Goal: Task Accomplishment & Management: Use online tool/utility

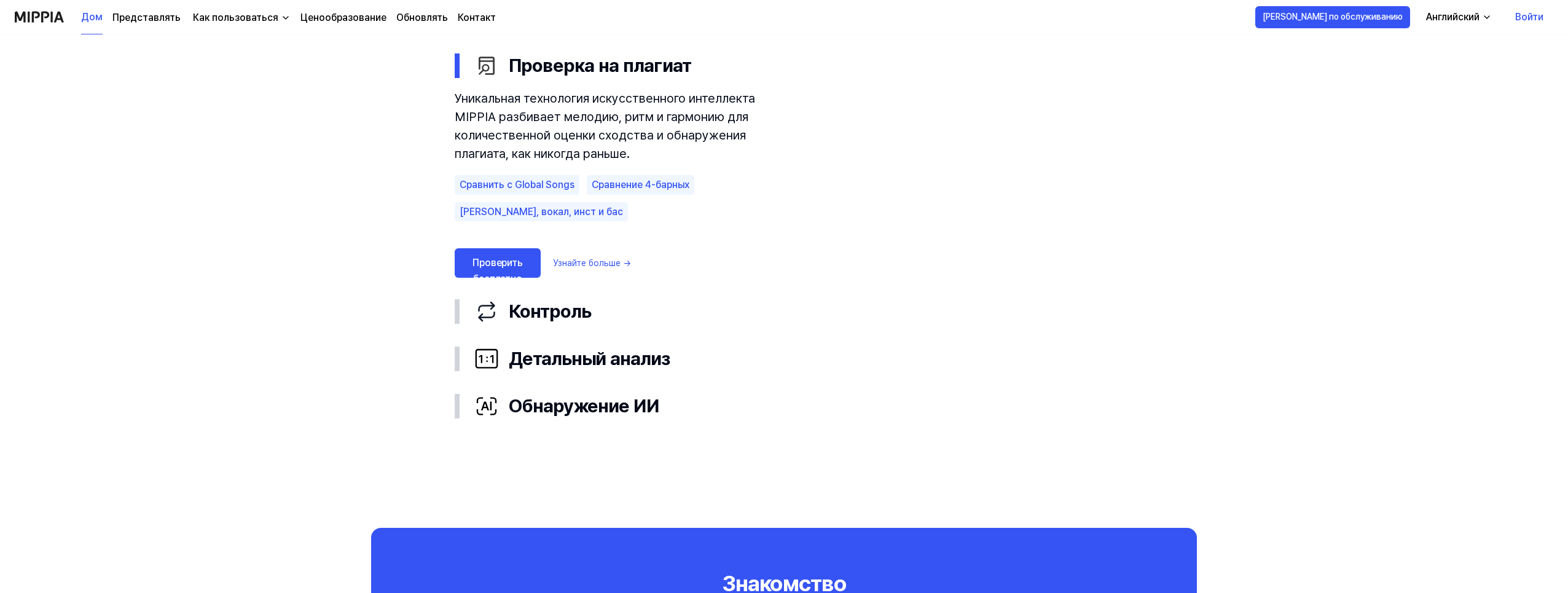
scroll to position [738, 0]
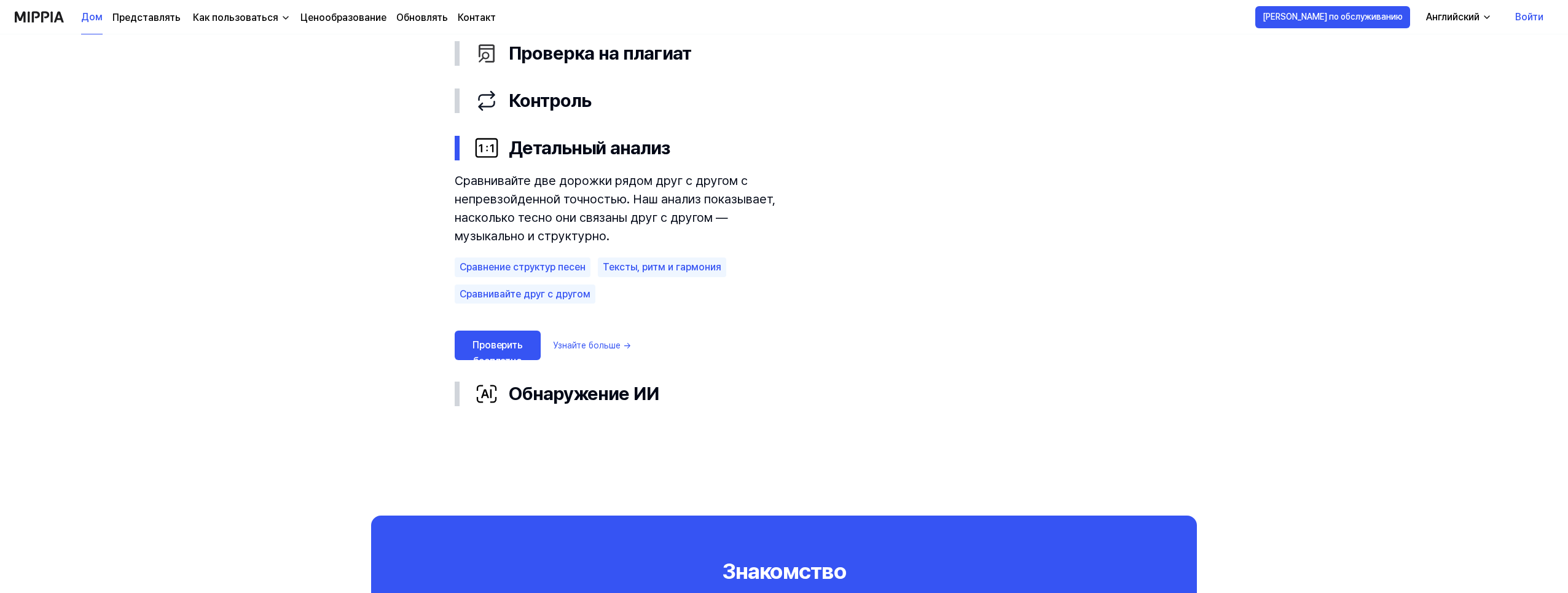
click at [565, 265] on div "Сравнение структур песен" at bounding box center [522, 267] width 136 height 19
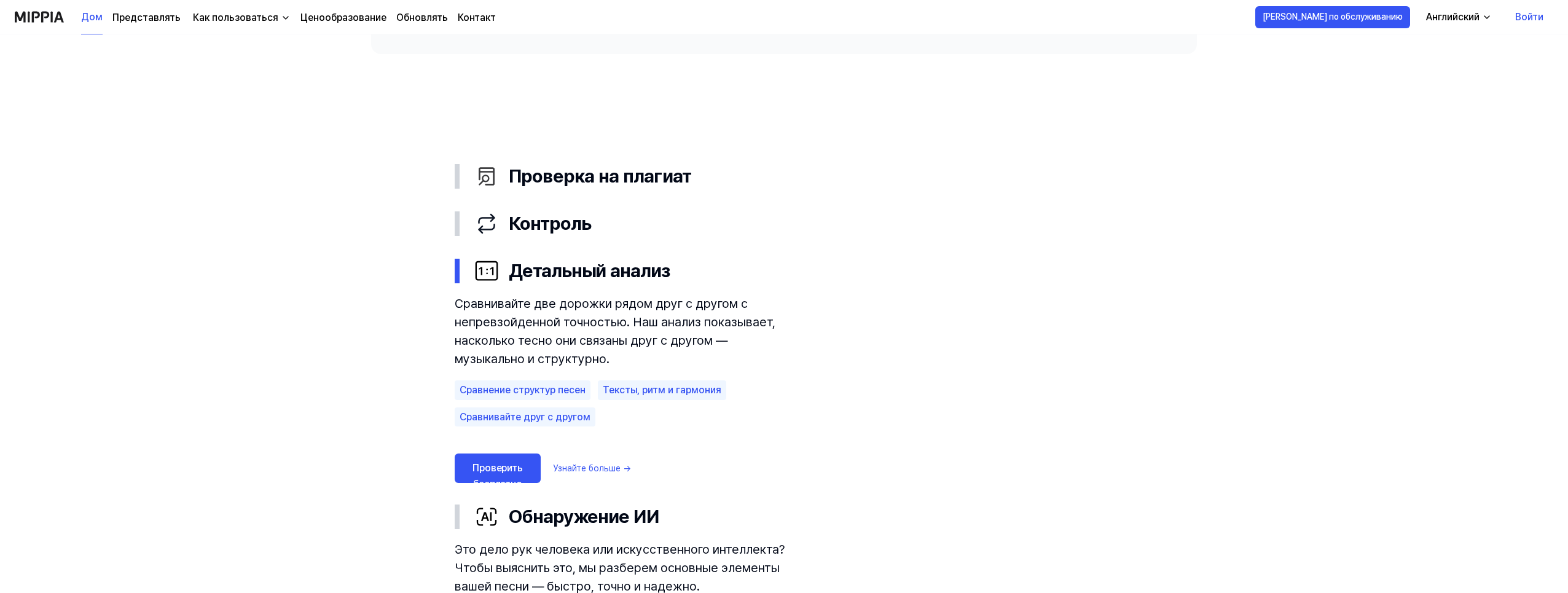
scroll to position [553, 0]
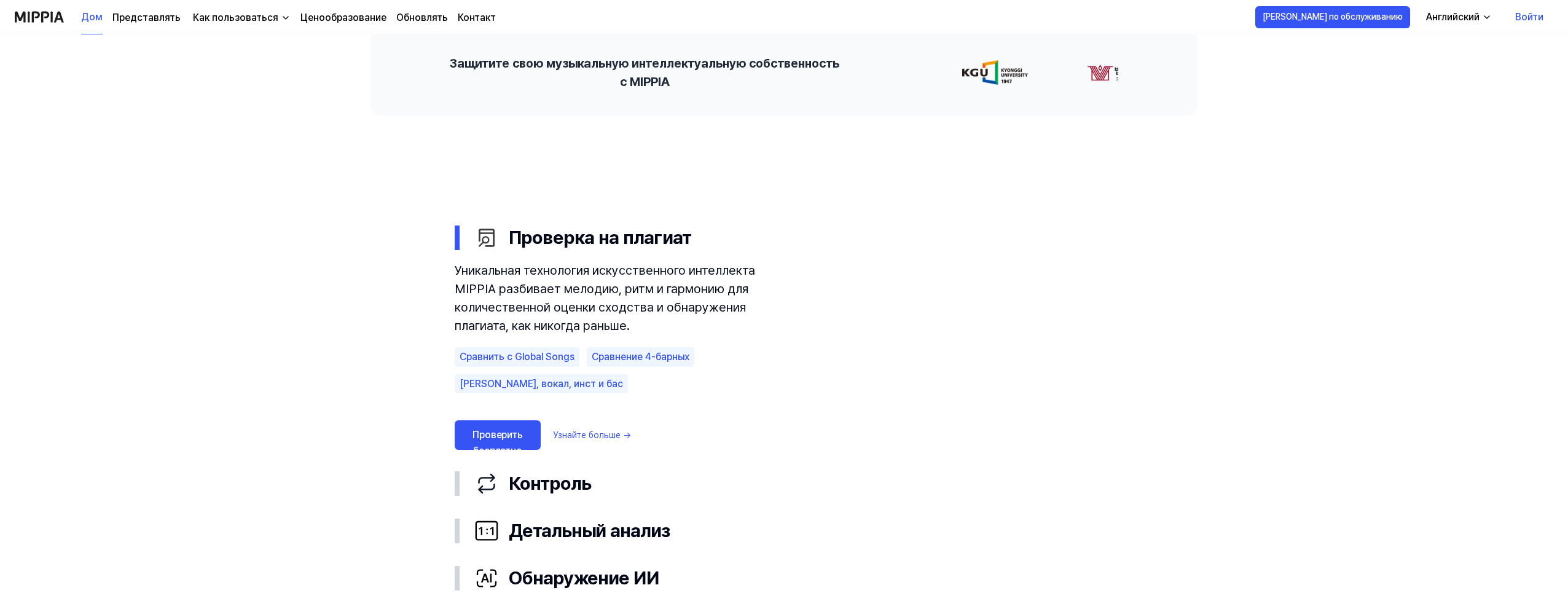
click at [452, 236] on div "Проверка на плагиат Уникальная технология искусственного интеллекта MIPPIA разб…" at bounding box center [784, 407] width 688 height 388
click at [565, 240] on font "Проверка на плагиат" at bounding box center [600, 238] width 182 height 28
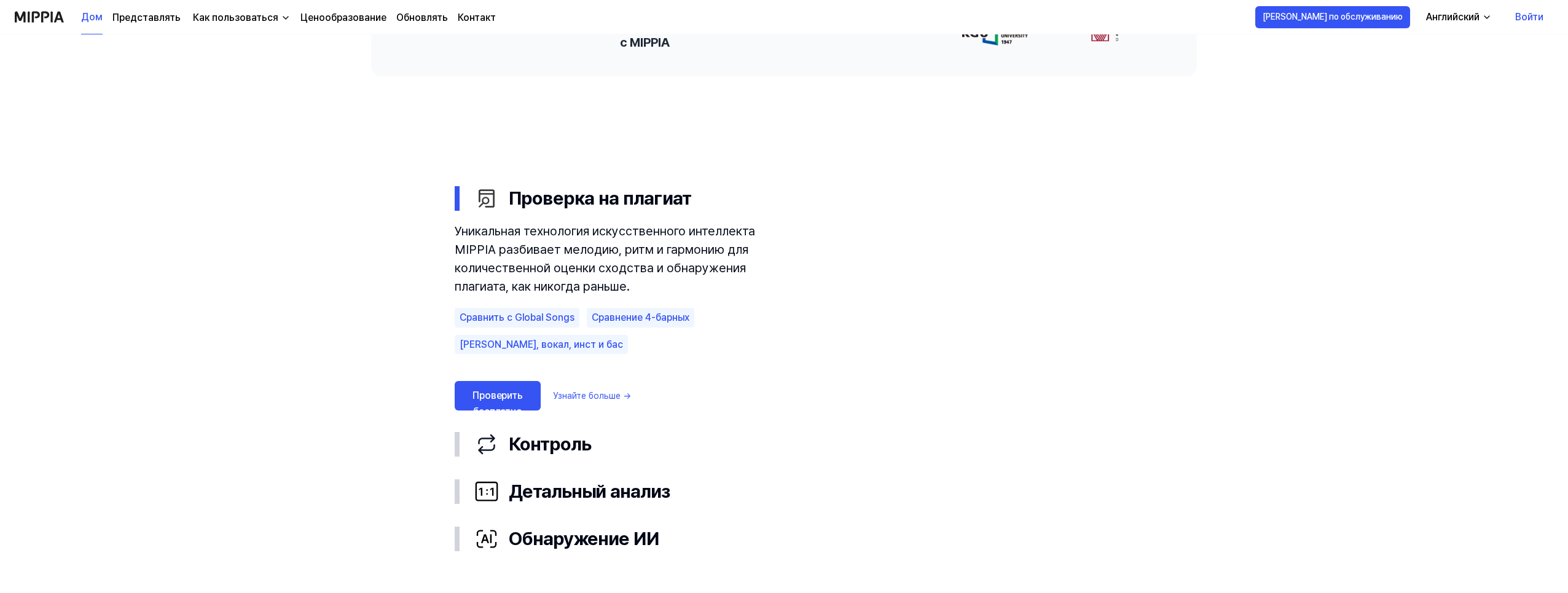
scroll to position [615, 0]
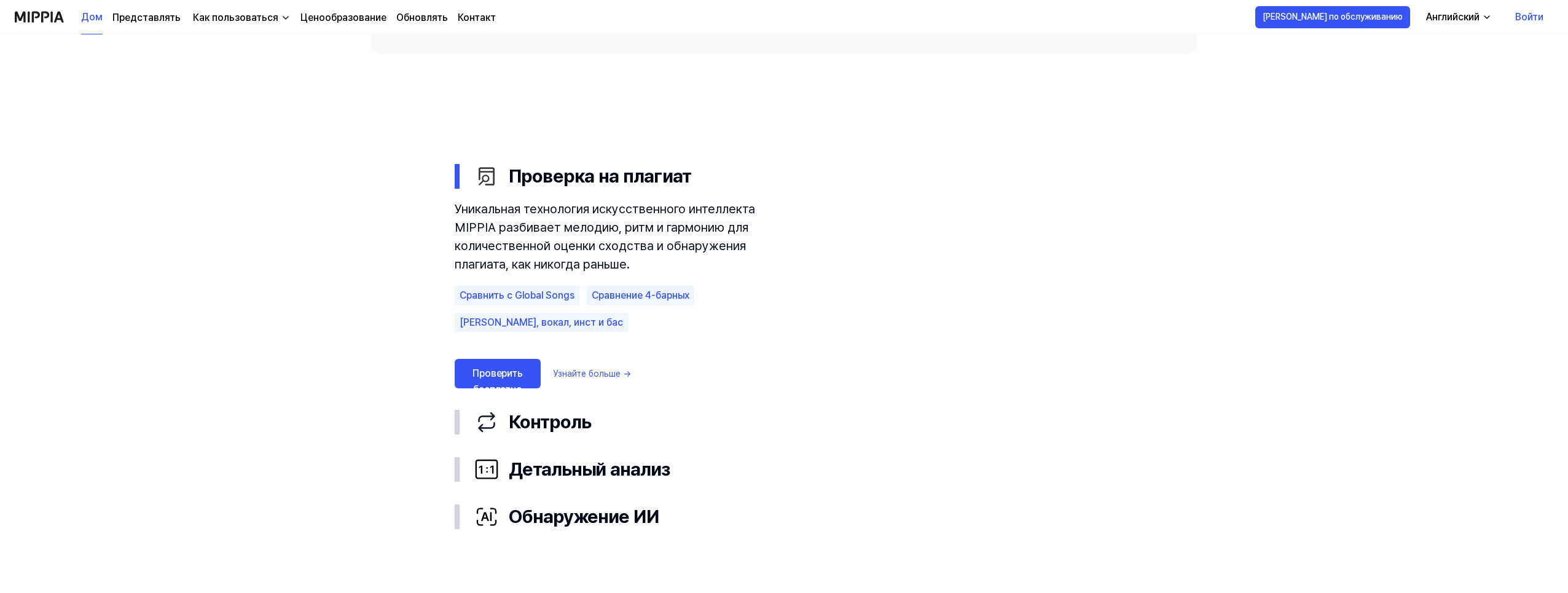
click at [502, 373] on link "Проверить бесплатно" at bounding box center [497, 374] width 86 height 30
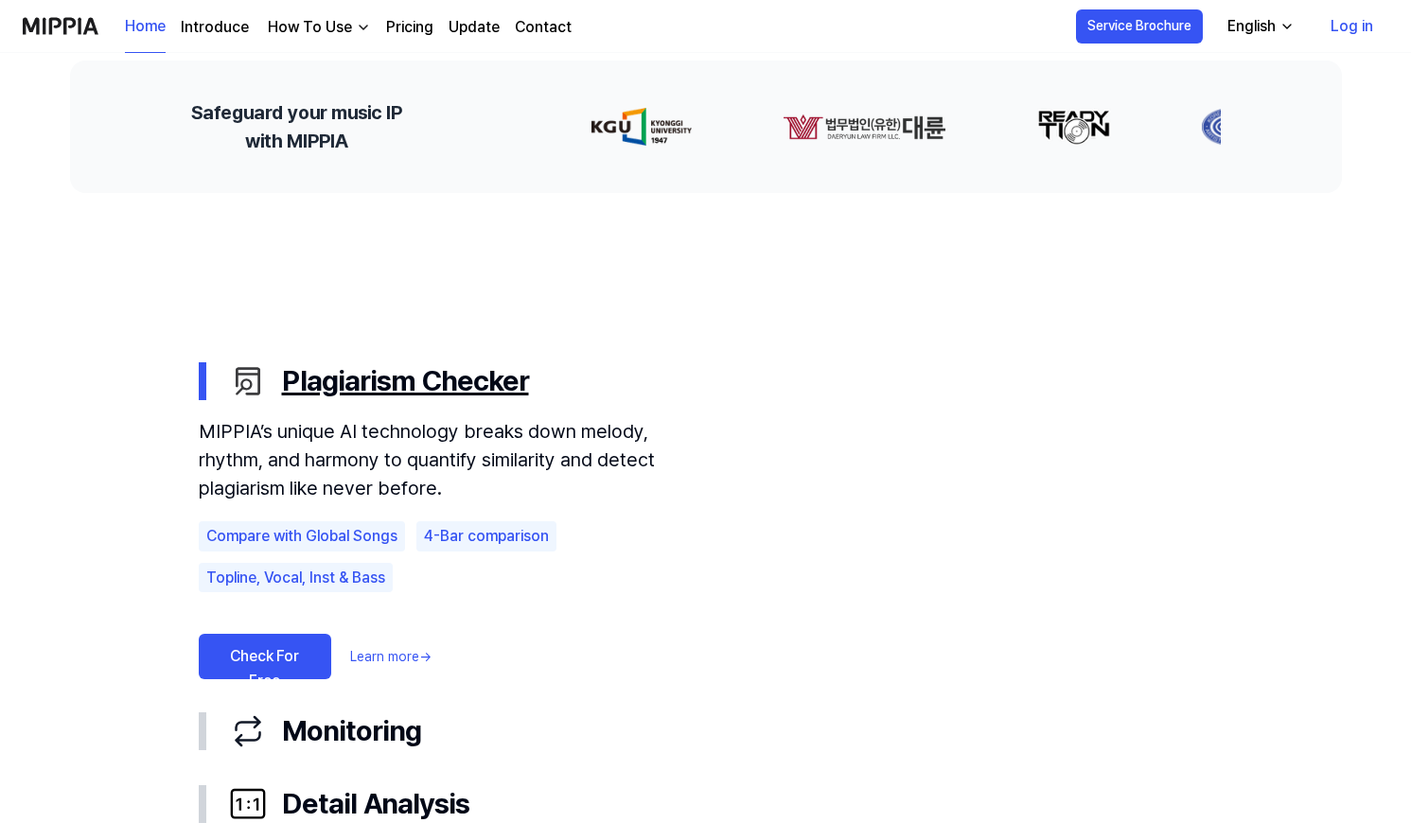
scroll to position [946, 0]
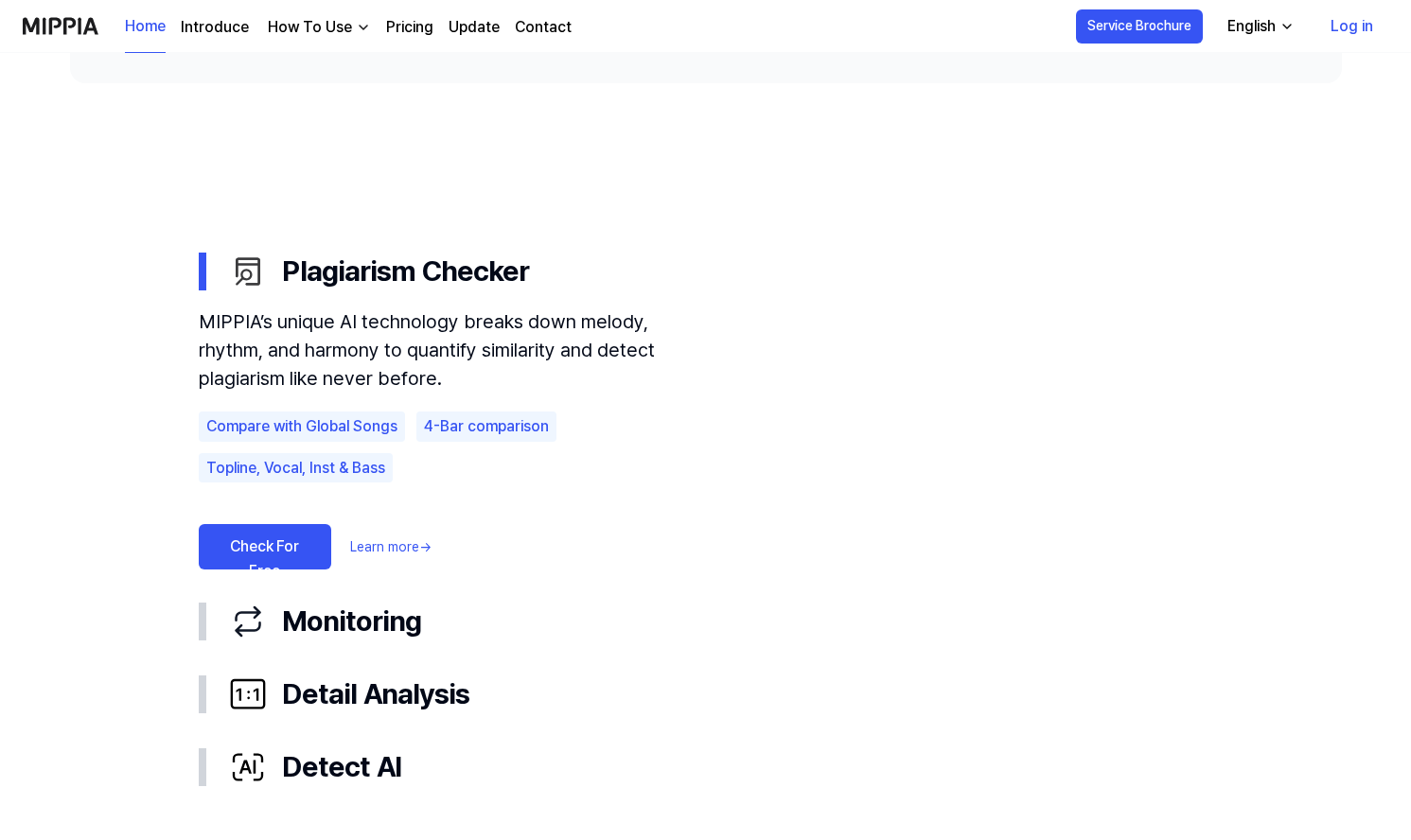
click at [992, 364] on video at bounding box center [985, 385] width 454 height 303
click at [399, 548] on link "Learn more →" at bounding box center [391, 547] width 81 height 20
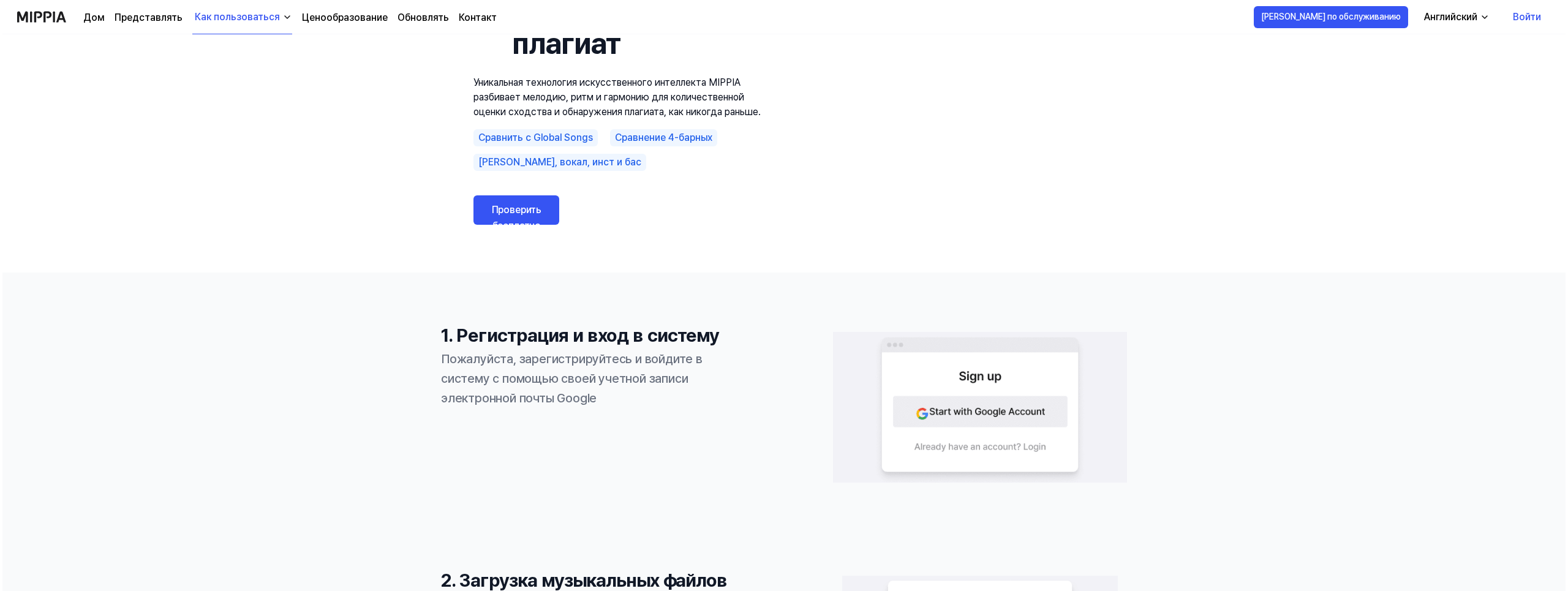
scroll to position [0, 0]
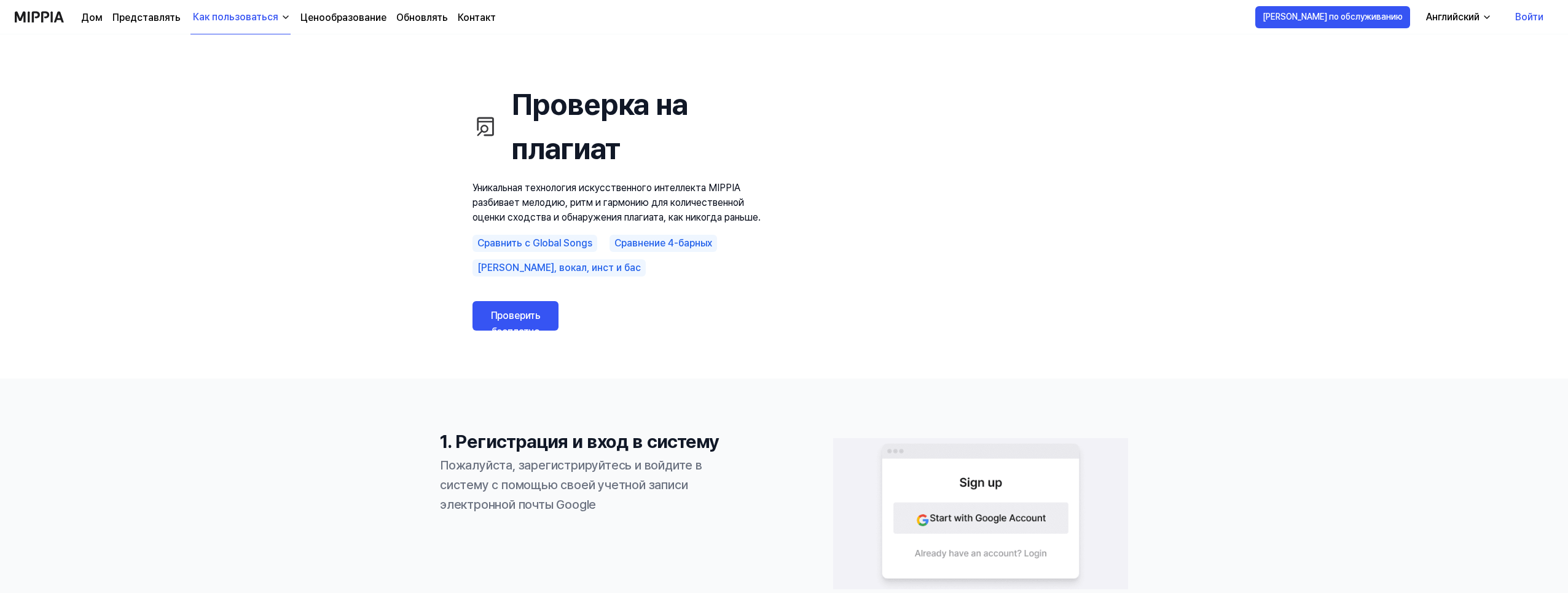
click at [89, 17] on link "Дом" at bounding box center [92, 18] width 21 height 14
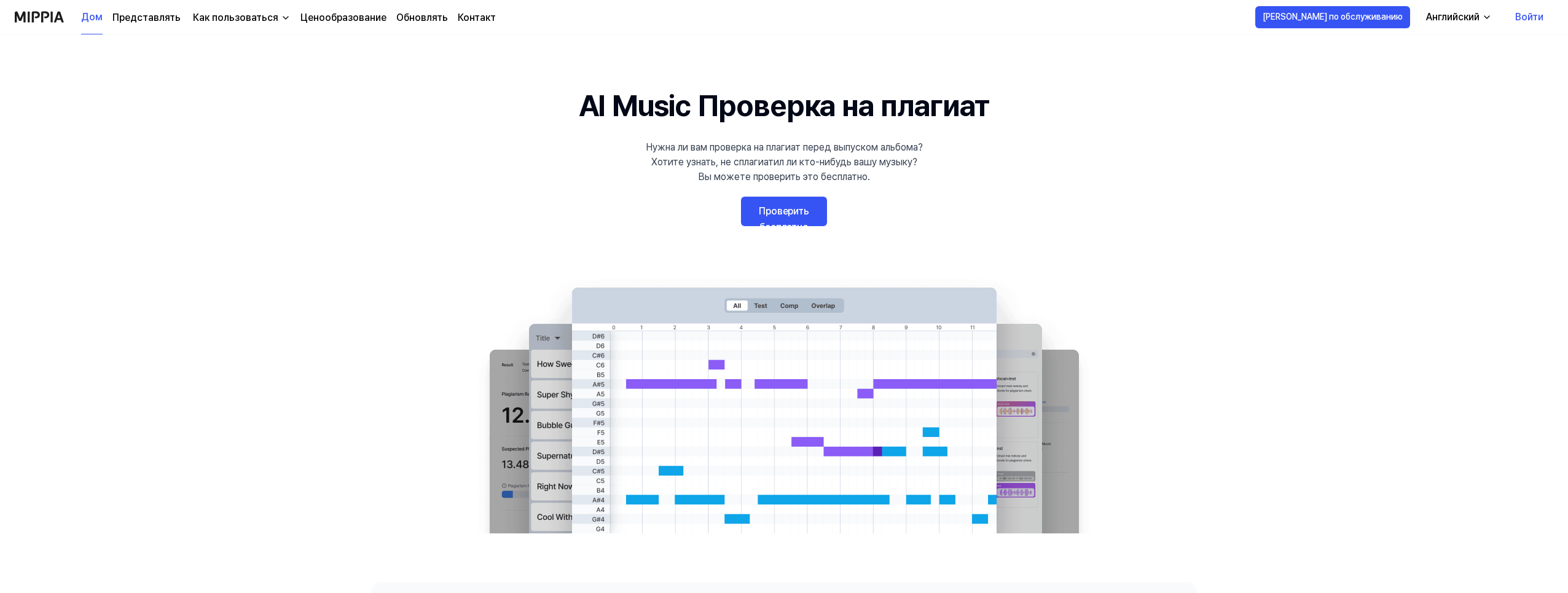
click at [1527, 16] on link "Войти" at bounding box center [1529, 17] width 48 height 35
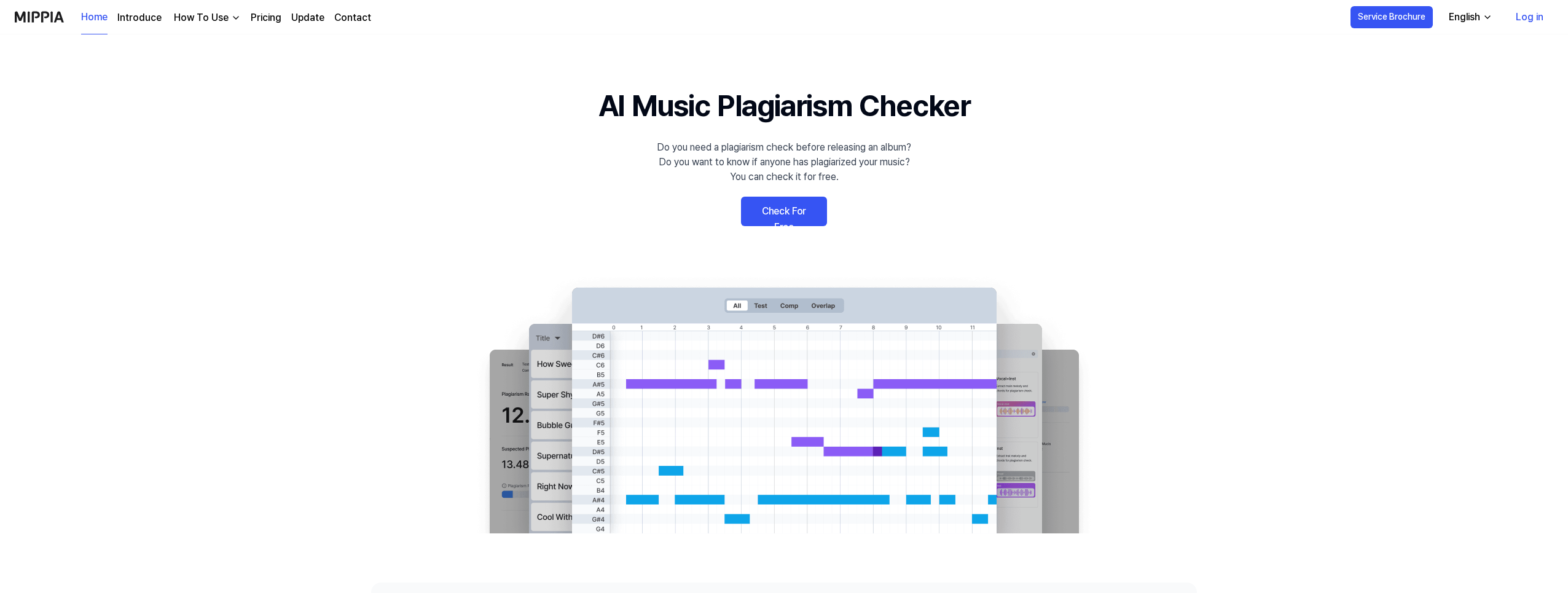
click at [1529, 16] on link "Log in" at bounding box center [1529, 17] width 47 height 35
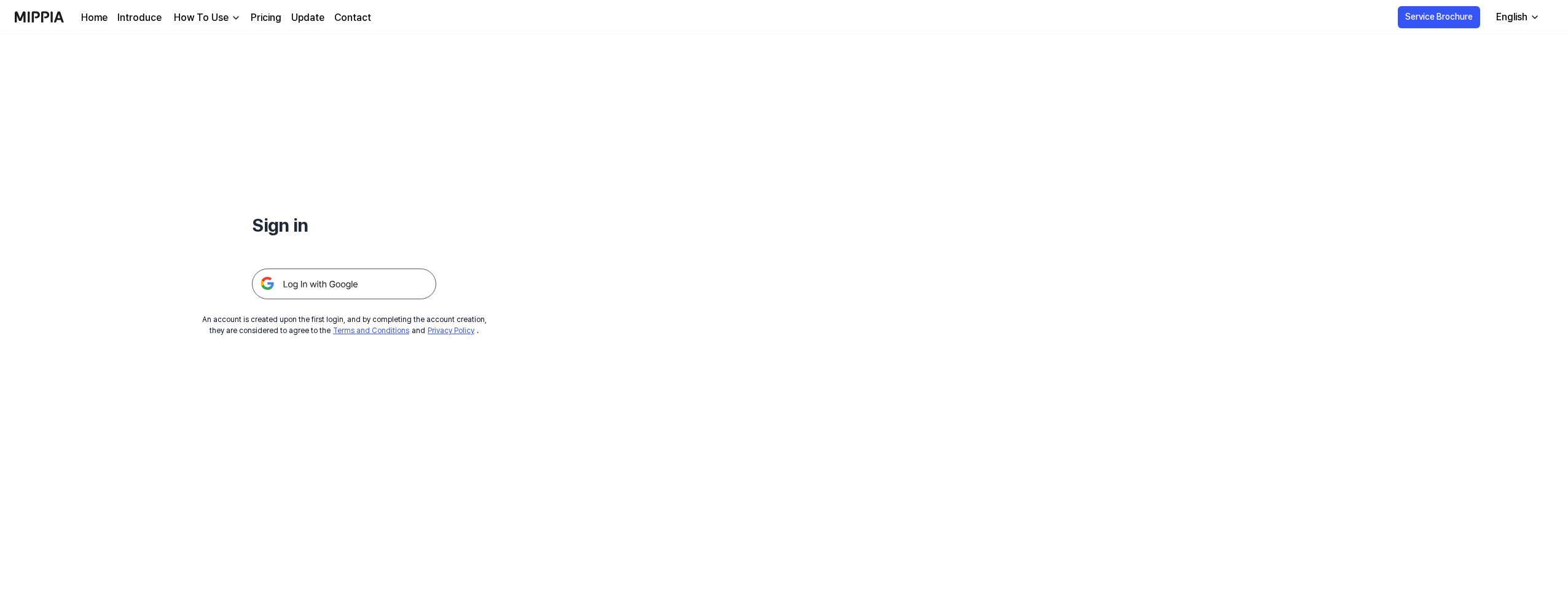
click at [305, 279] on img at bounding box center [344, 284] width 184 height 31
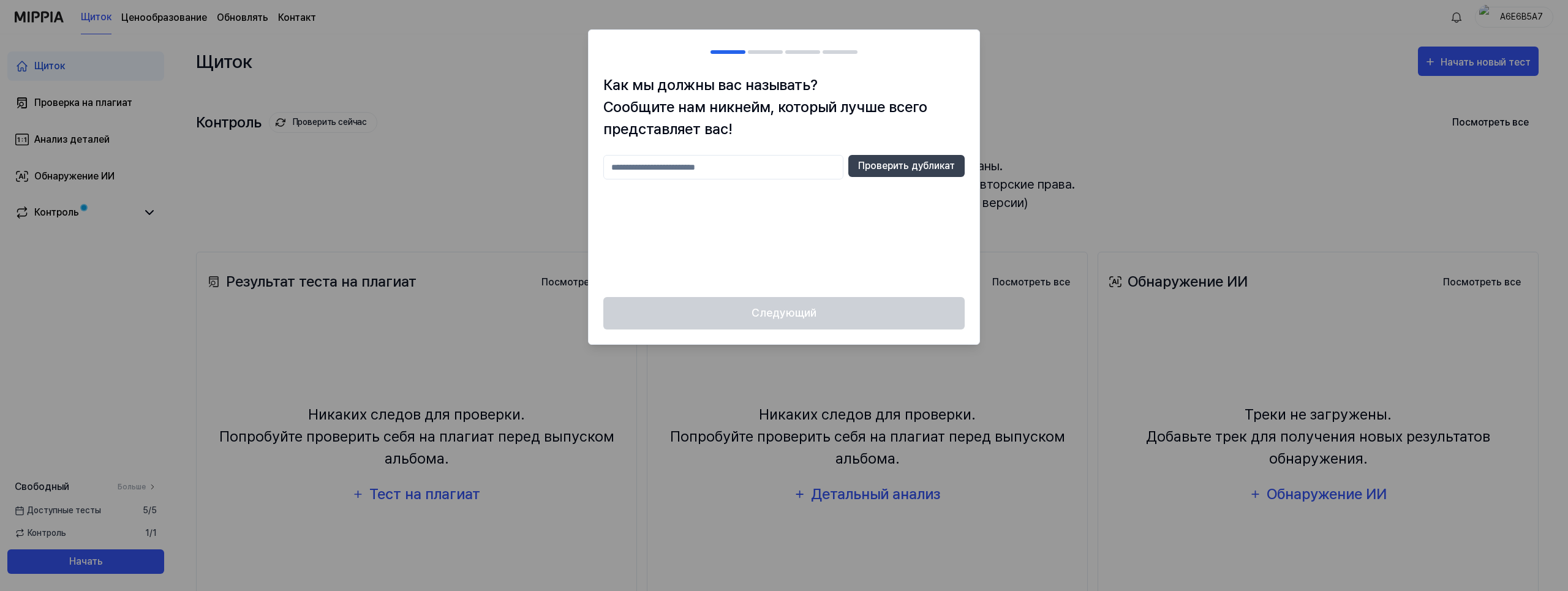
click at [634, 167] on input "text" at bounding box center [723, 167] width 240 height 24
type input "*****"
click at [903, 167] on button "Проверить дубликат" at bounding box center [906, 165] width 117 height 22
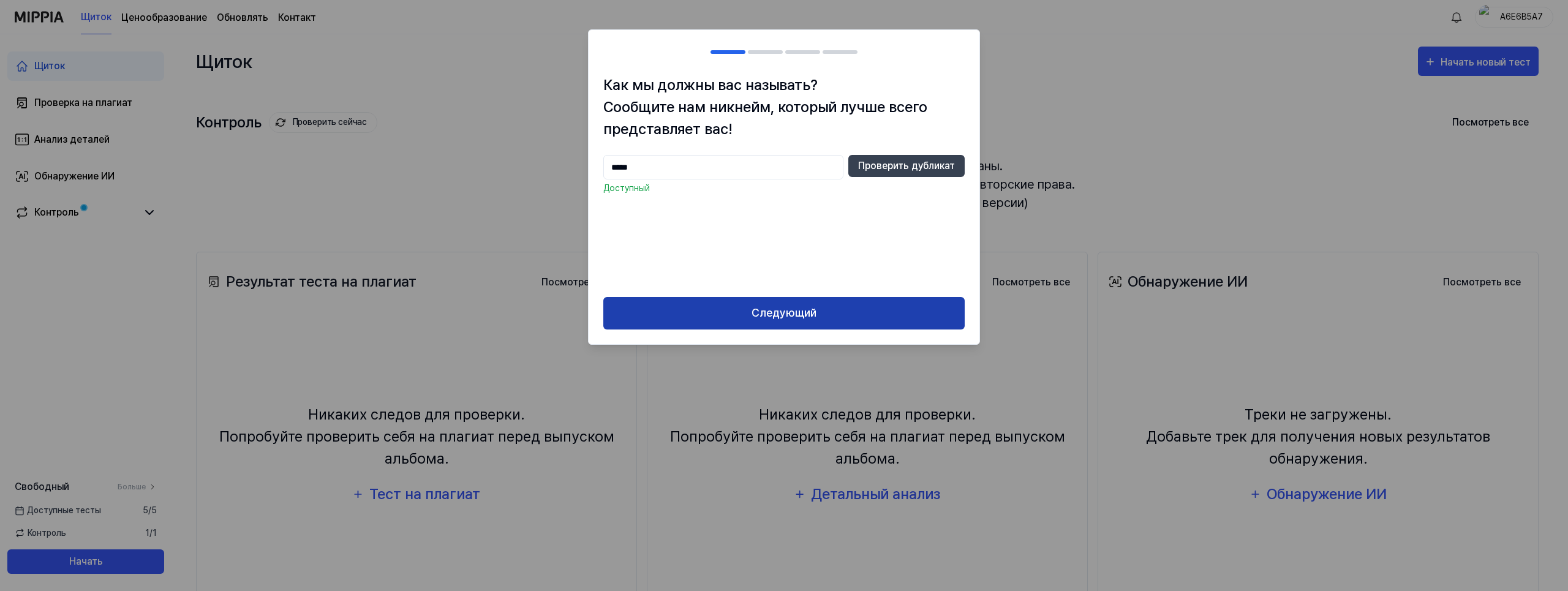
click at [792, 314] on button "Следующий" at bounding box center [784, 313] width 361 height 33
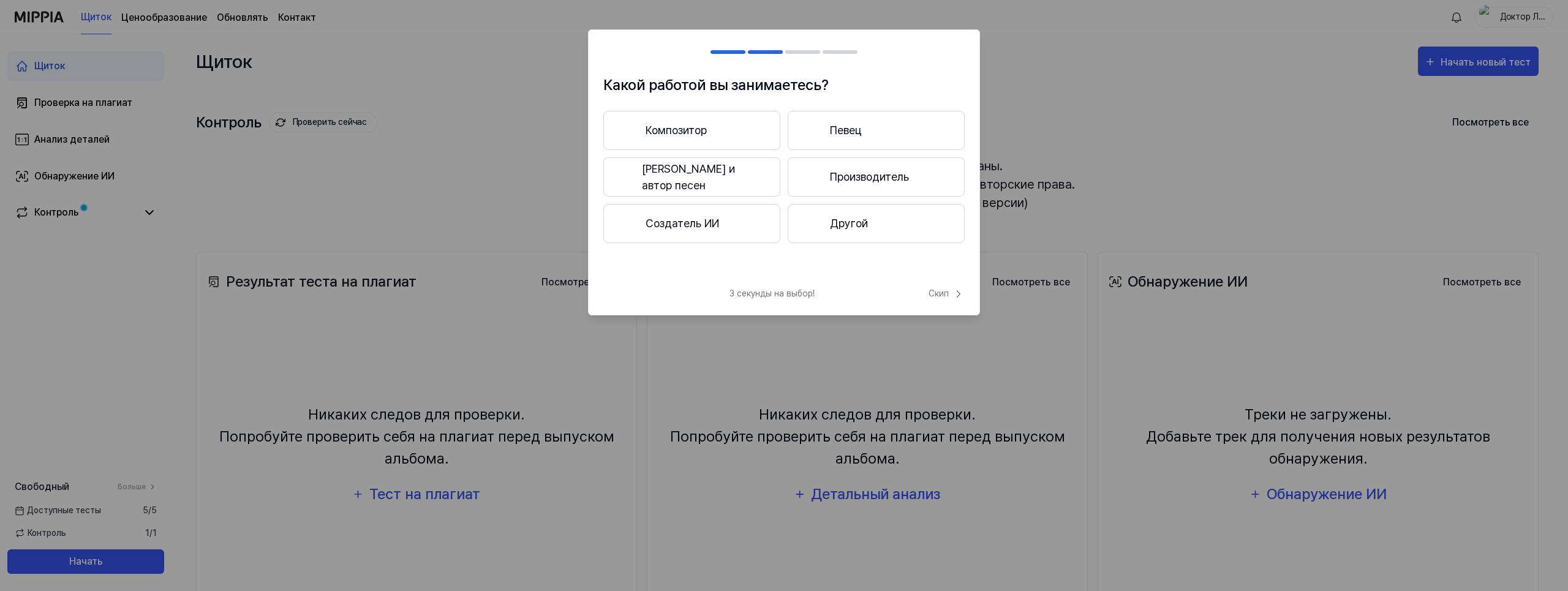
click at [864, 226] on font "Другой" at bounding box center [849, 223] width 38 height 16
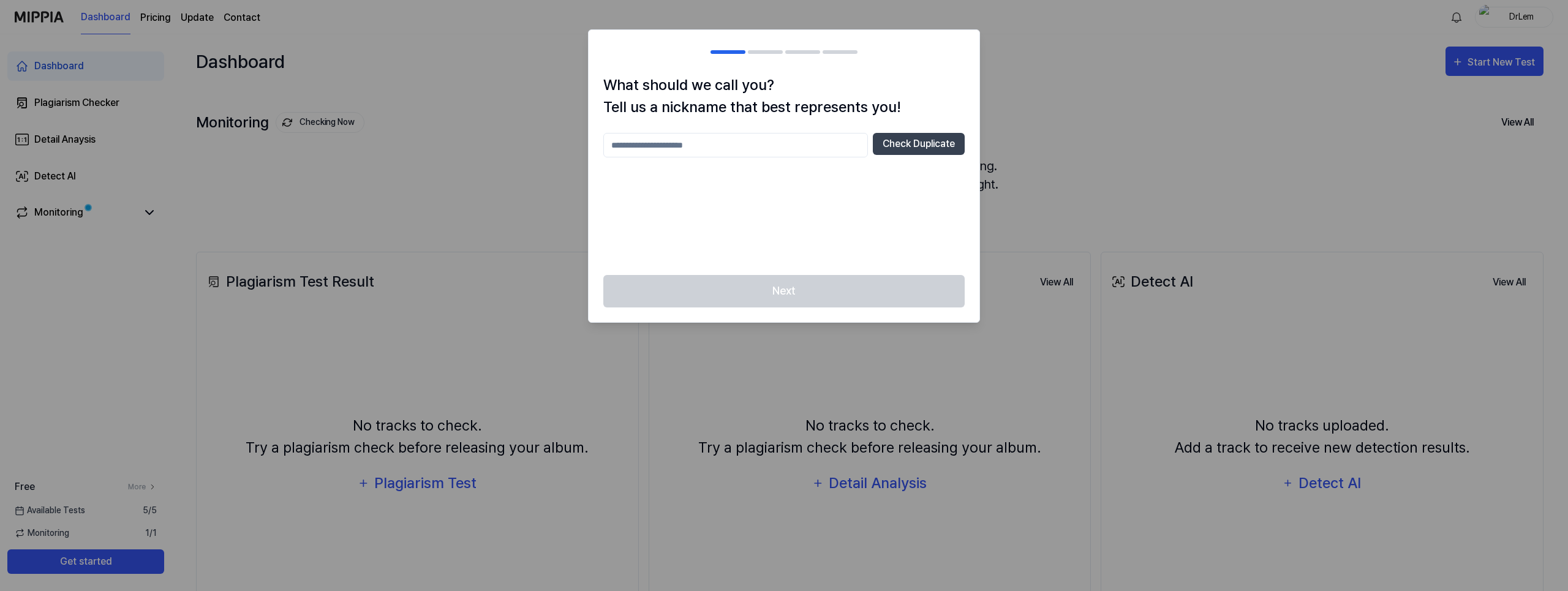
click at [667, 147] on input "text" at bounding box center [735, 145] width 264 height 24
type input "*****"
click at [911, 142] on button "Check Duplicate" at bounding box center [918, 144] width 92 height 22
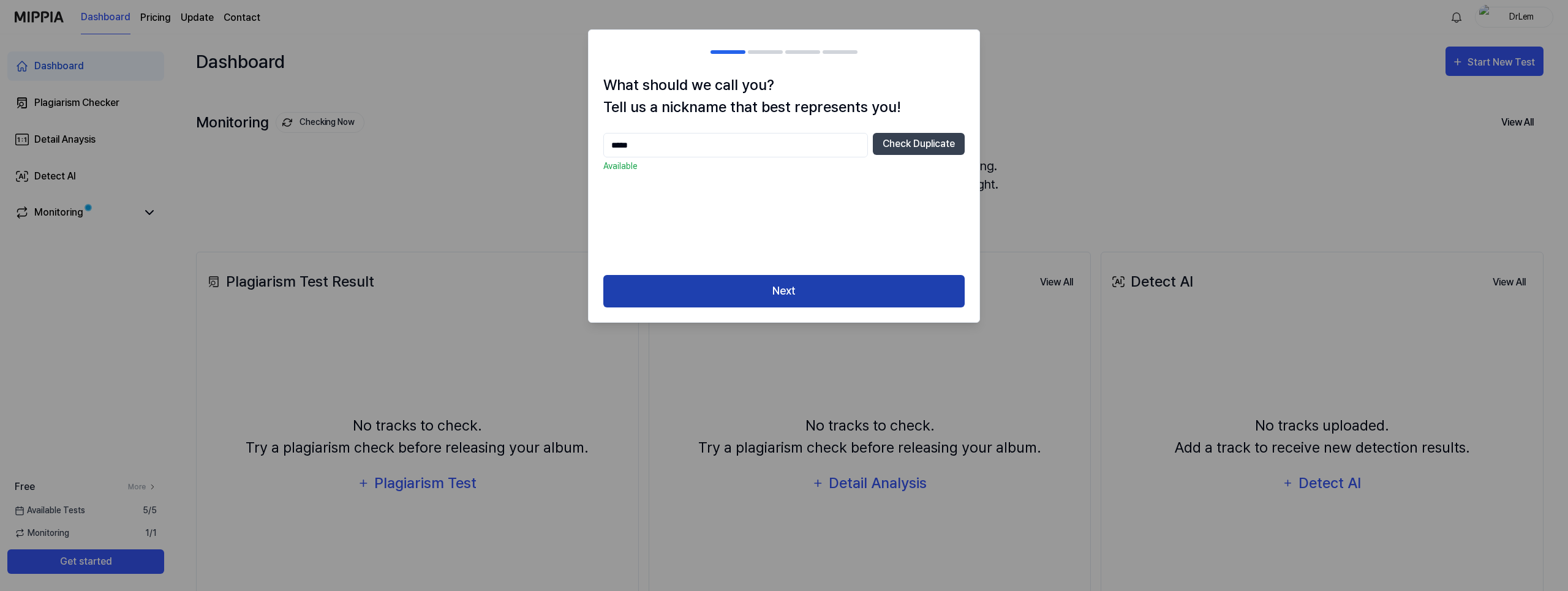
click at [800, 291] on button "Next" at bounding box center [784, 291] width 361 height 33
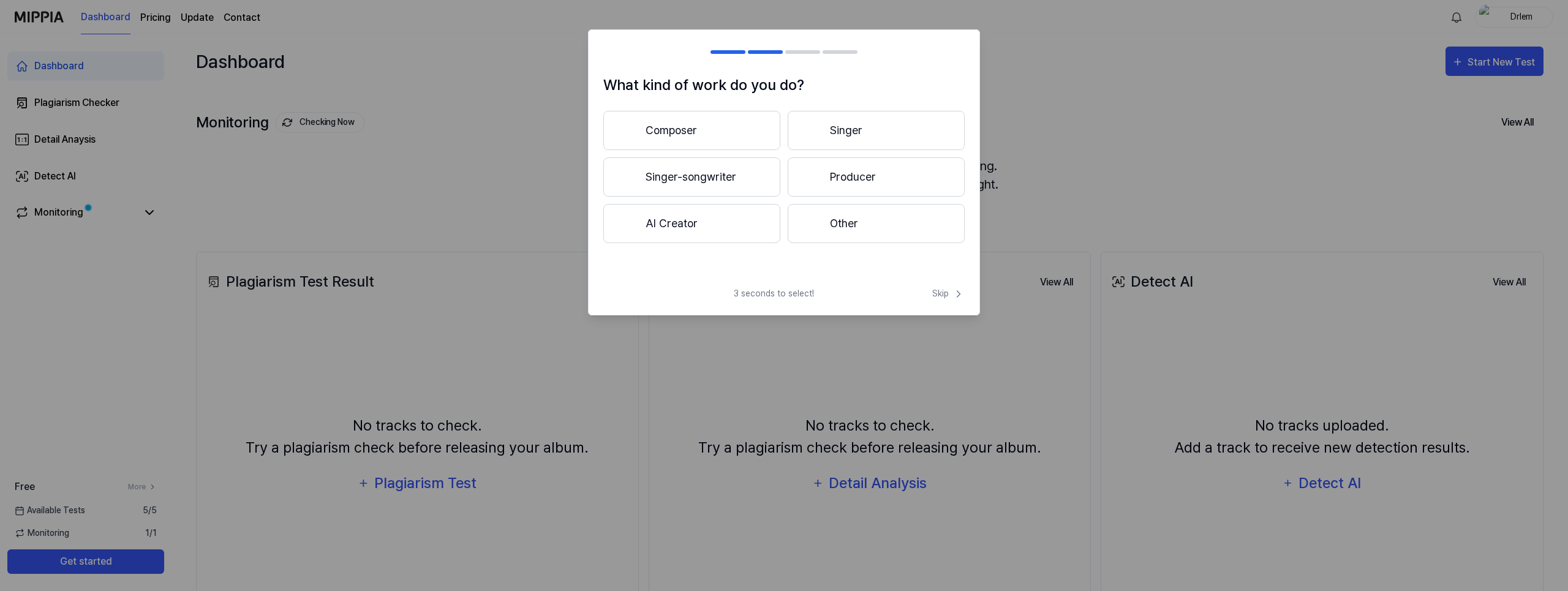
click at [851, 222] on button "Other" at bounding box center [876, 224] width 177 height 39
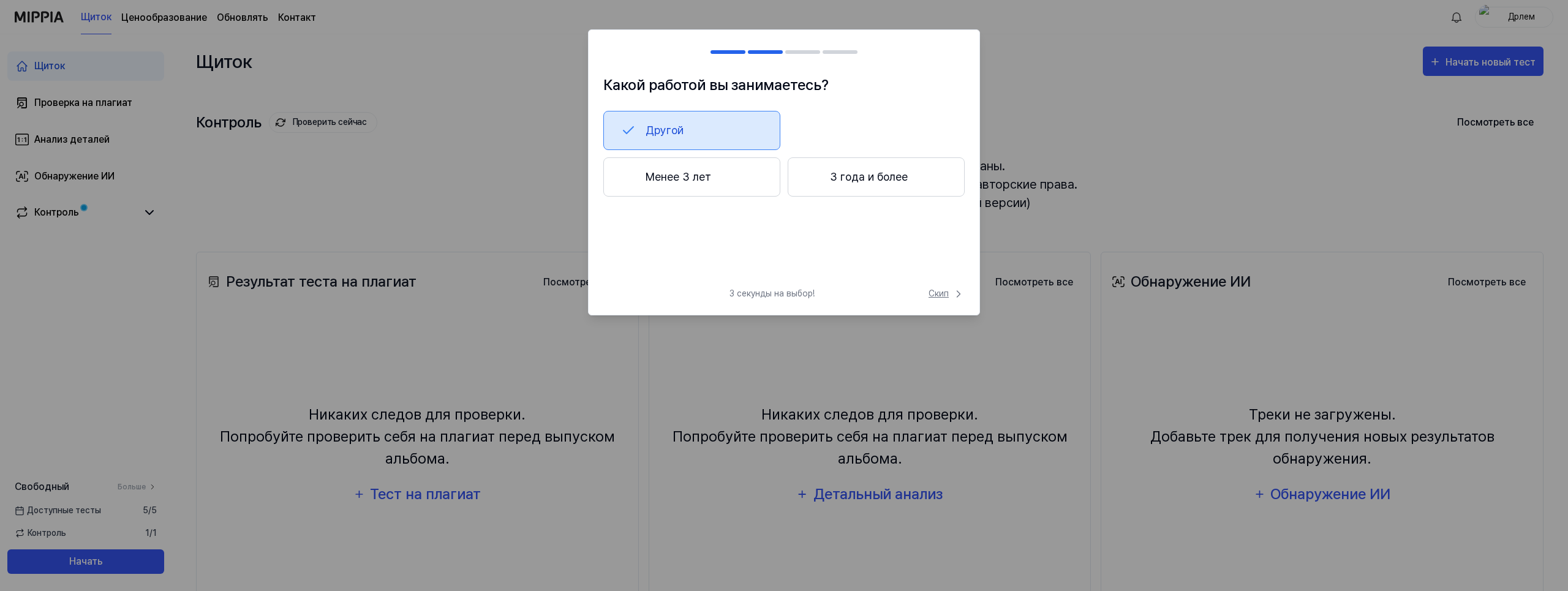
click at [940, 293] on font "Скип" at bounding box center [938, 294] width 20 height 13
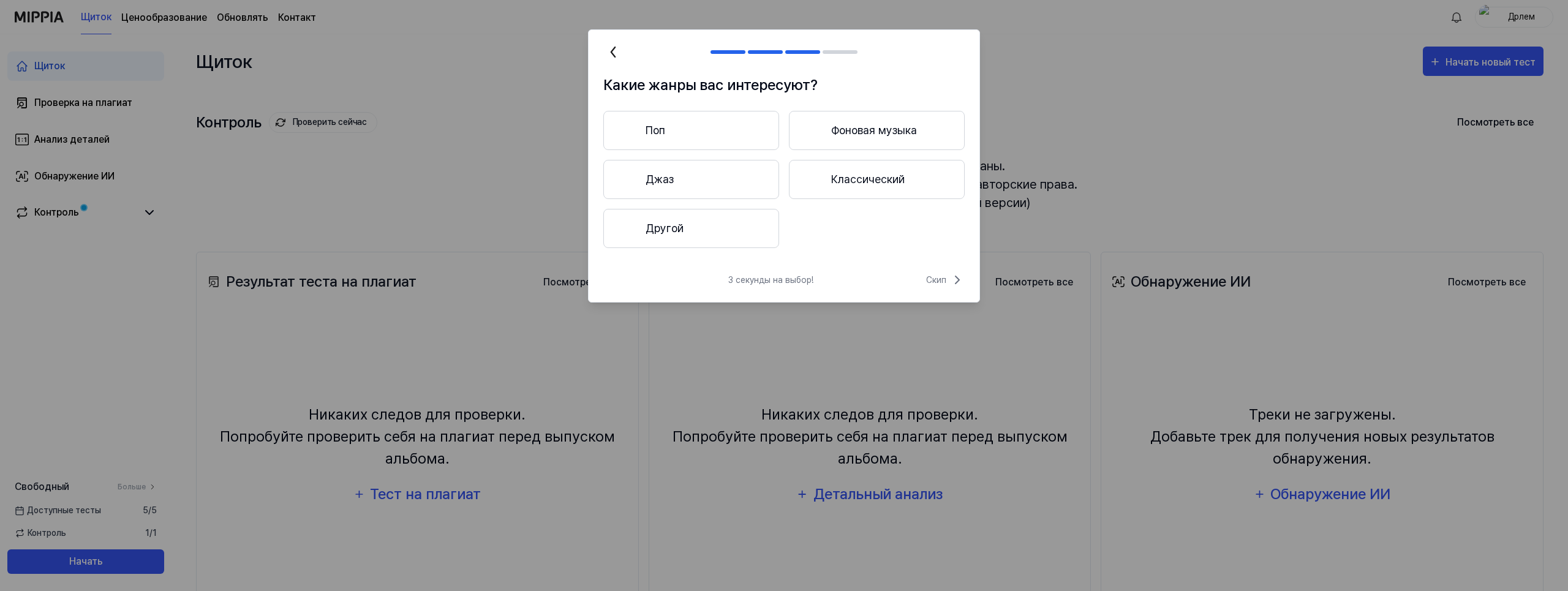
click at [665, 130] on font "Поп" at bounding box center [655, 130] width 19 height 16
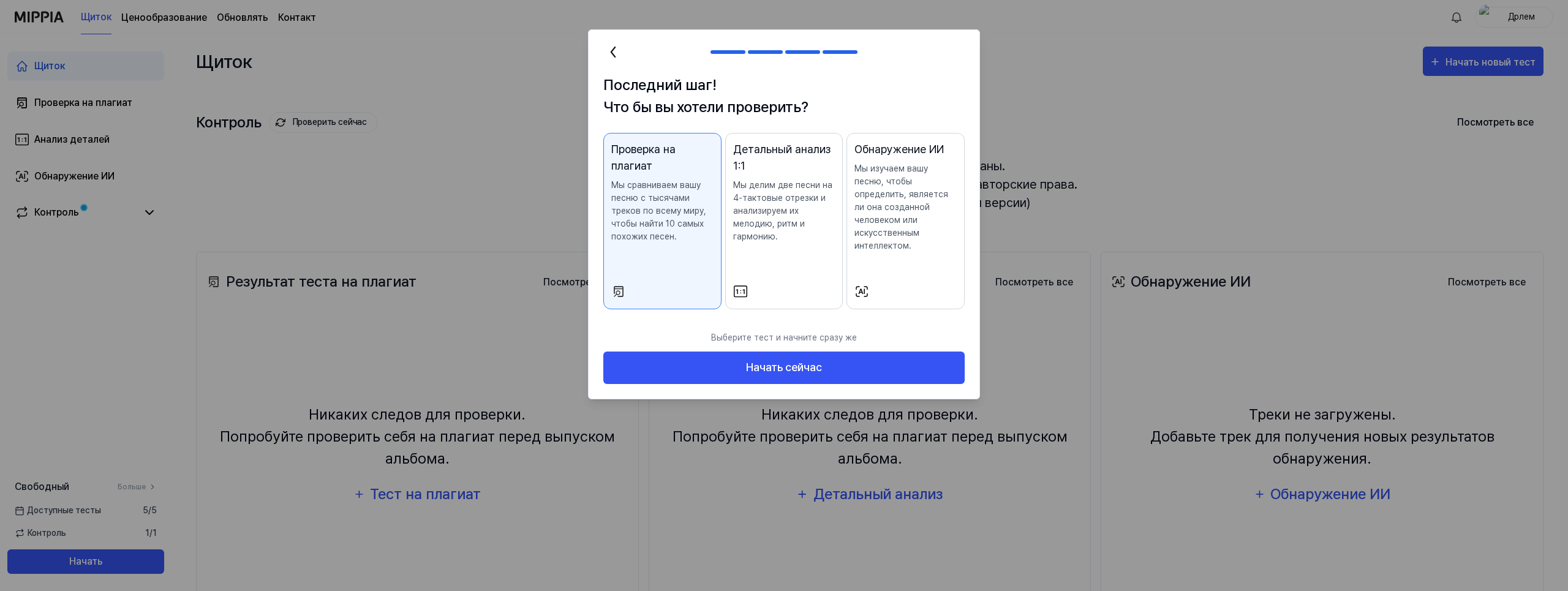
click at [653, 217] on p "Мы сравниваем вашу песню с тысячами треков по всему миру, чтобы найти 10 самых …" at bounding box center [662, 211] width 102 height 65
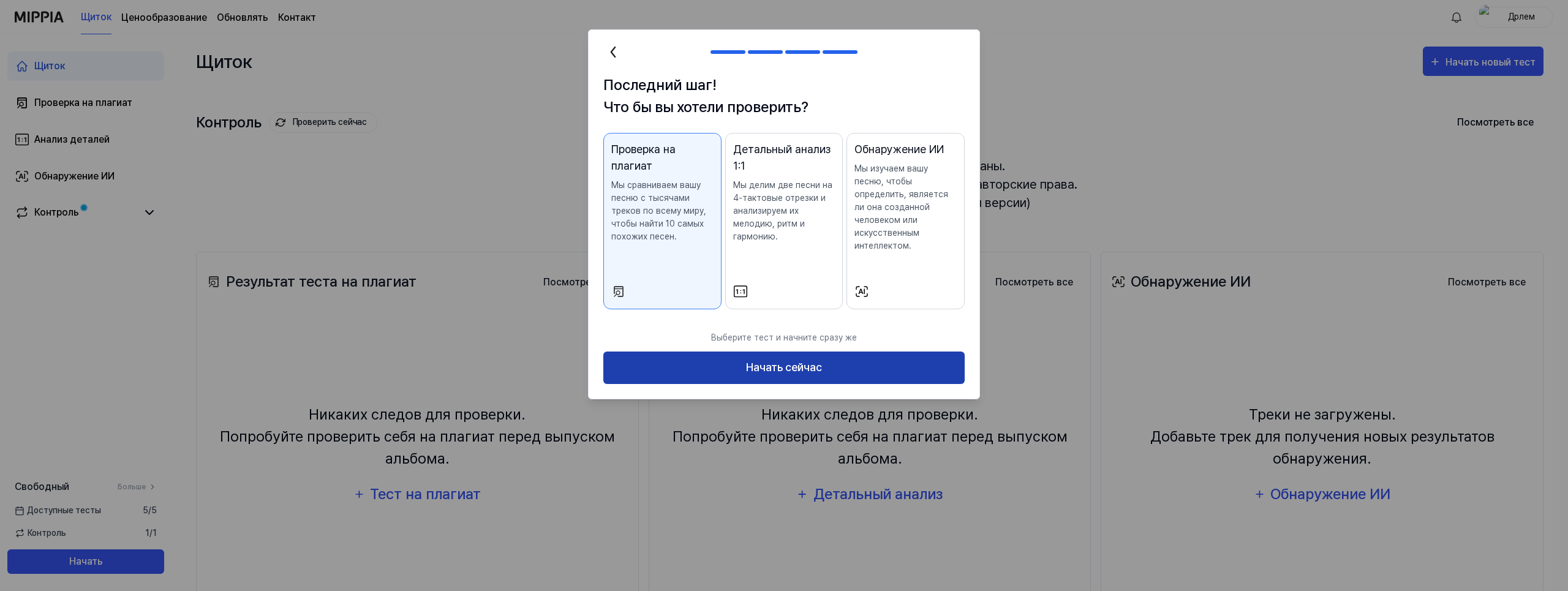
click at [794, 360] on button "Начать сейчас" at bounding box center [784, 368] width 361 height 33
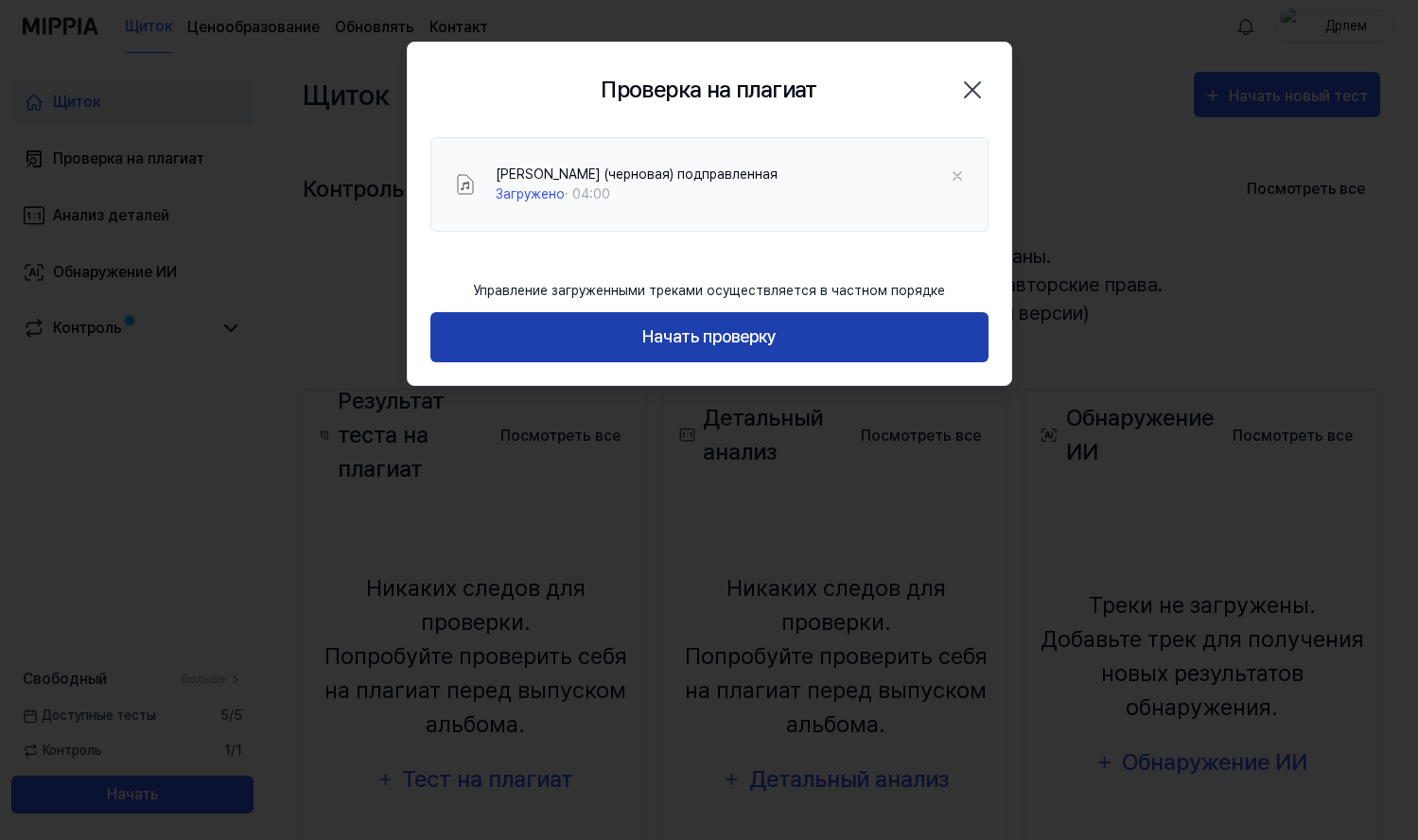
click at [738, 338] on button "Начать проверку" at bounding box center [709, 338] width 558 height 50
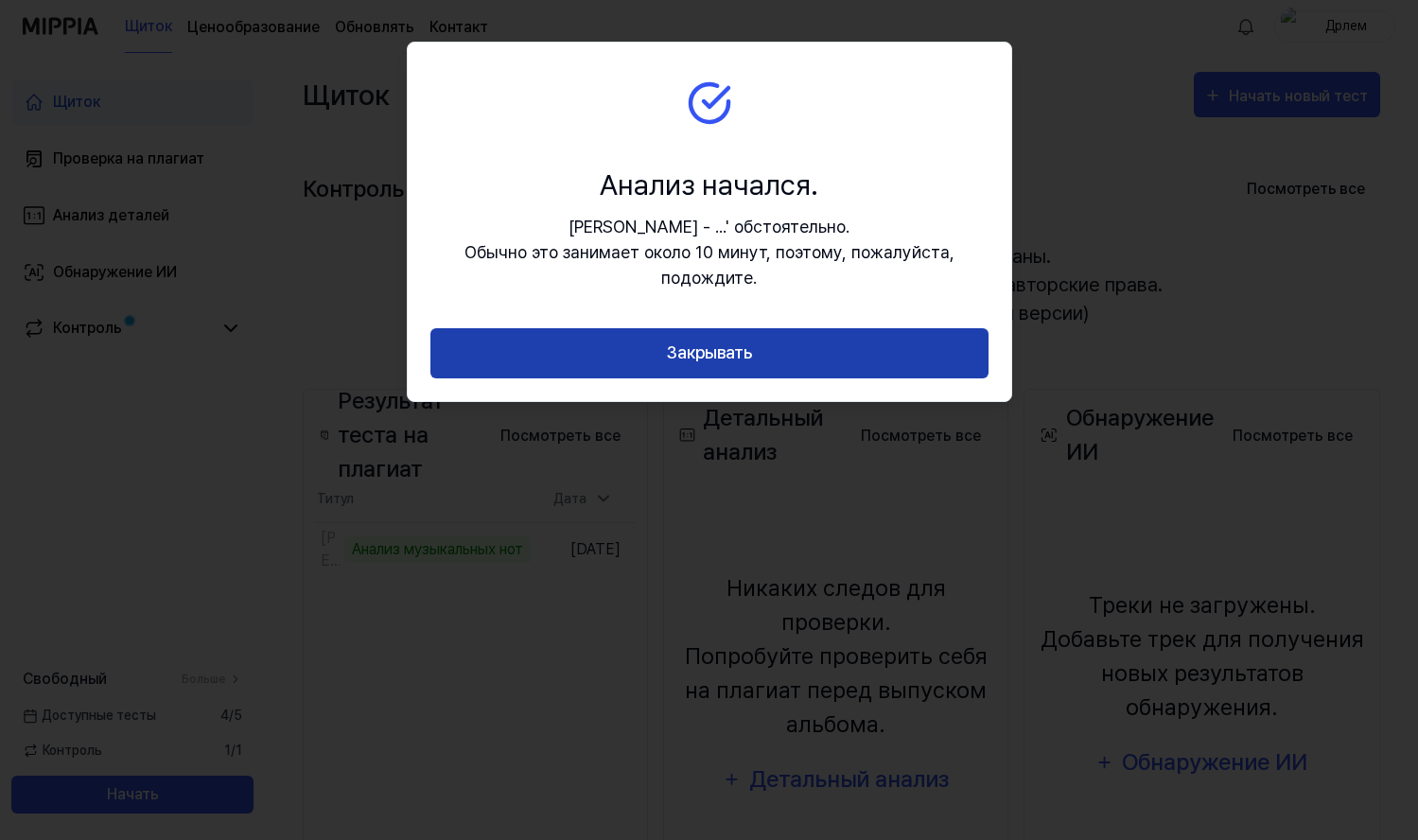
click at [734, 356] on button "Закрывать" at bounding box center [709, 353] width 558 height 50
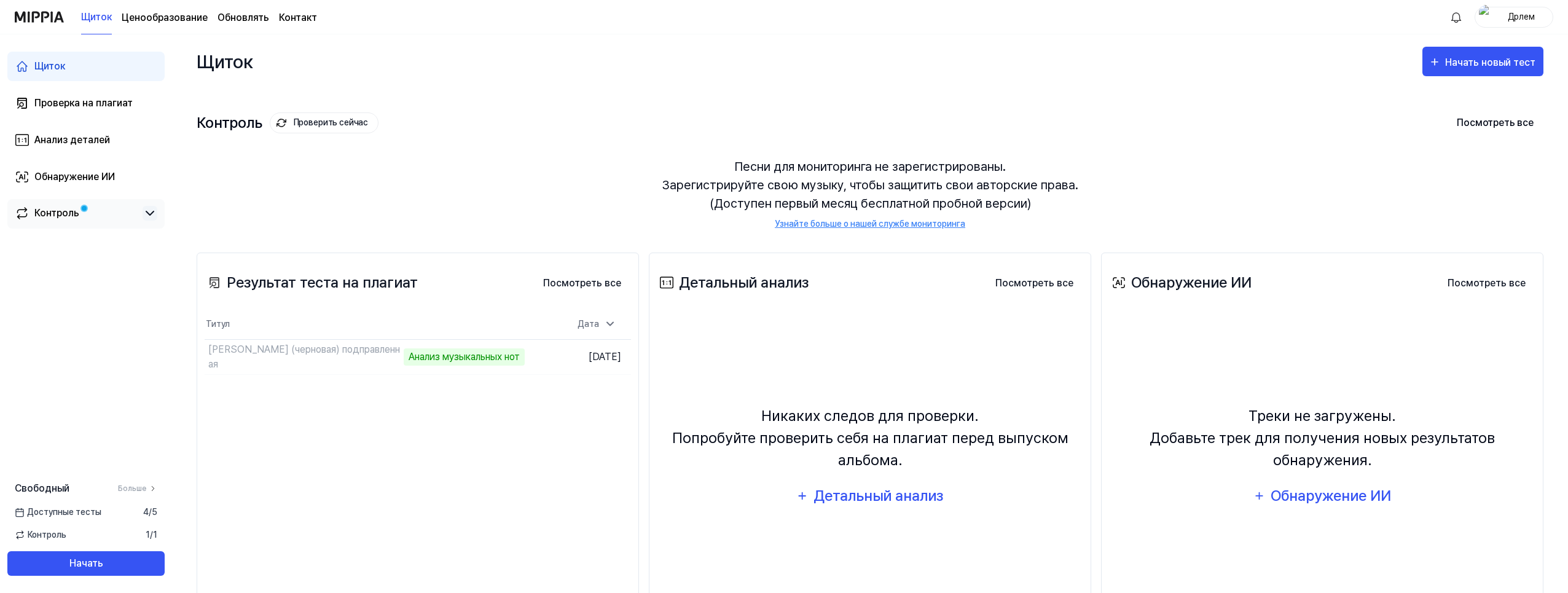
click at [155, 211] on icon at bounding box center [150, 213] width 14 height 14
click at [155, 211] on icon at bounding box center [150, 213] width 14 height 14
click at [411, 356] on div "Анализ музыкальных нот" at bounding box center [392, 357] width 121 height 17
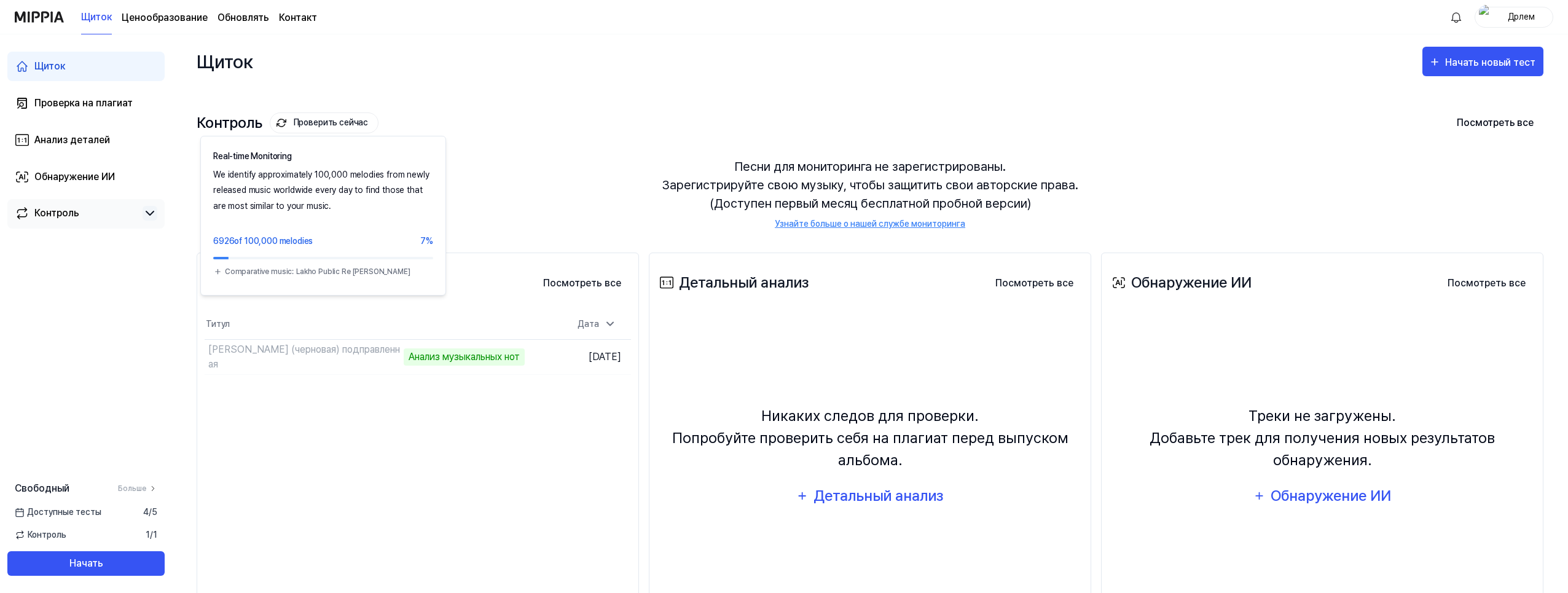
click at [330, 121] on font "Проверить сейчас" at bounding box center [331, 123] width 74 height 16
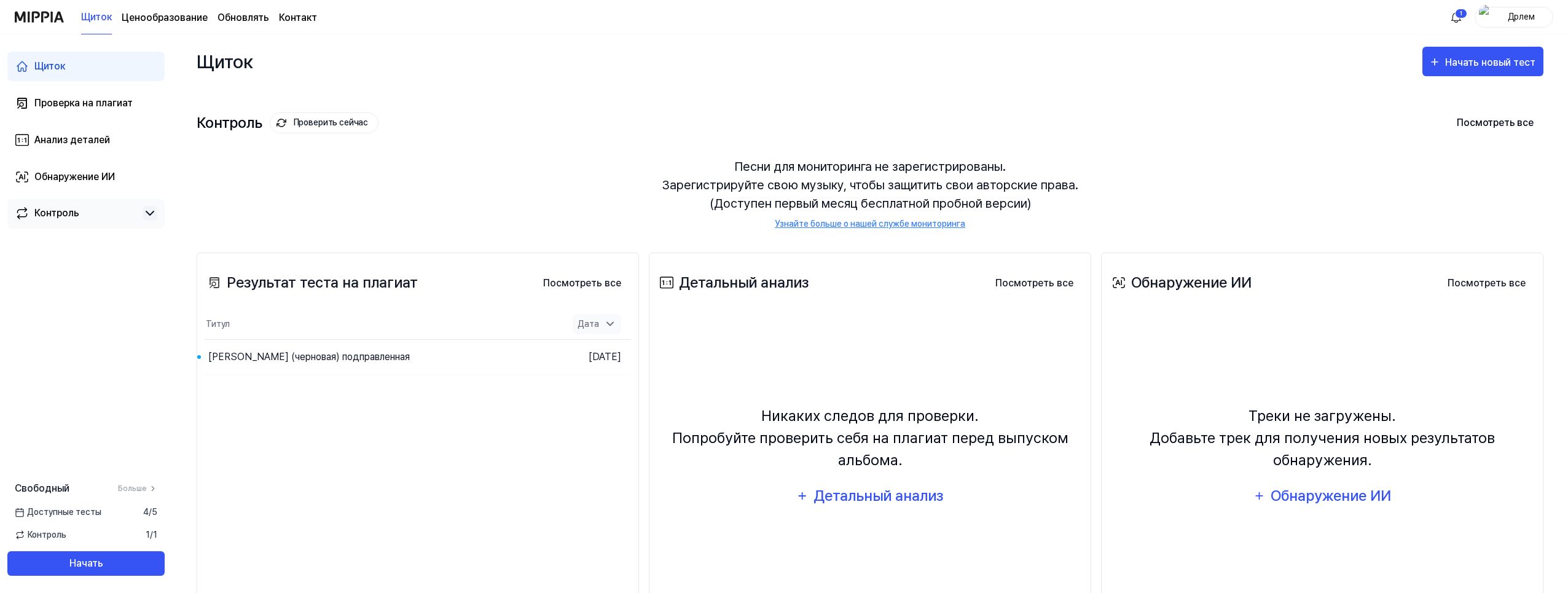
click at [611, 321] on icon at bounding box center [610, 324] width 13 height 13
click at [607, 326] on icon at bounding box center [610, 324] width 6 height 3
click at [314, 355] on div "[PERSON_NAME] (черновая) подправленная" at bounding box center [309, 357] width 202 height 14
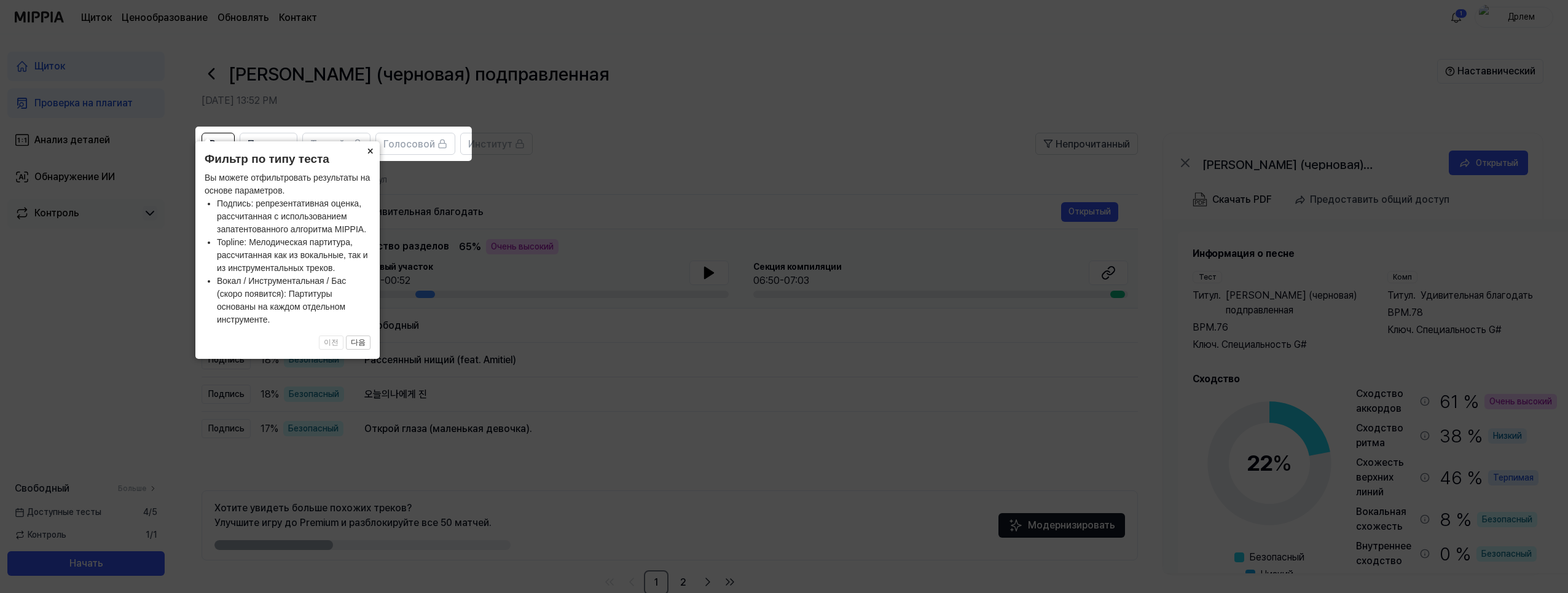
click at [369, 150] on button "×" at bounding box center [370, 150] width 19 height 17
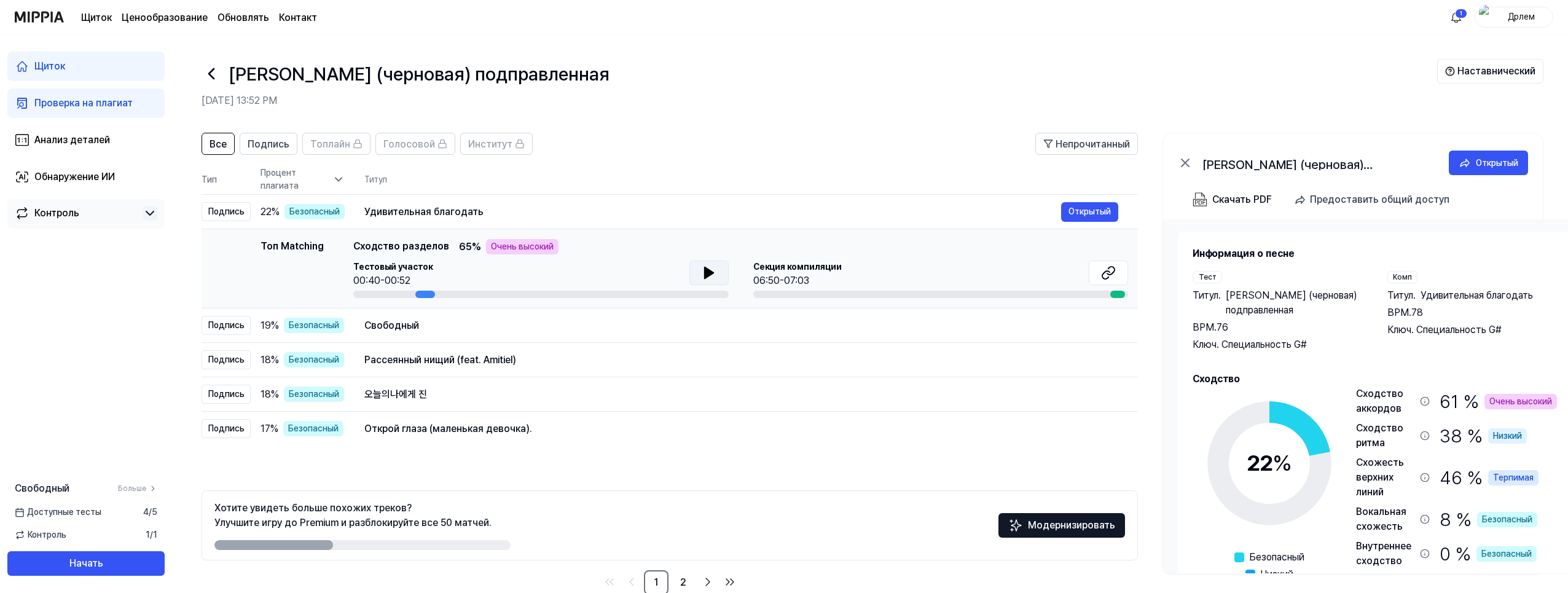
click at [706, 274] on icon at bounding box center [708, 273] width 9 height 11
click at [1097, 325] on button "Open" at bounding box center [1100, 325] width 36 height 19
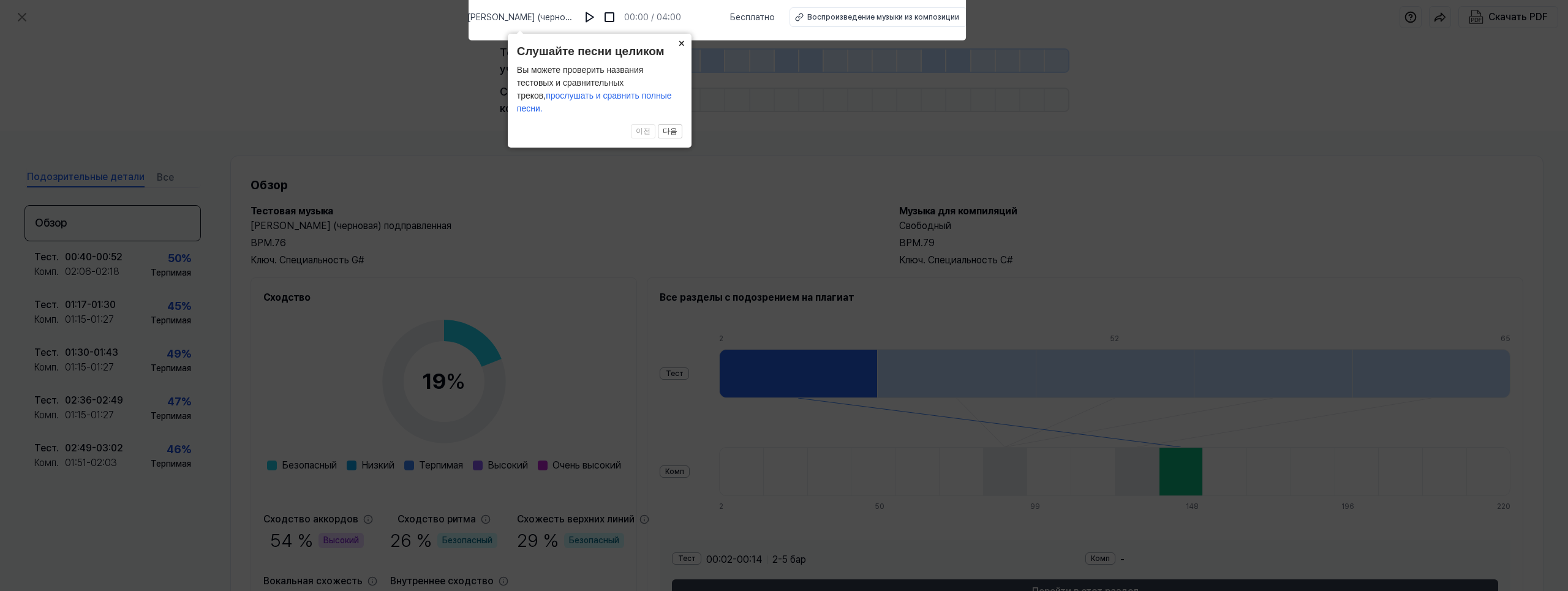
click at [683, 51] on button "×" at bounding box center [681, 42] width 19 height 17
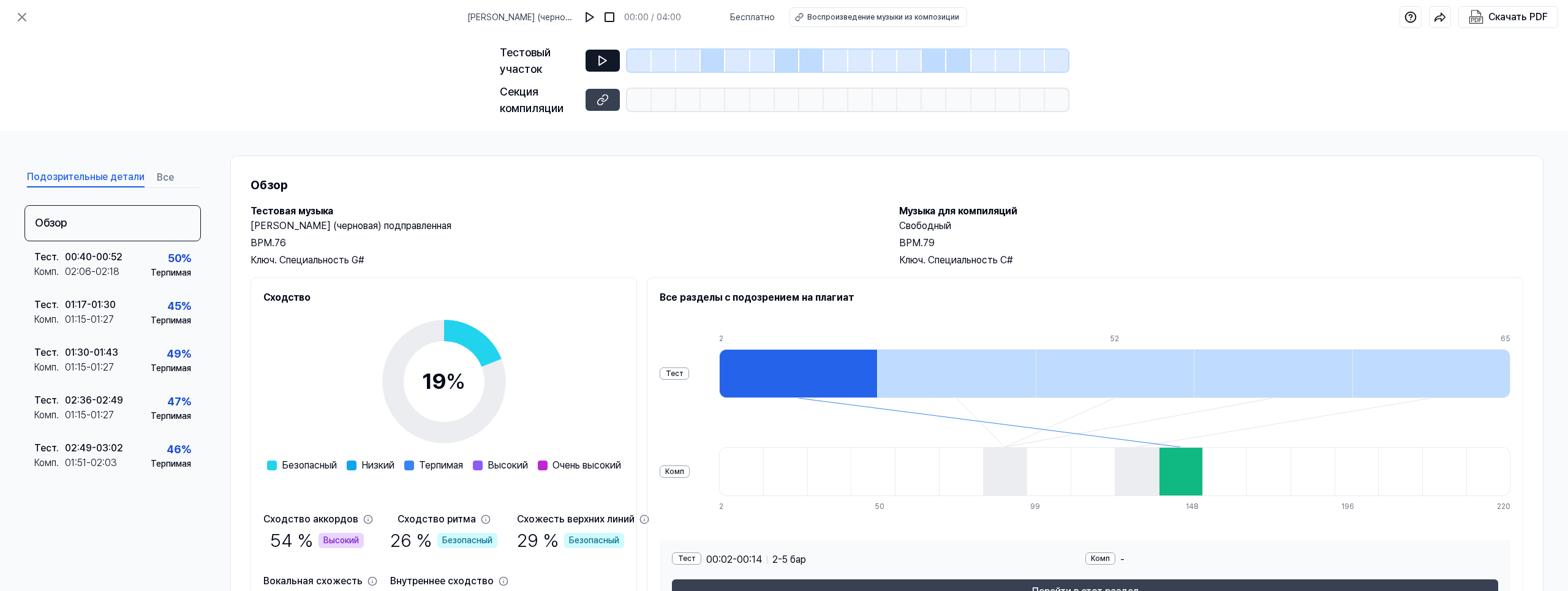
click at [600, 60] on icon at bounding box center [603, 61] width 13 height 13
click at [604, 61] on icon at bounding box center [603, 61] width 13 height 13
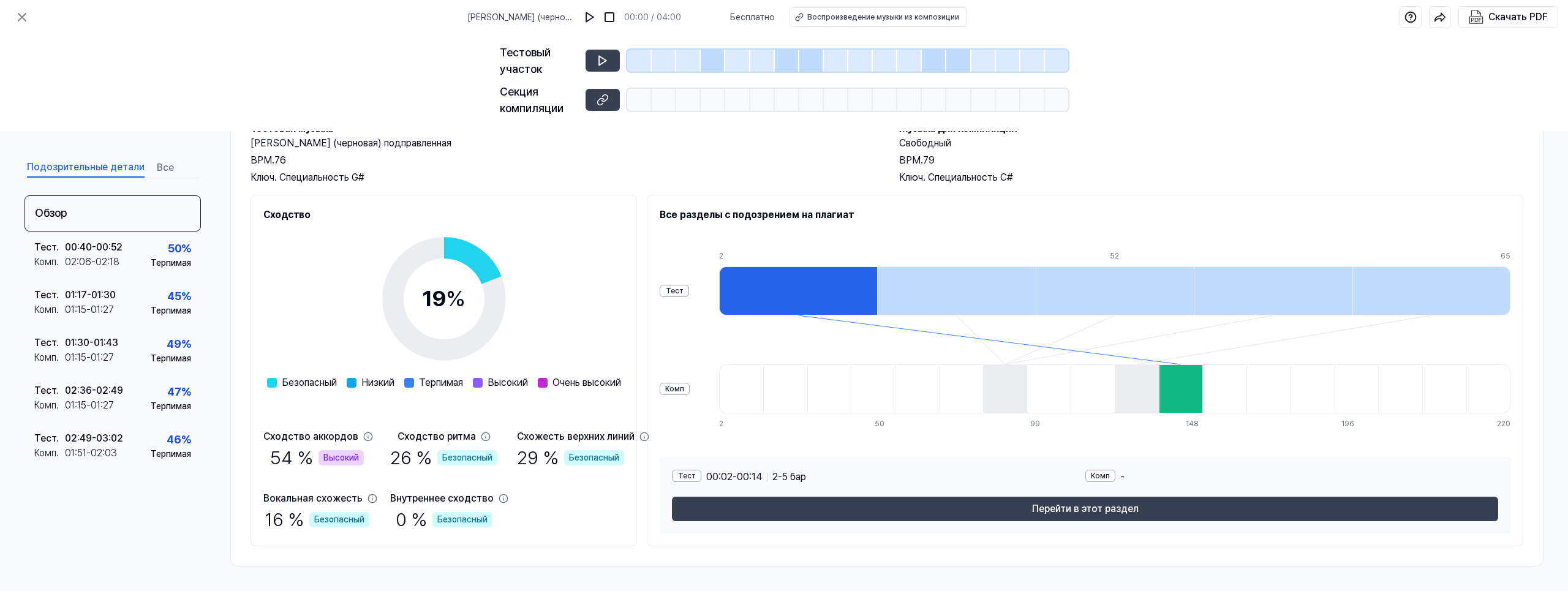
scroll to position [21, 0]
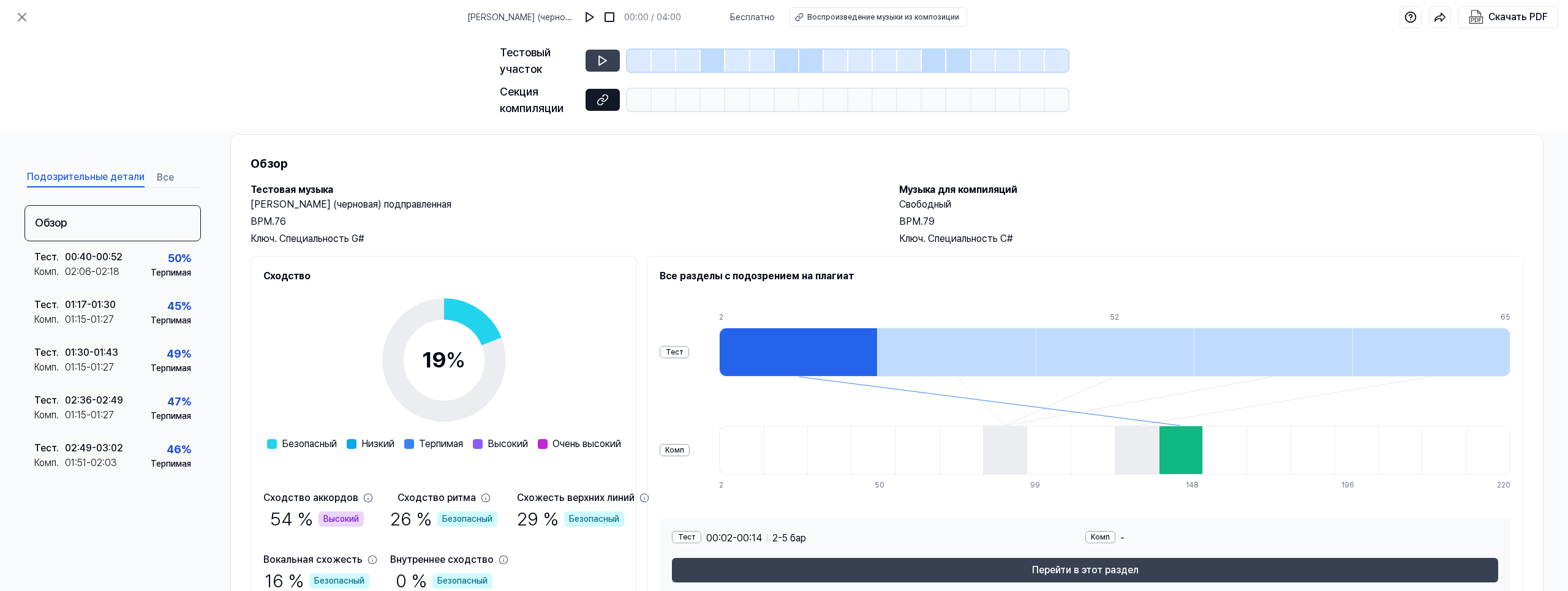
click at [599, 100] on icon at bounding box center [601, 101] width 6 height 7
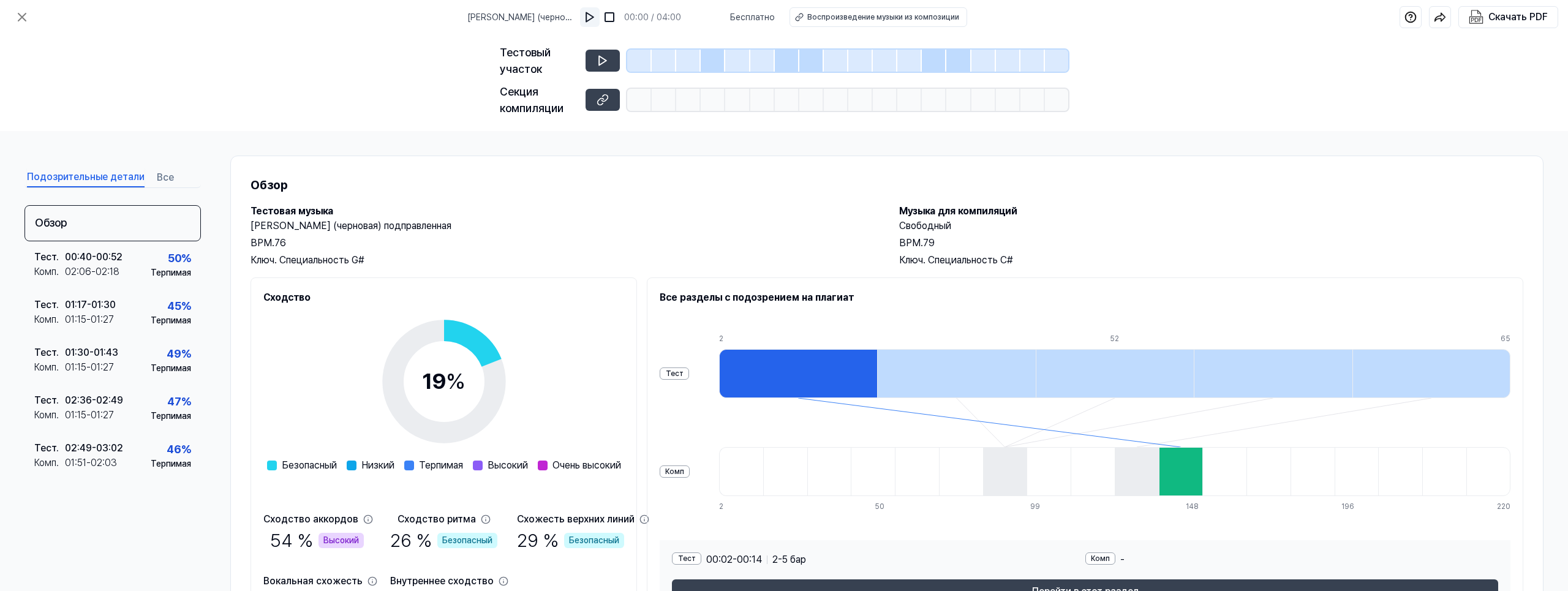
click at [596, 16] on img at bounding box center [590, 18] width 13 height 13
click at [707, 65] on div at bounding box center [712, 60] width 24 height 22
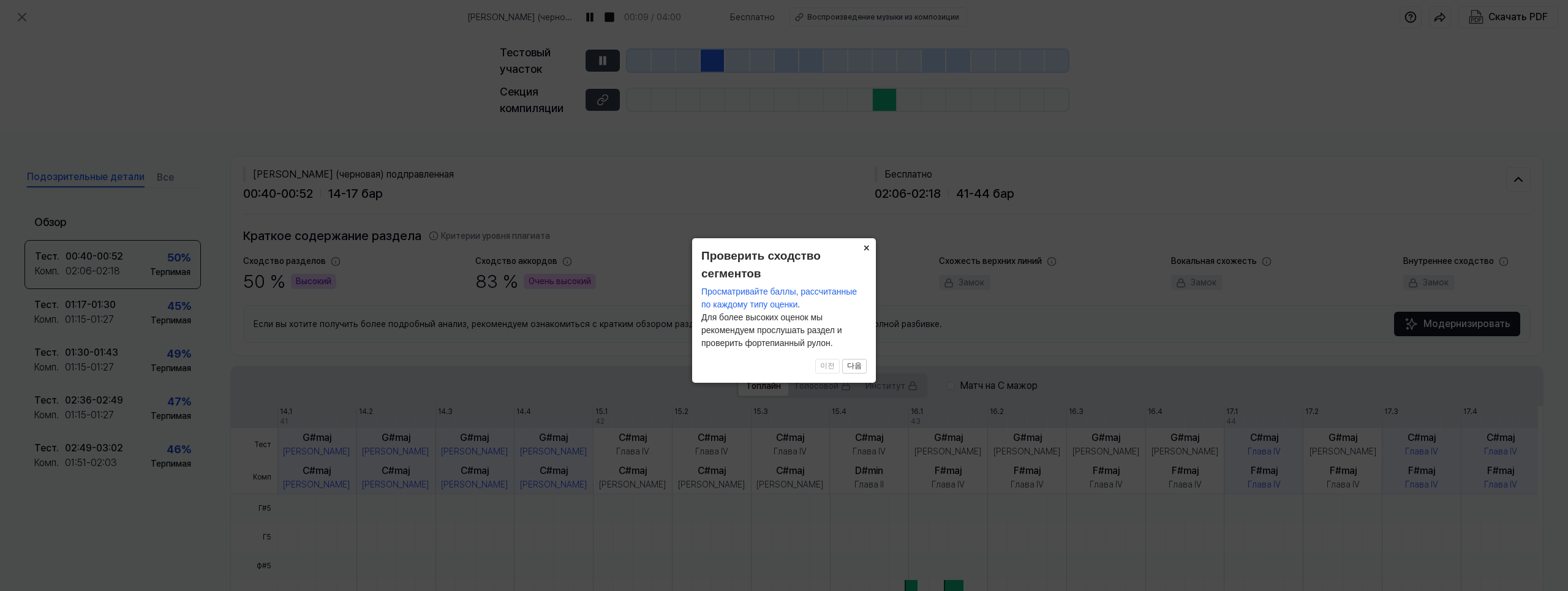
click at [866, 246] on button "×" at bounding box center [866, 246] width 19 height 17
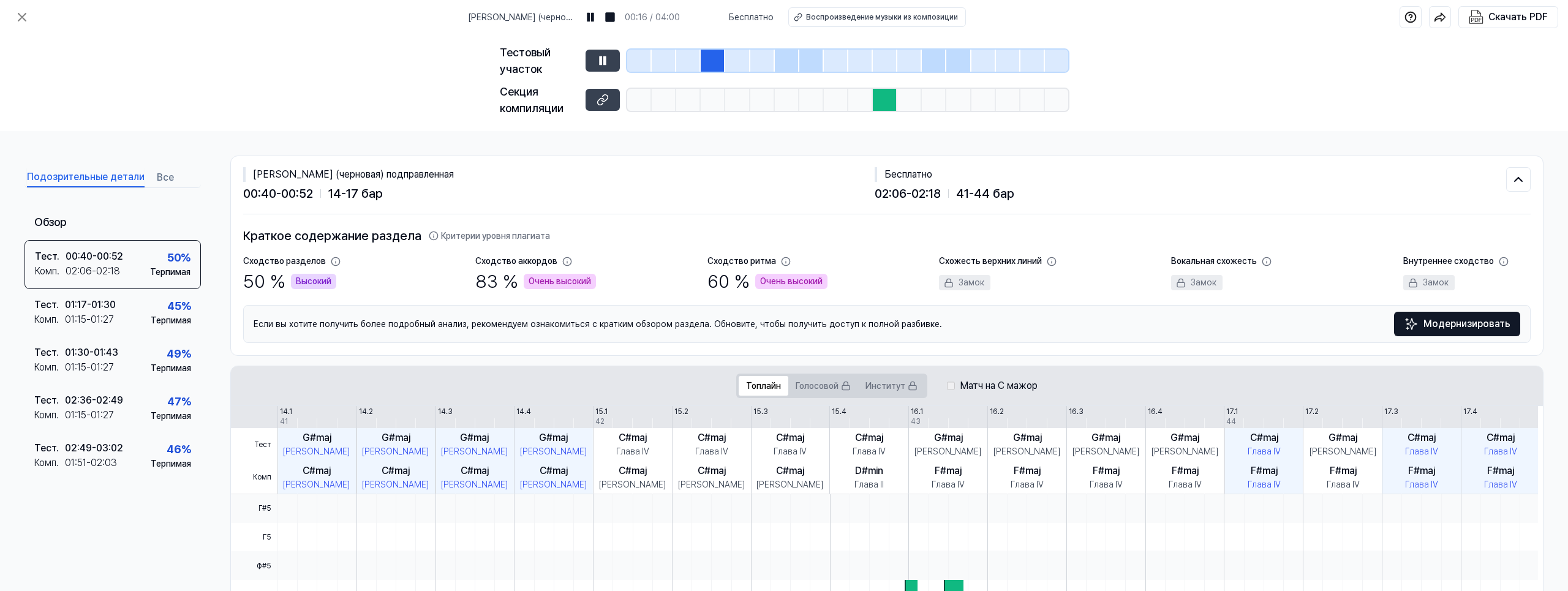
click at [888, 103] on div at bounding box center [885, 100] width 24 height 22
click at [603, 96] on icon at bounding box center [605, 98] width 6 height 7
click at [596, 18] on img at bounding box center [590, 18] width 13 height 13
click at [682, 60] on div at bounding box center [688, 60] width 24 height 22
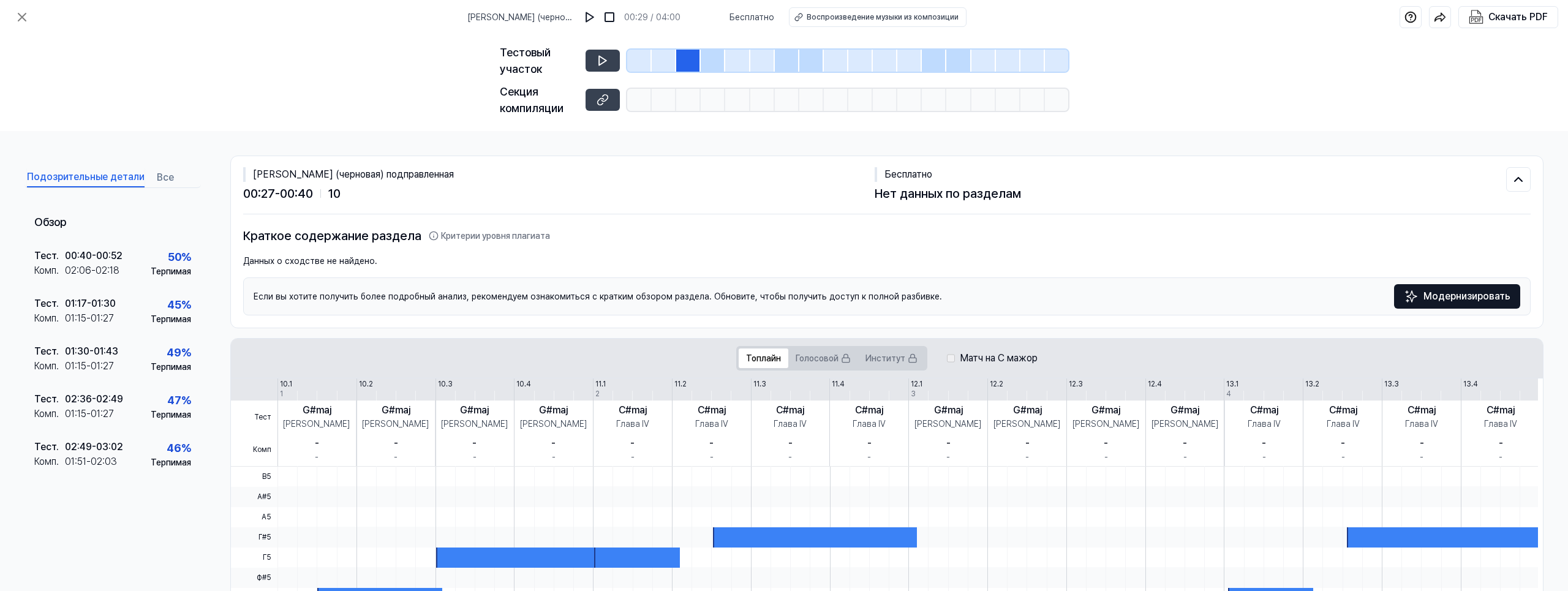
click at [721, 57] on div at bounding box center [712, 60] width 24 height 22
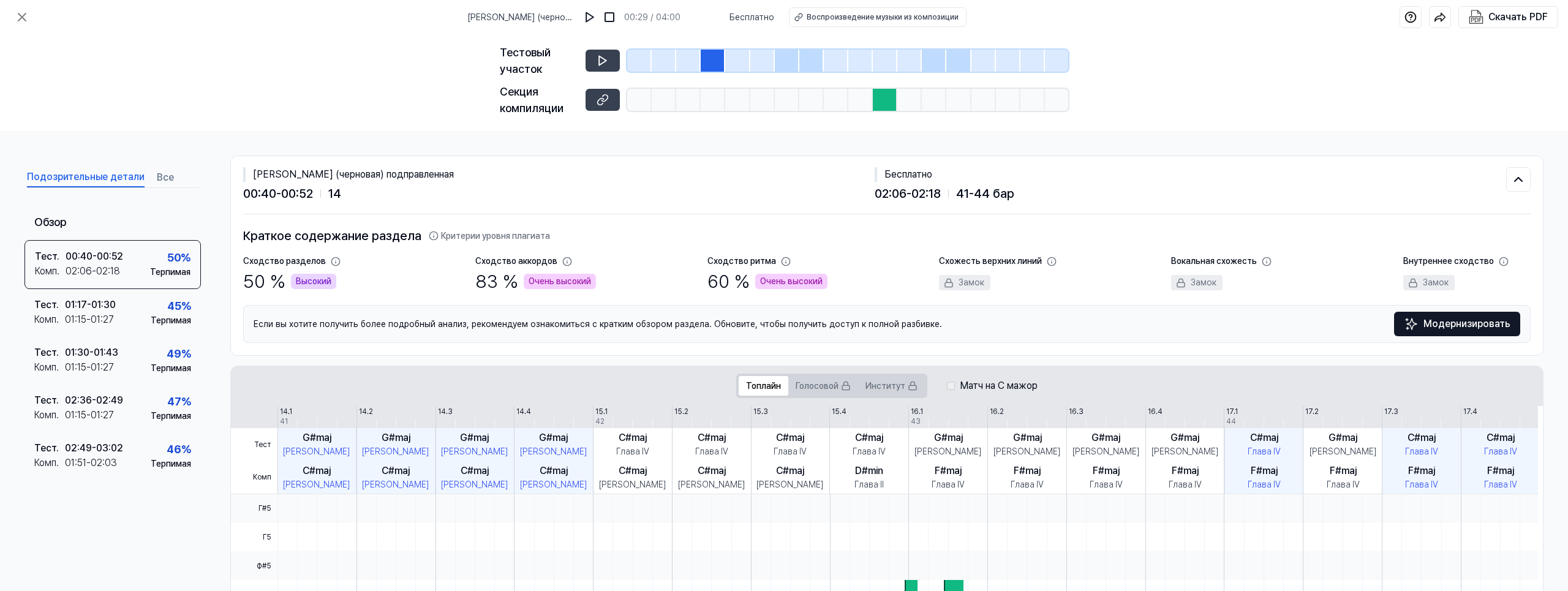
click at [787, 61] on div at bounding box center [787, 60] width 24 height 22
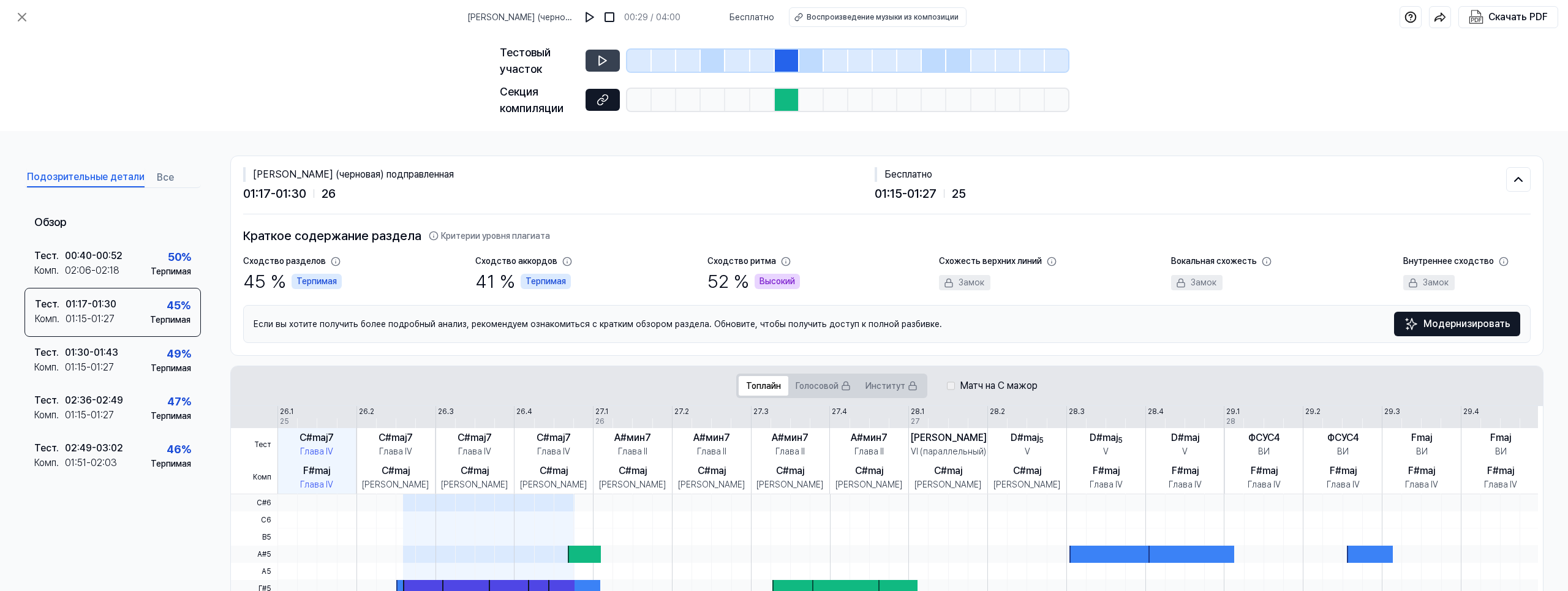
click at [604, 99] on icon at bounding box center [601, 101] width 6 height 7
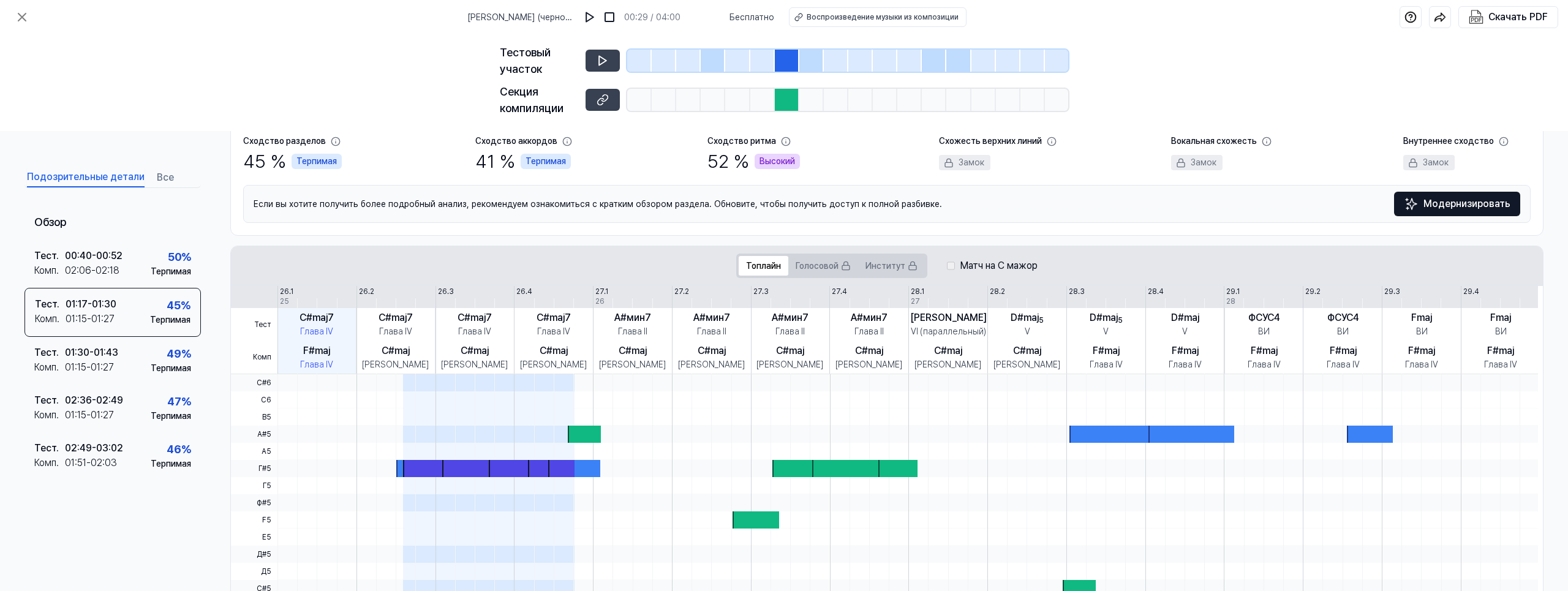
scroll to position [271, 0]
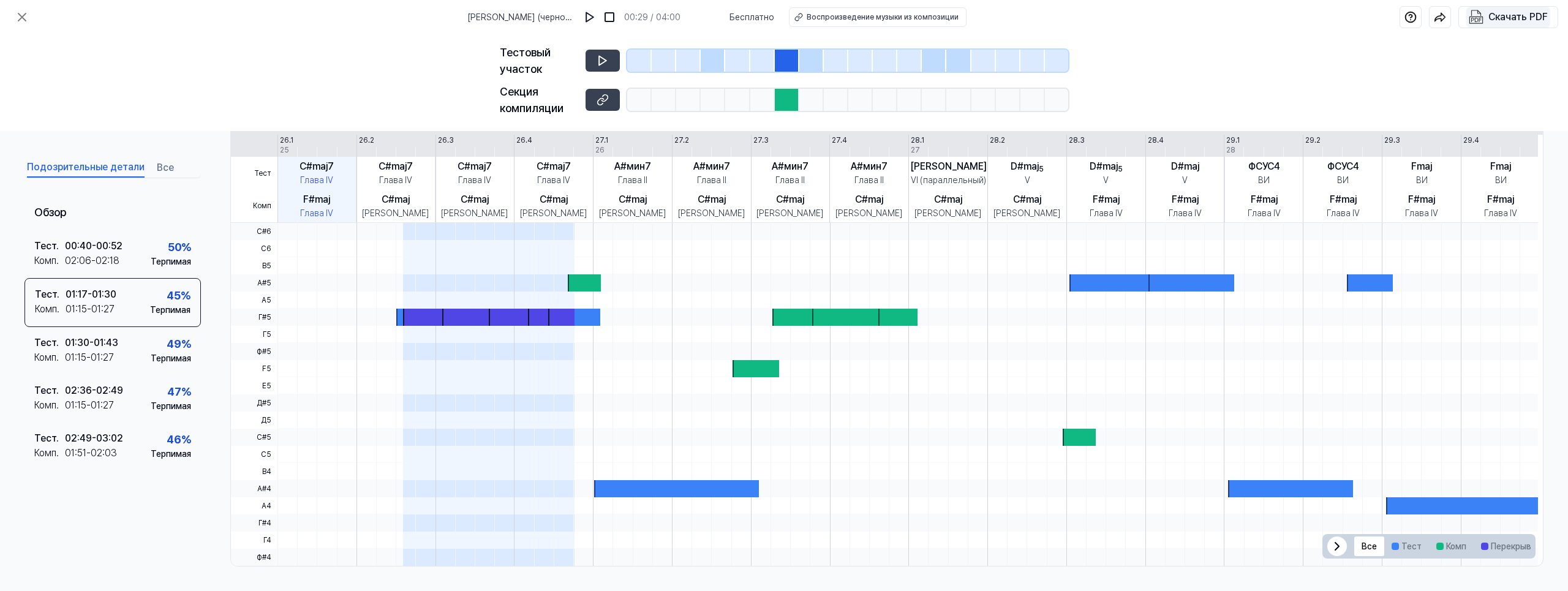
click at [1507, 17] on div "Скачать PDF" at bounding box center [1518, 17] width 60 height 16
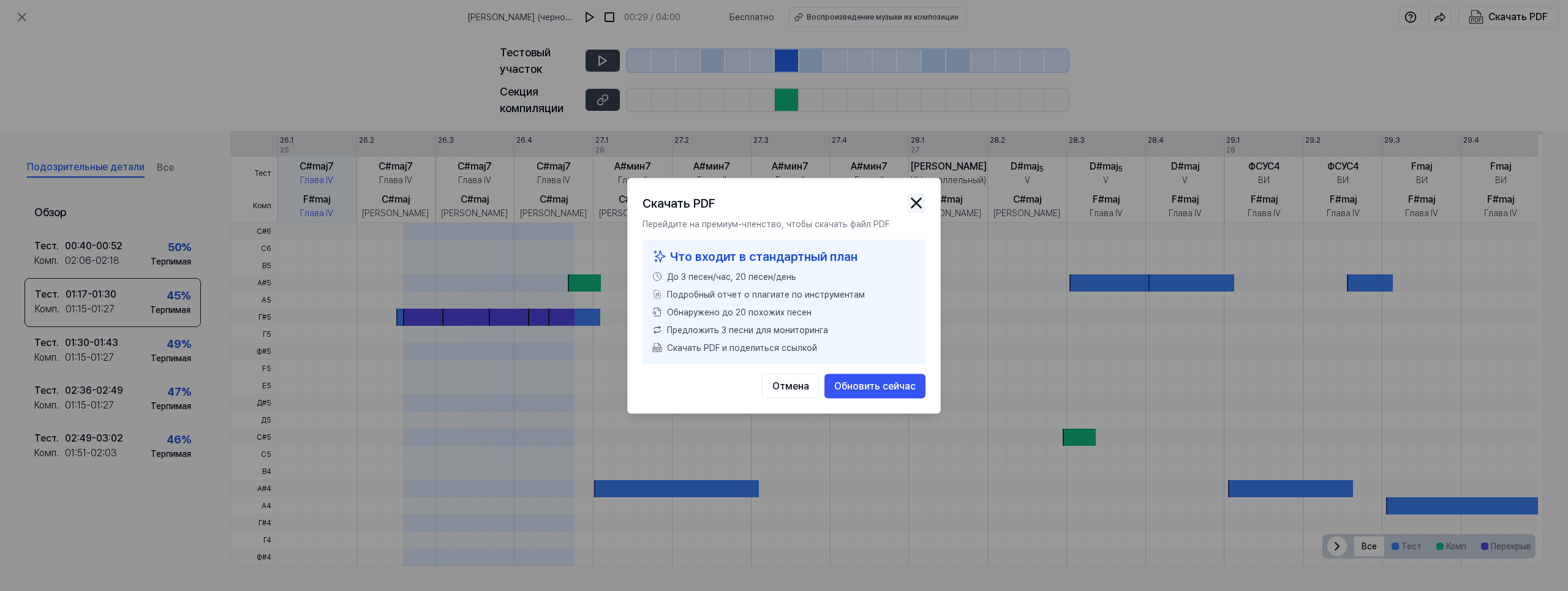
click at [915, 201] on img "button" at bounding box center [916, 202] width 18 height 18
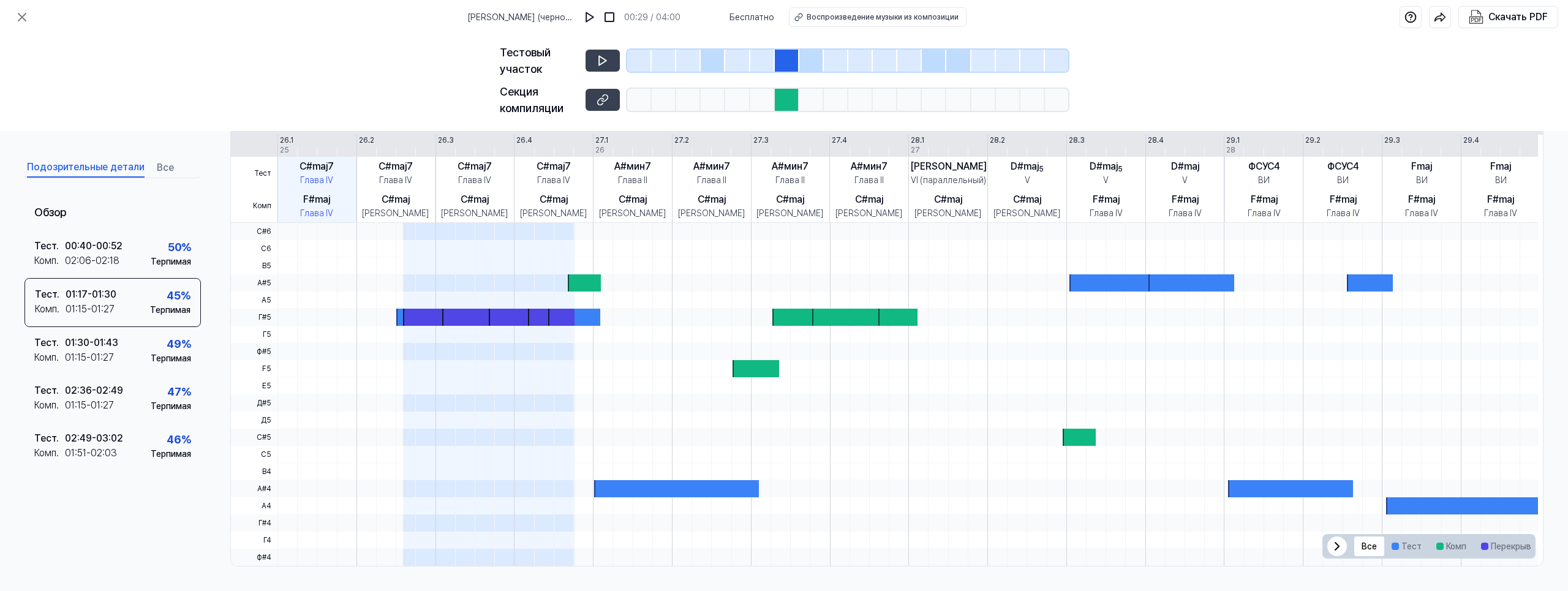
click at [925, 65] on div at bounding box center [933, 60] width 24 height 22
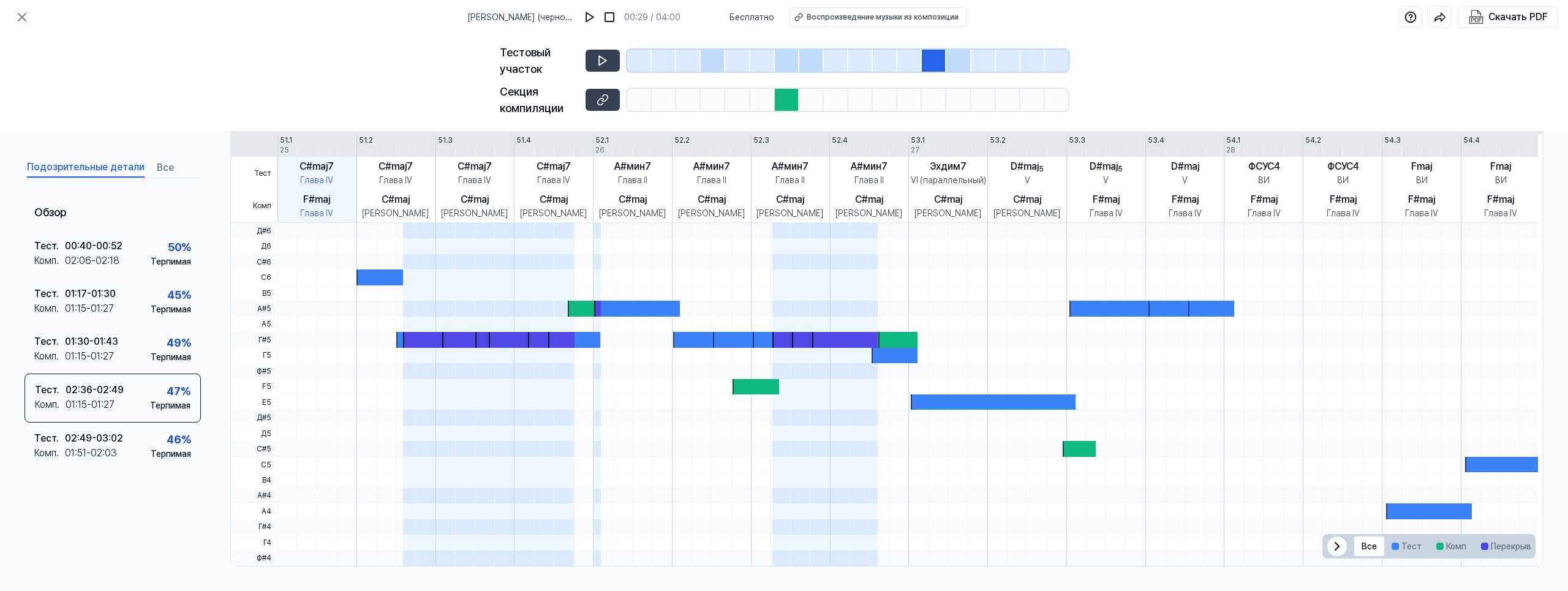
click at [1051, 56] on div at bounding box center [1056, 60] width 23 height 22
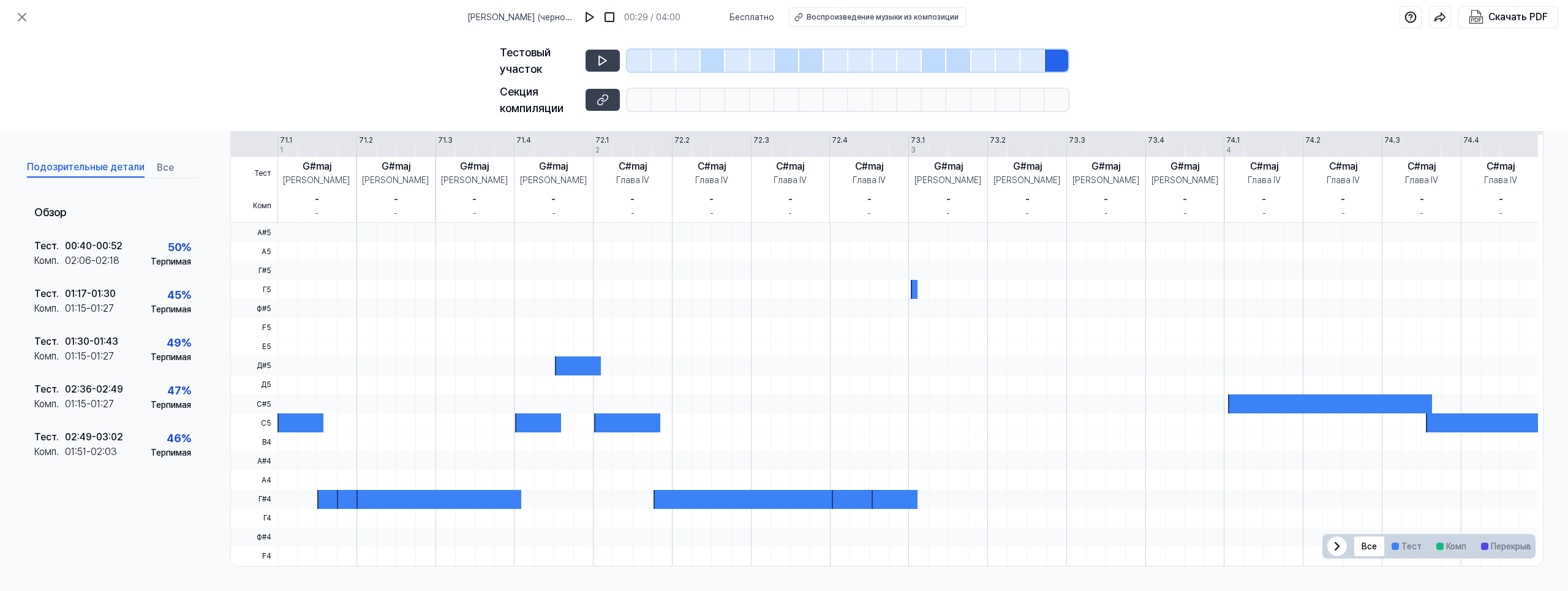
scroll to position [244, 0]
click at [641, 61] on div at bounding box center [639, 60] width 24 height 22
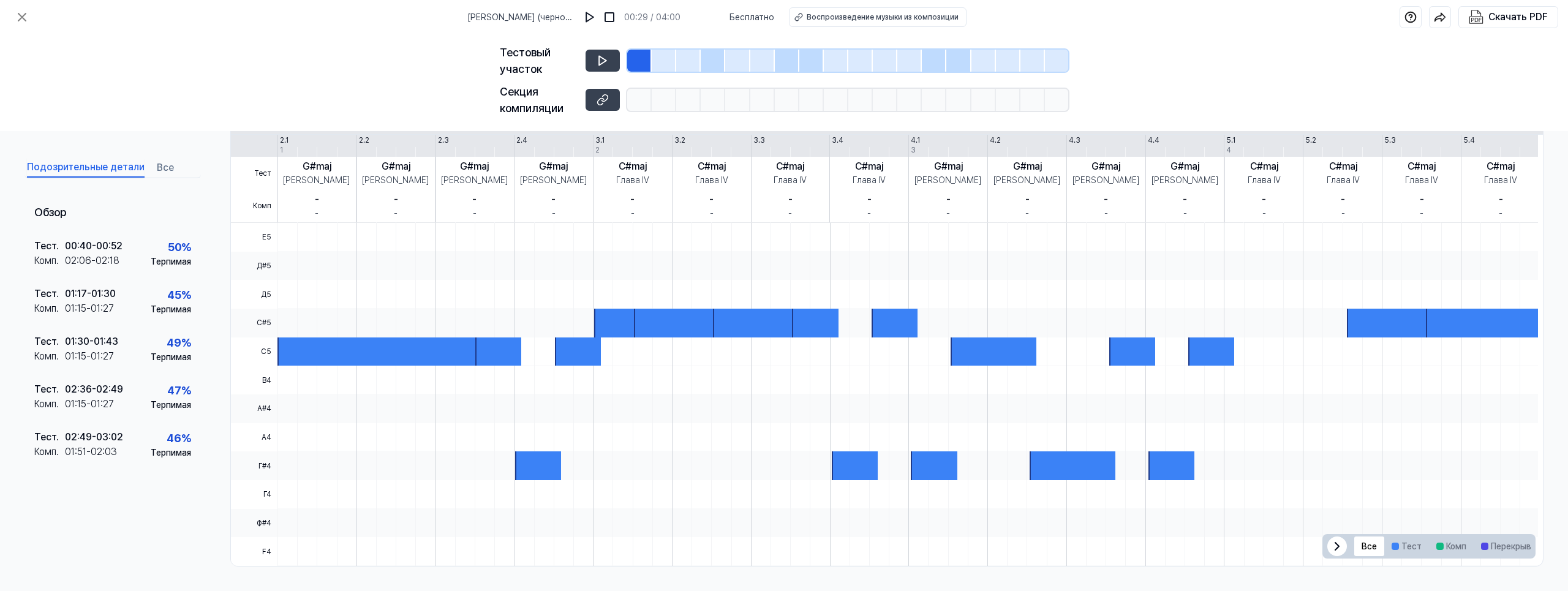
click at [662, 61] on div at bounding box center [663, 60] width 24 height 22
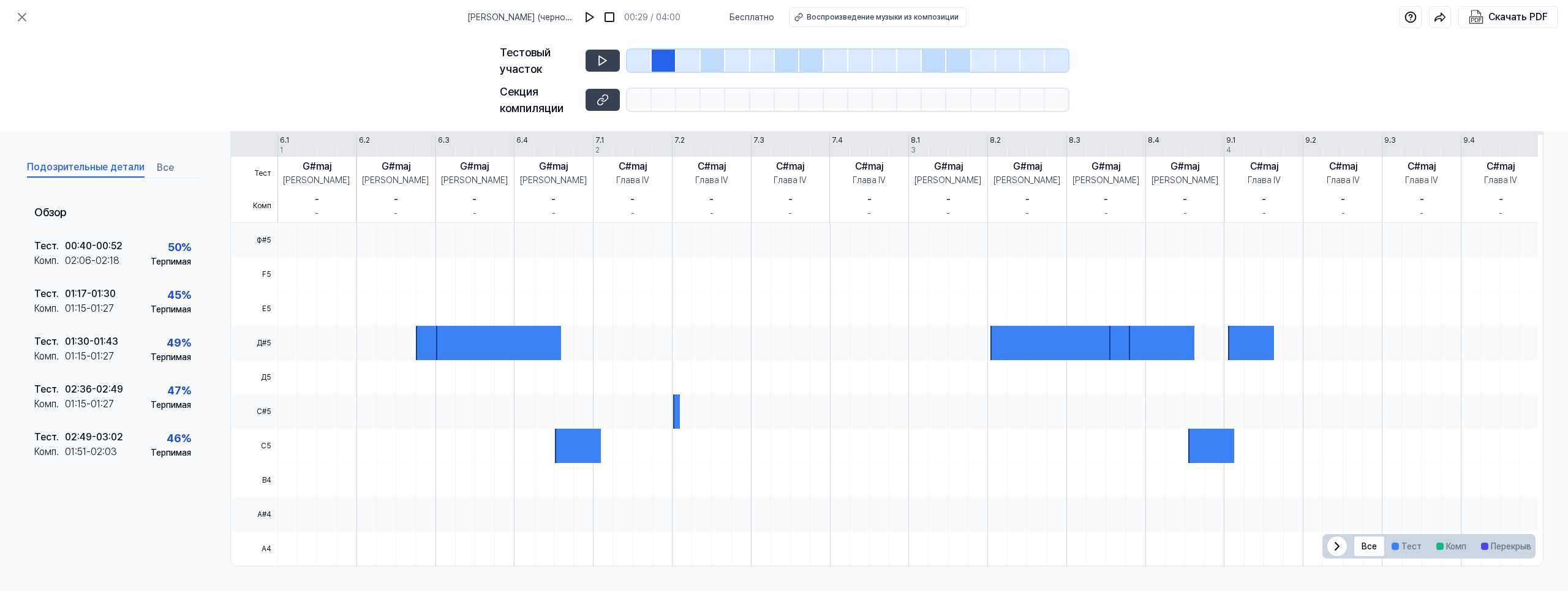
click at [697, 61] on div at bounding box center [688, 60] width 24 height 22
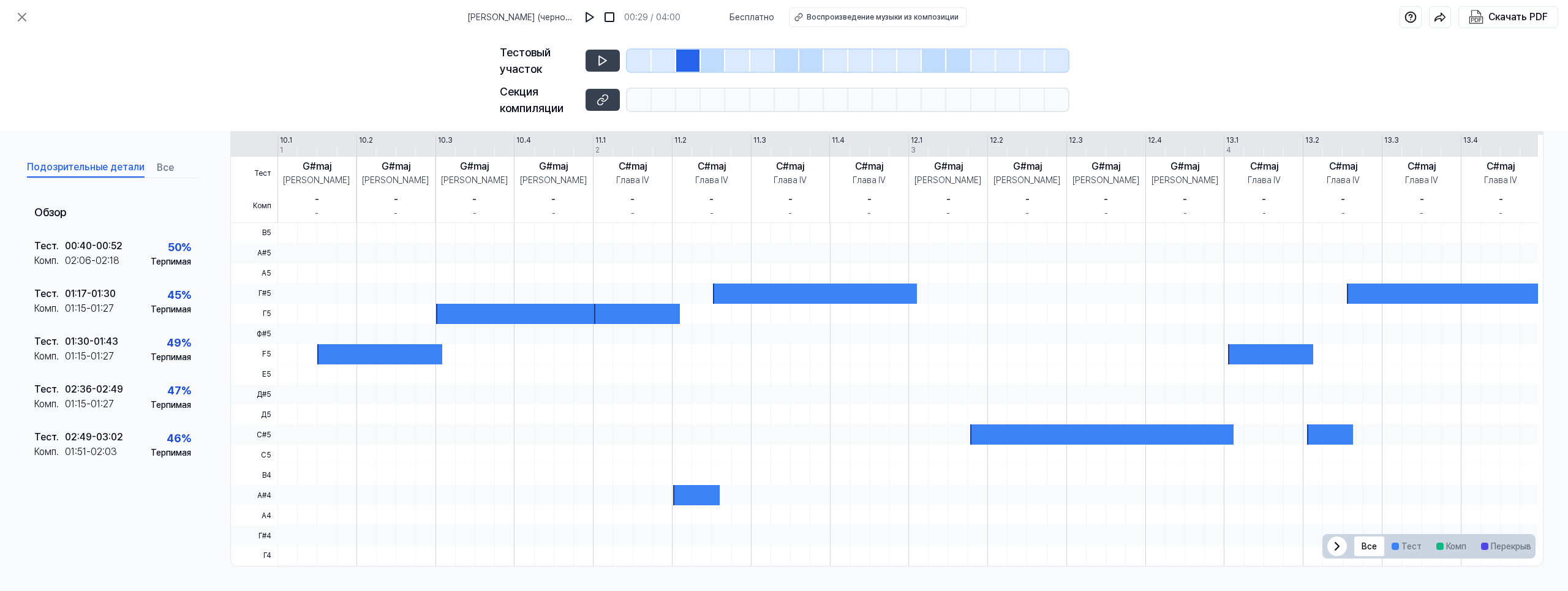
click at [714, 62] on div at bounding box center [712, 60] width 24 height 22
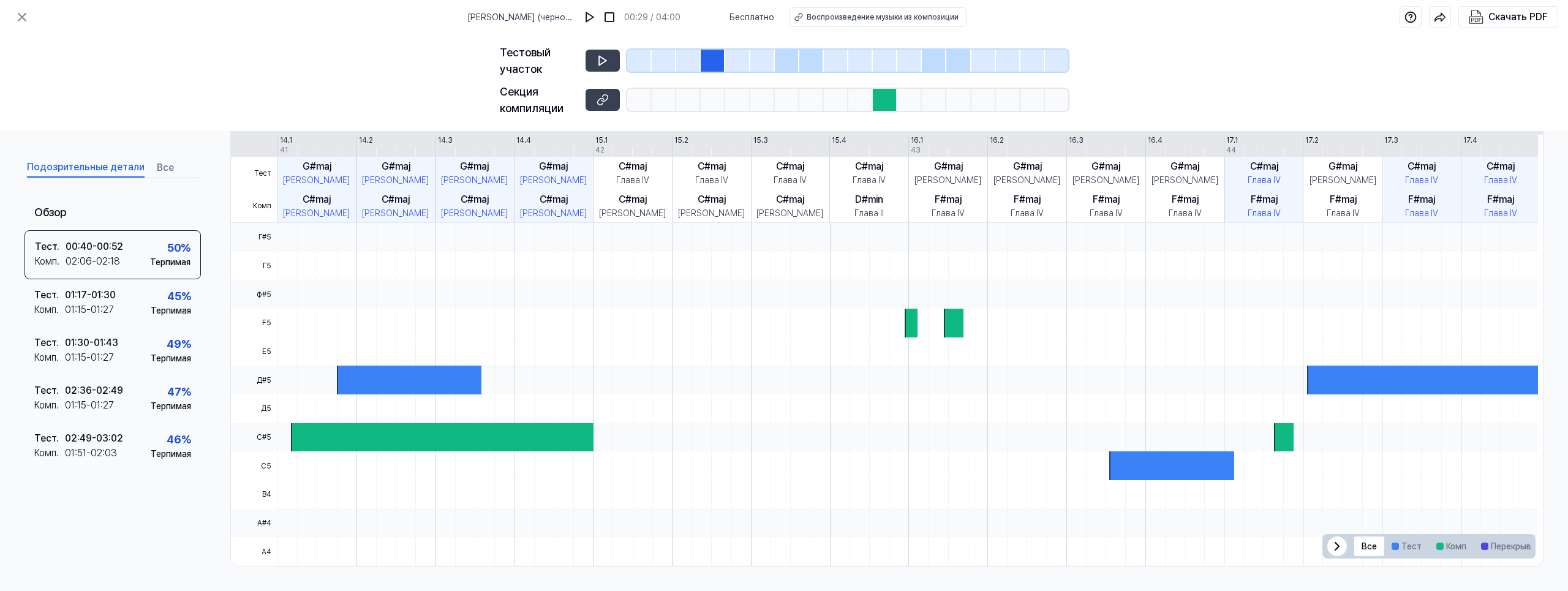
click at [737, 60] on div at bounding box center [737, 60] width 24 height 22
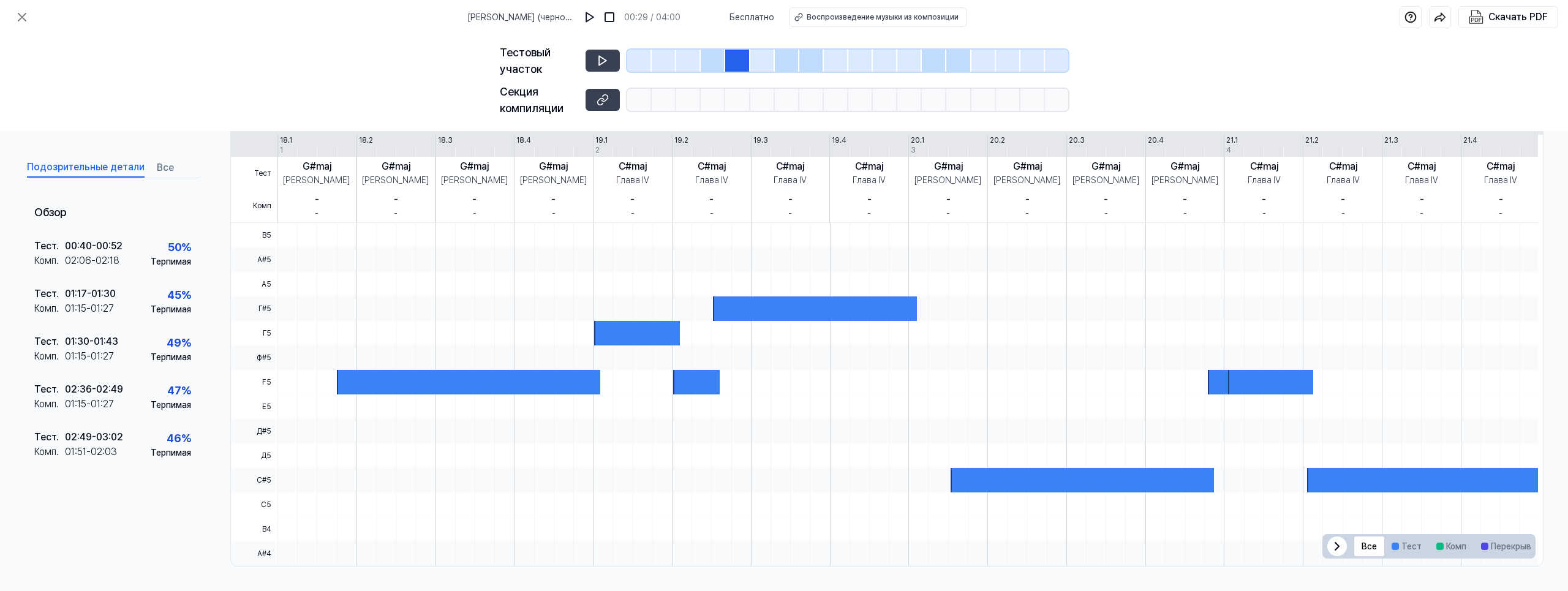
click at [771, 60] on div at bounding box center [762, 60] width 24 height 22
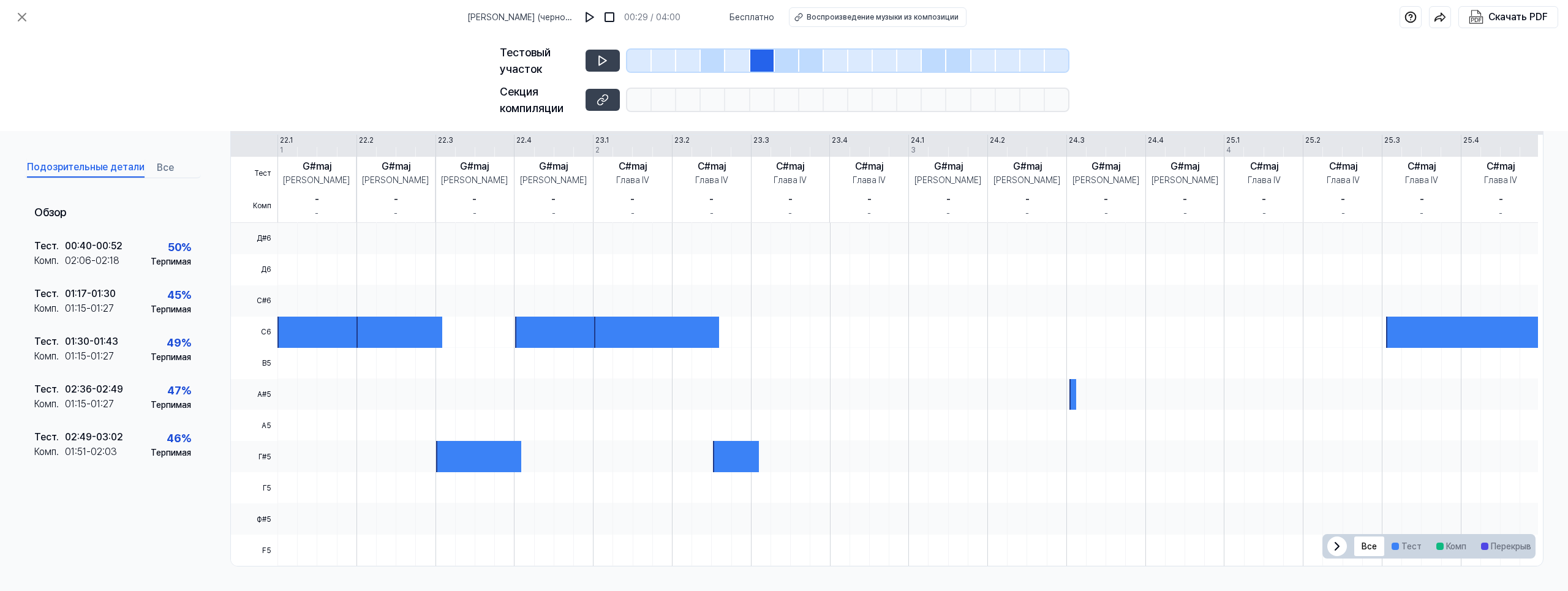
click at [783, 64] on div at bounding box center [787, 60] width 24 height 22
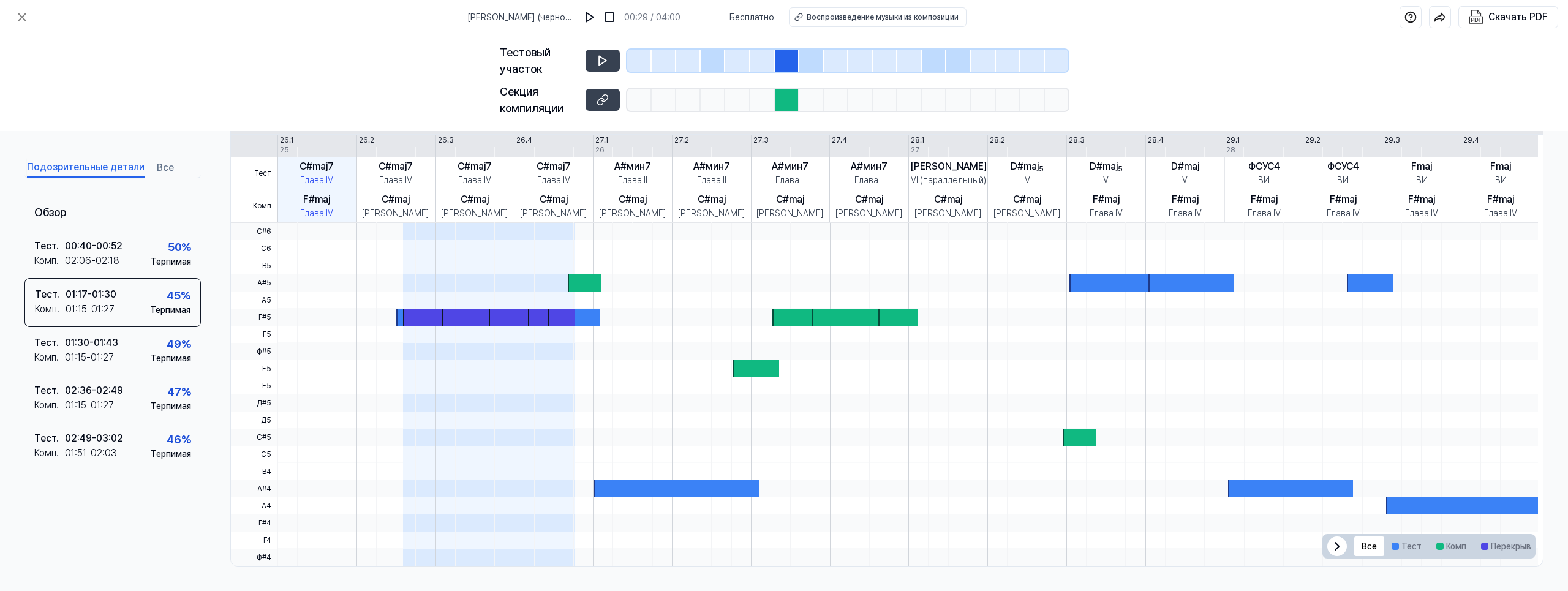
click at [811, 64] on div at bounding box center [811, 60] width 24 height 22
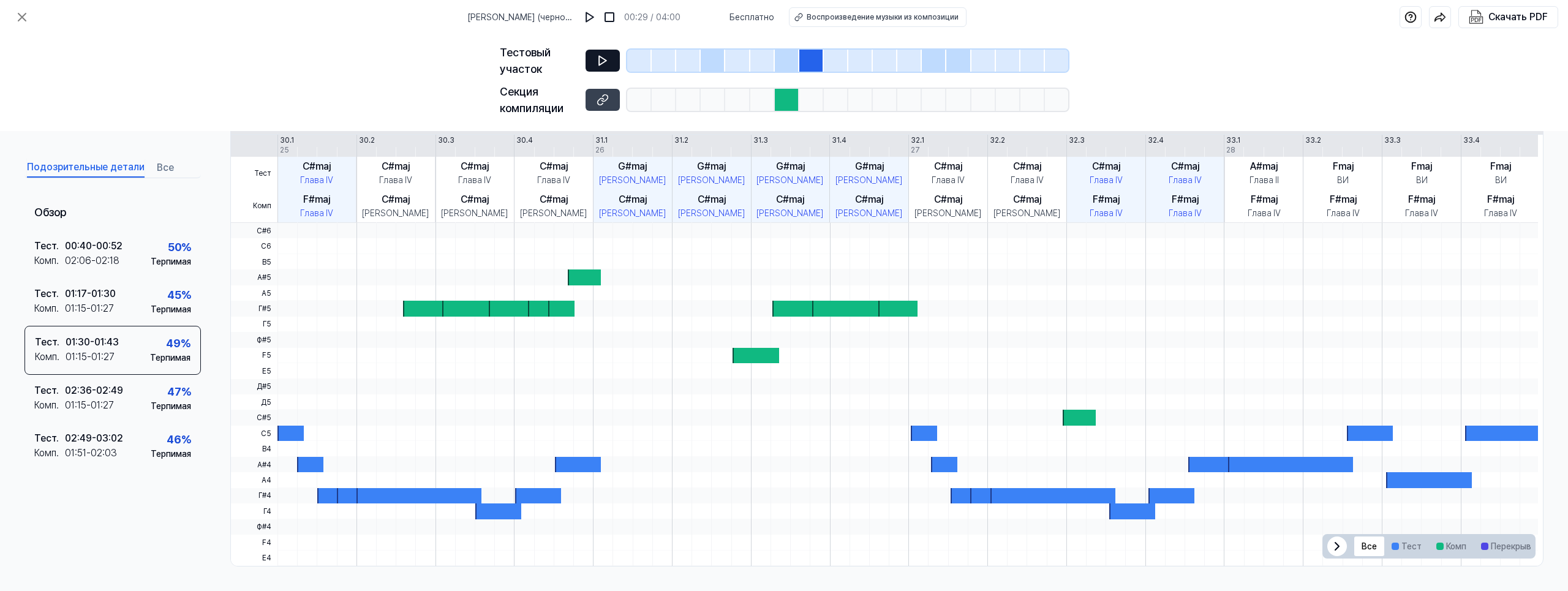
click at [608, 60] on icon at bounding box center [603, 61] width 13 height 13
click at [792, 60] on div at bounding box center [787, 60] width 24 height 22
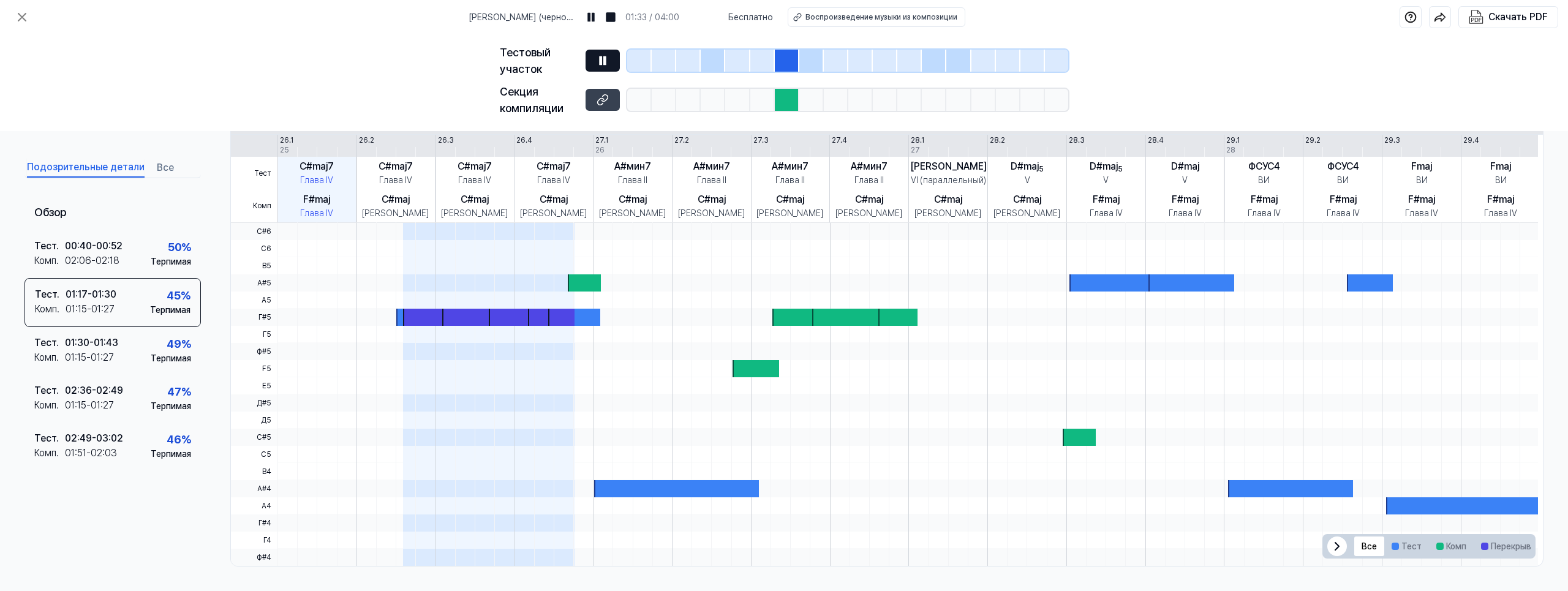
click at [613, 61] on button at bounding box center [603, 60] width 34 height 22
click at [605, 62] on icon at bounding box center [603, 61] width 8 height 9
click at [810, 65] on div at bounding box center [811, 60] width 24 height 22
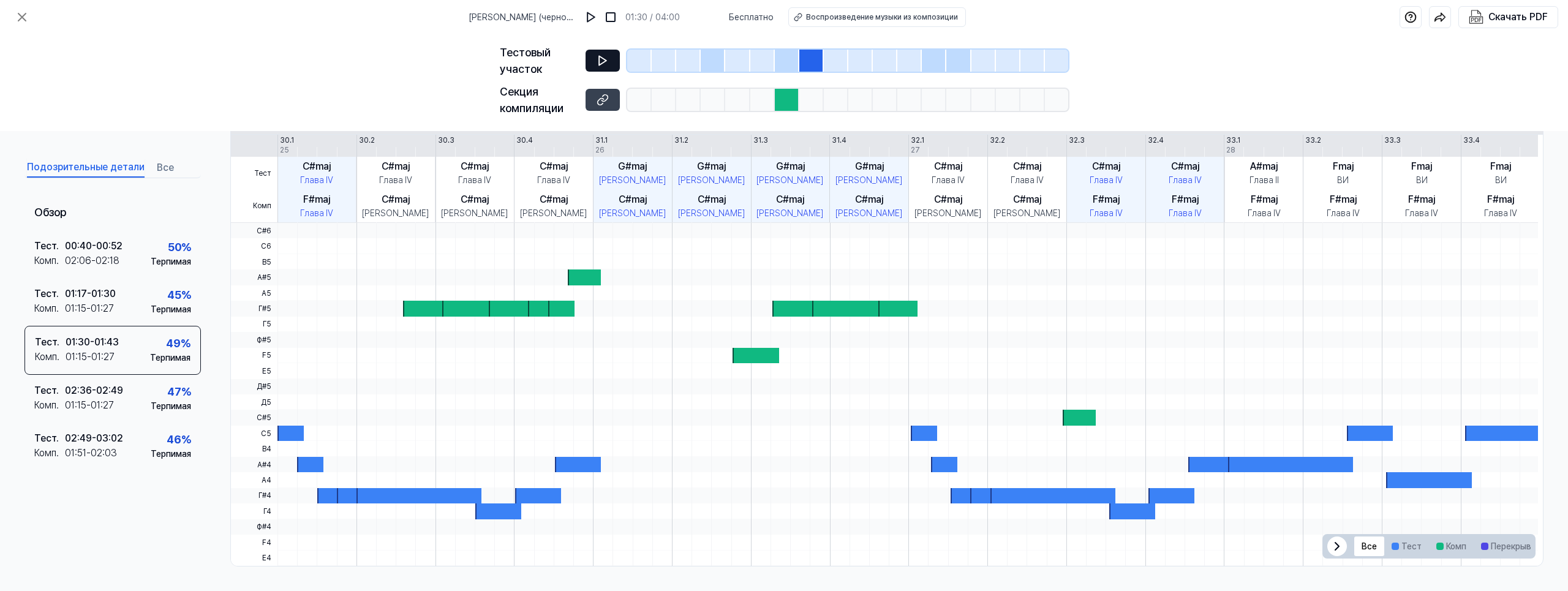
click at [605, 62] on icon at bounding box center [603, 61] width 8 height 9
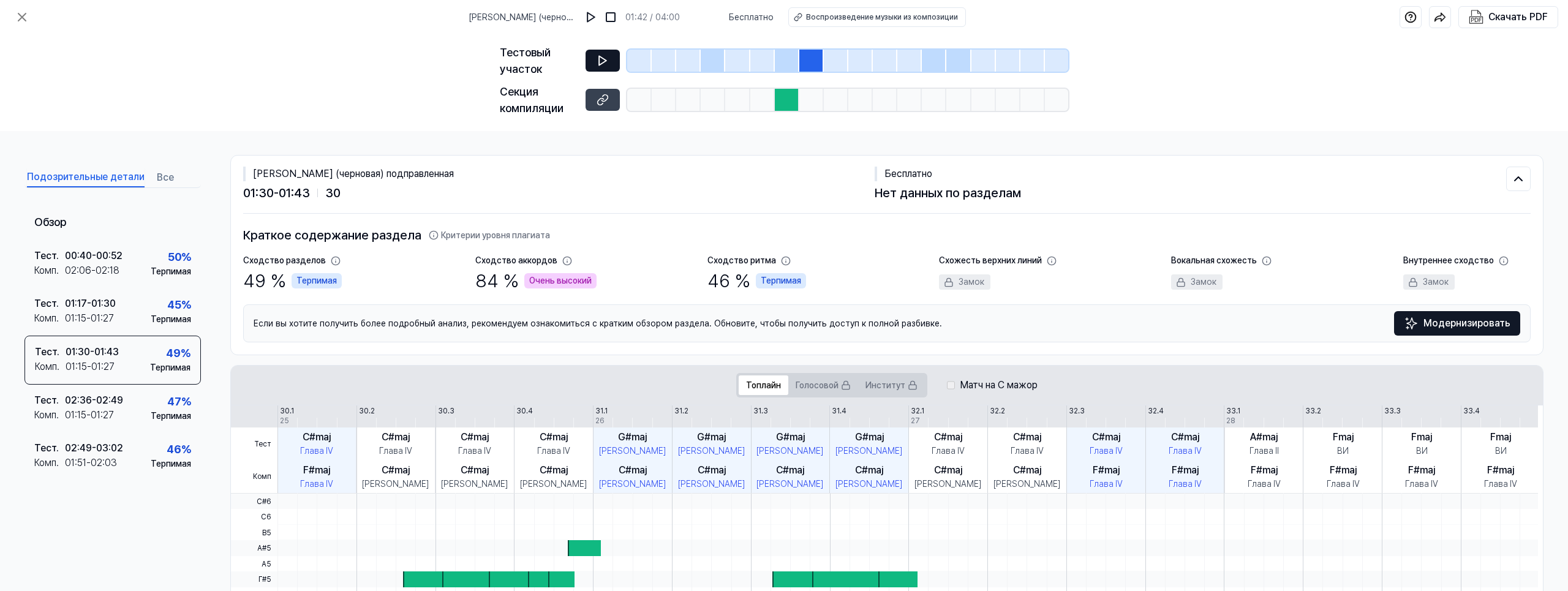
scroll to position [0, 0]
click at [930, 62] on div at bounding box center [933, 60] width 24 height 22
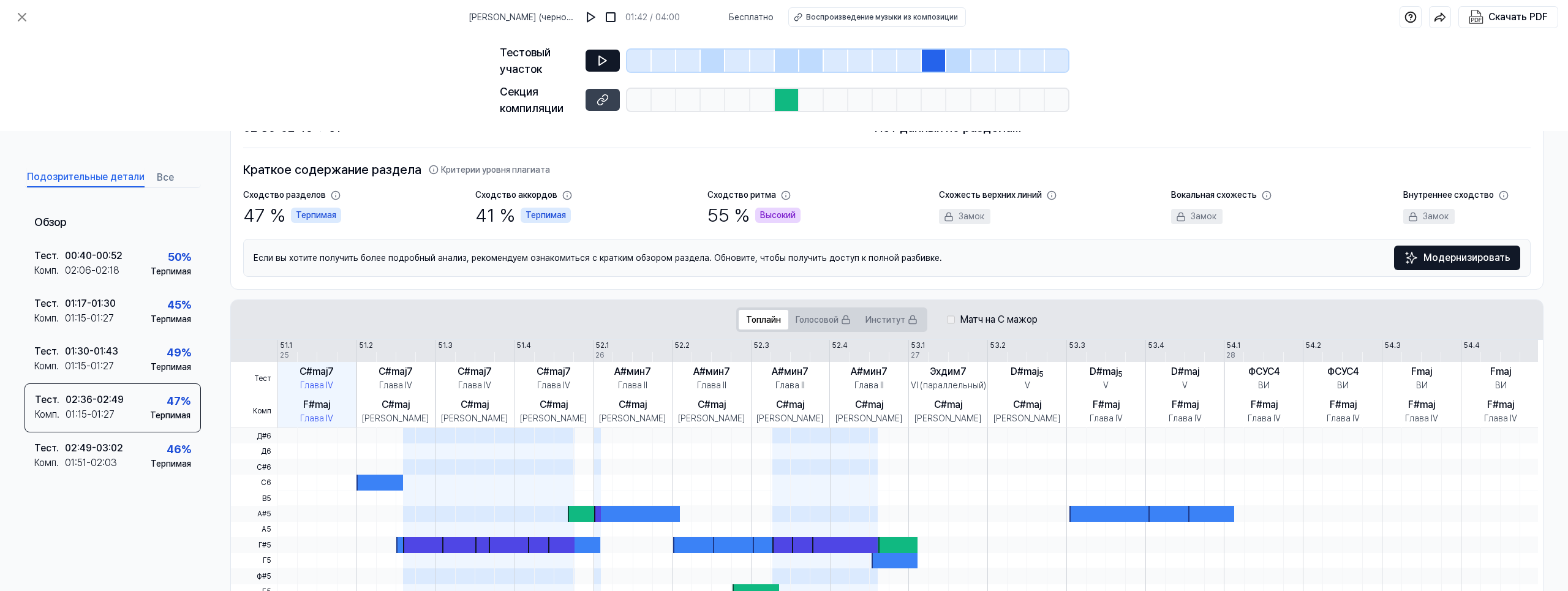
scroll to position [184, 0]
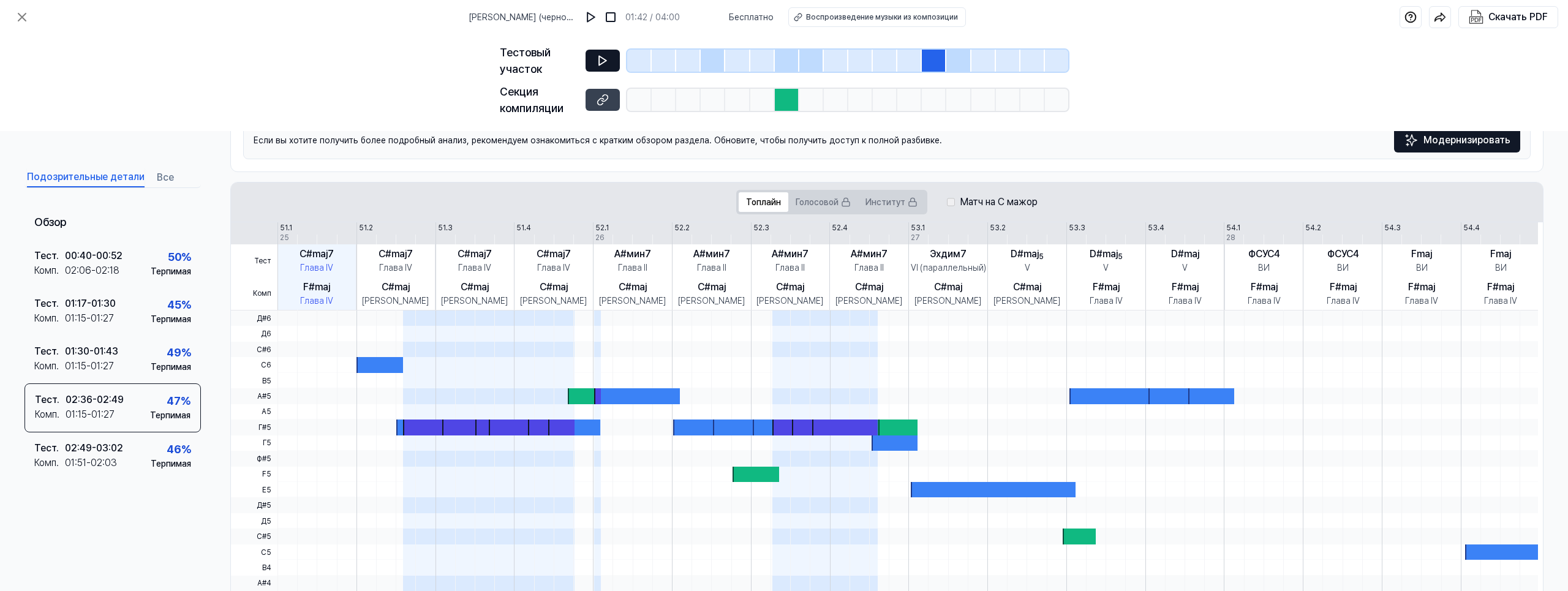
click at [609, 64] on button at bounding box center [603, 60] width 34 height 22
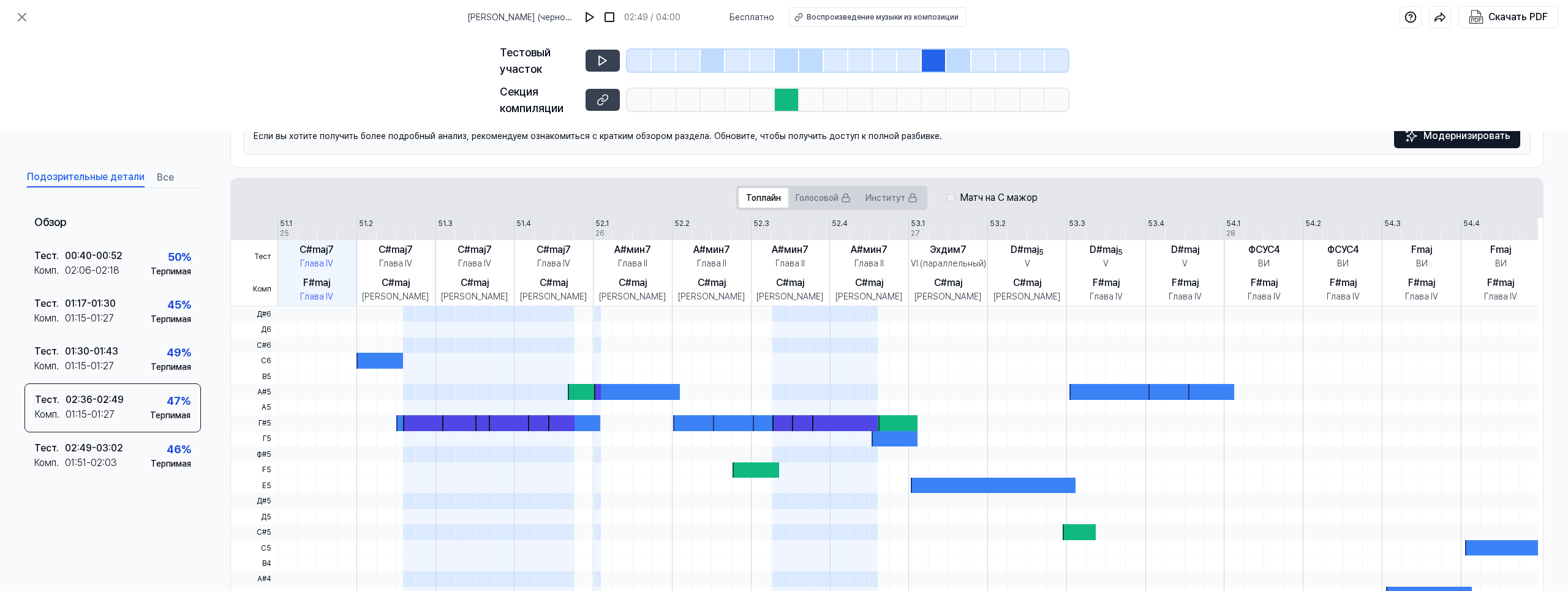
scroll to position [210, 0]
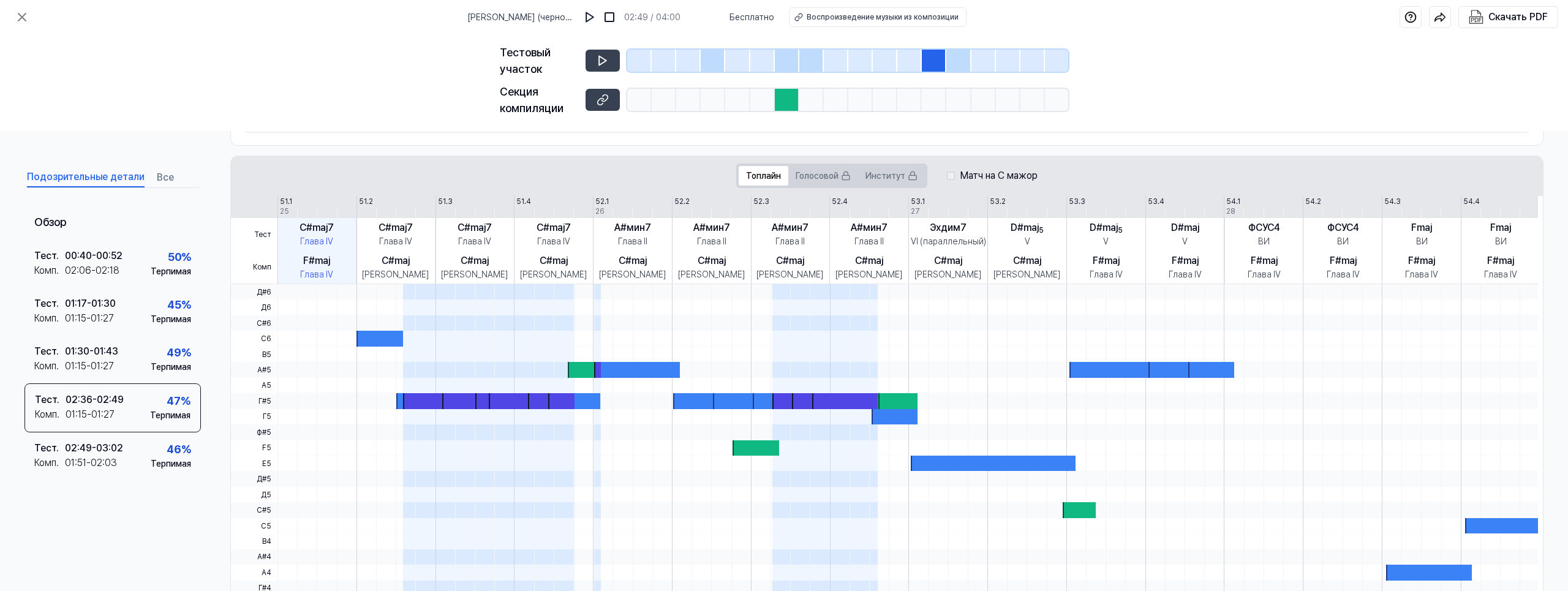
click at [958, 63] on div at bounding box center [958, 60] width 24 height 22
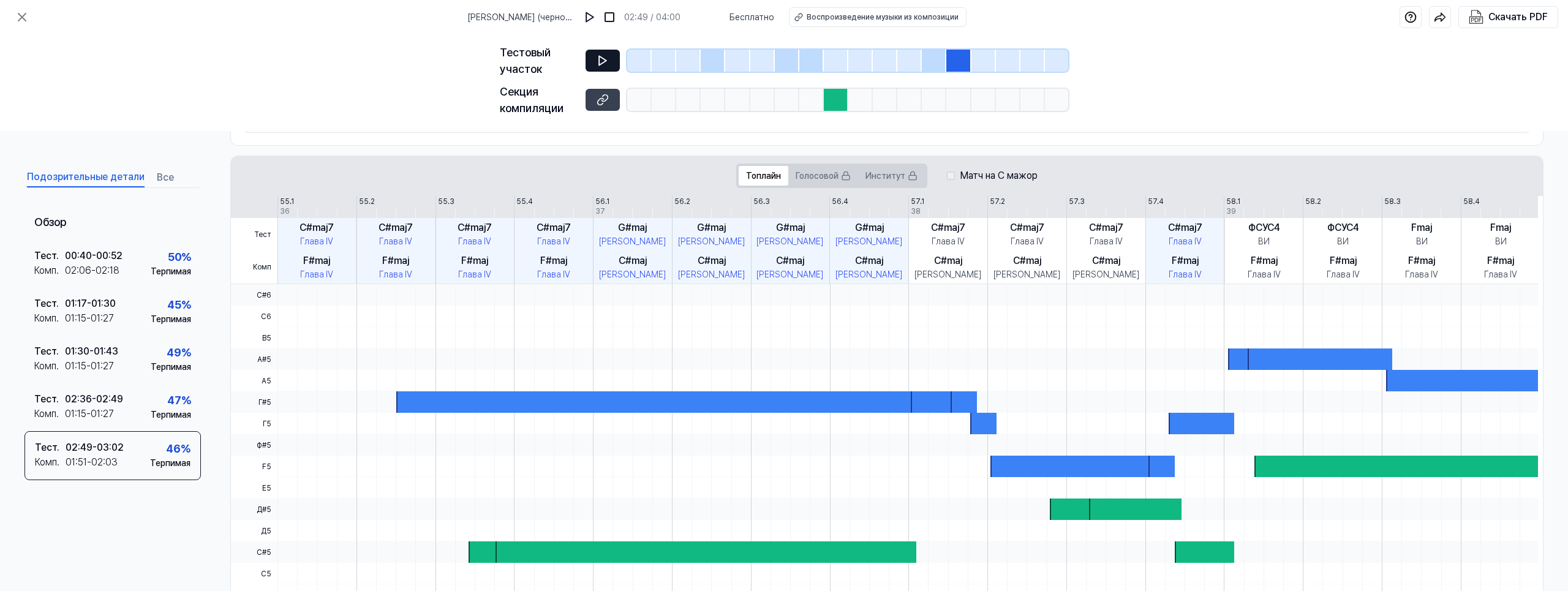
click at [606, 58] on icon at bounding box center [603, 61] width 13 height 13
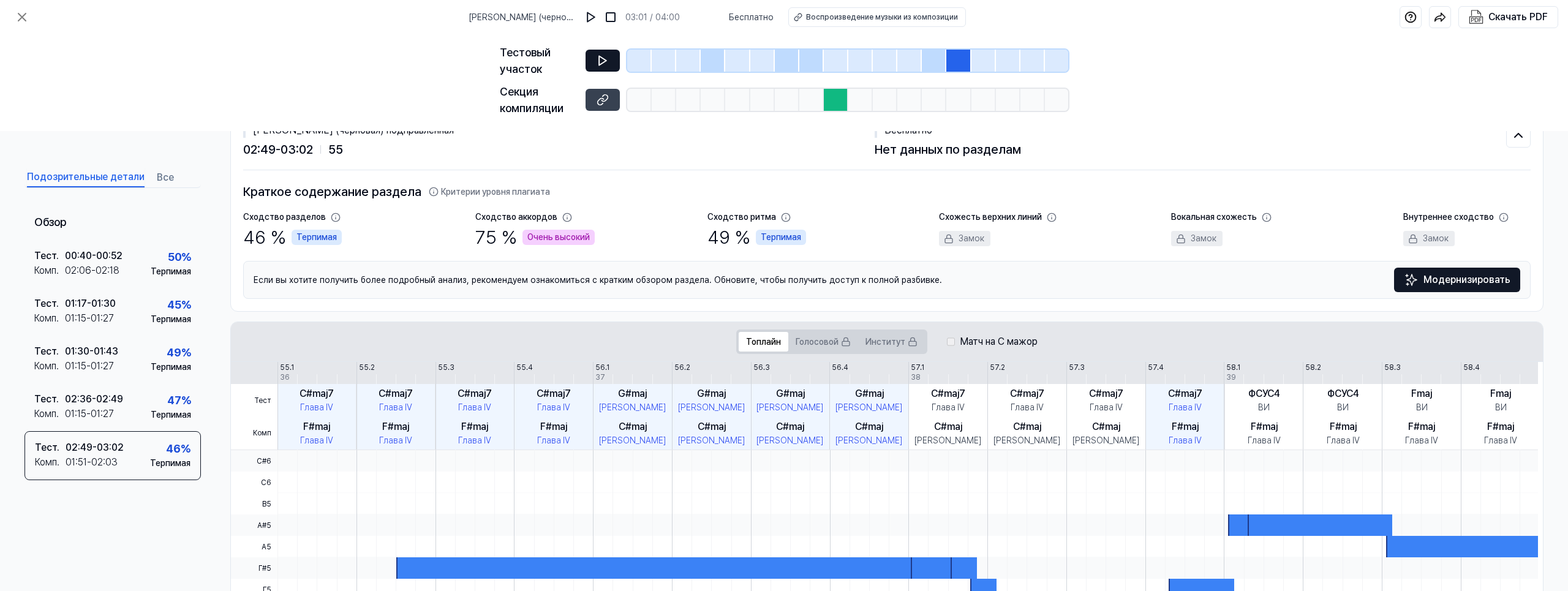
scroll to position [26, 0]
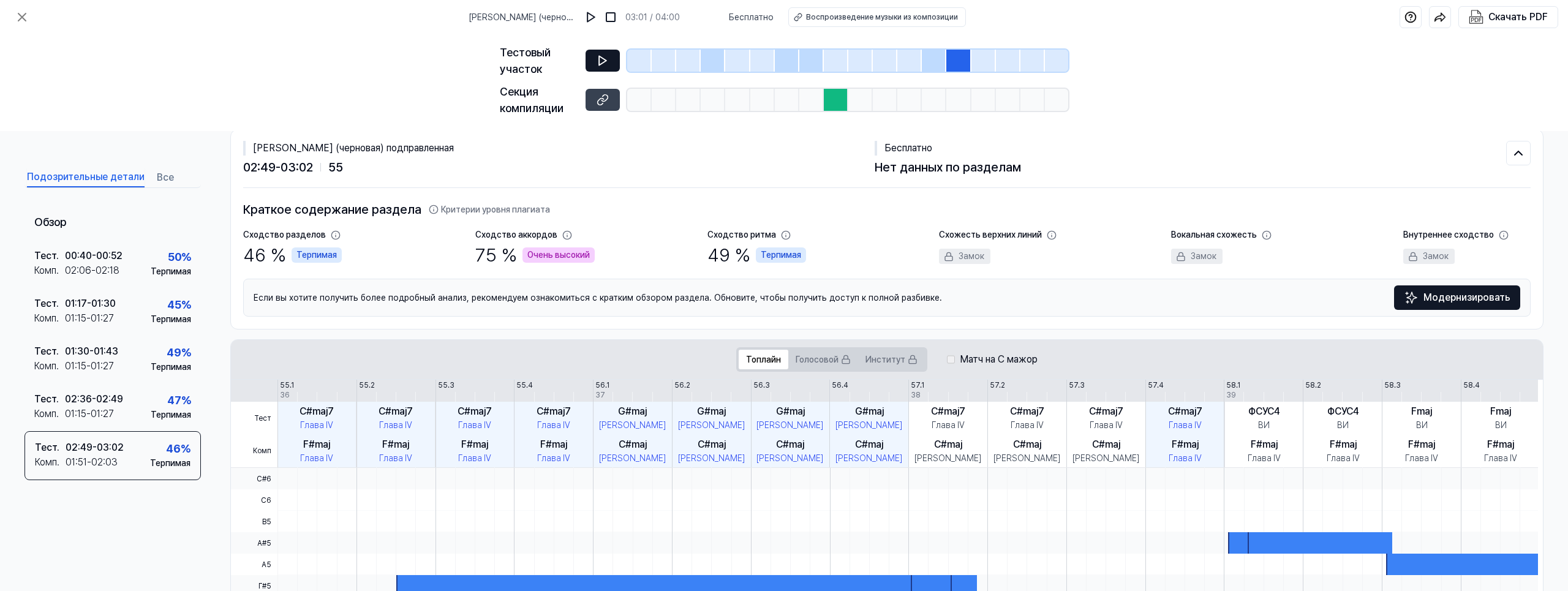
click at [717, 65] on div at bounding box center [712, 60] width 24 height 22
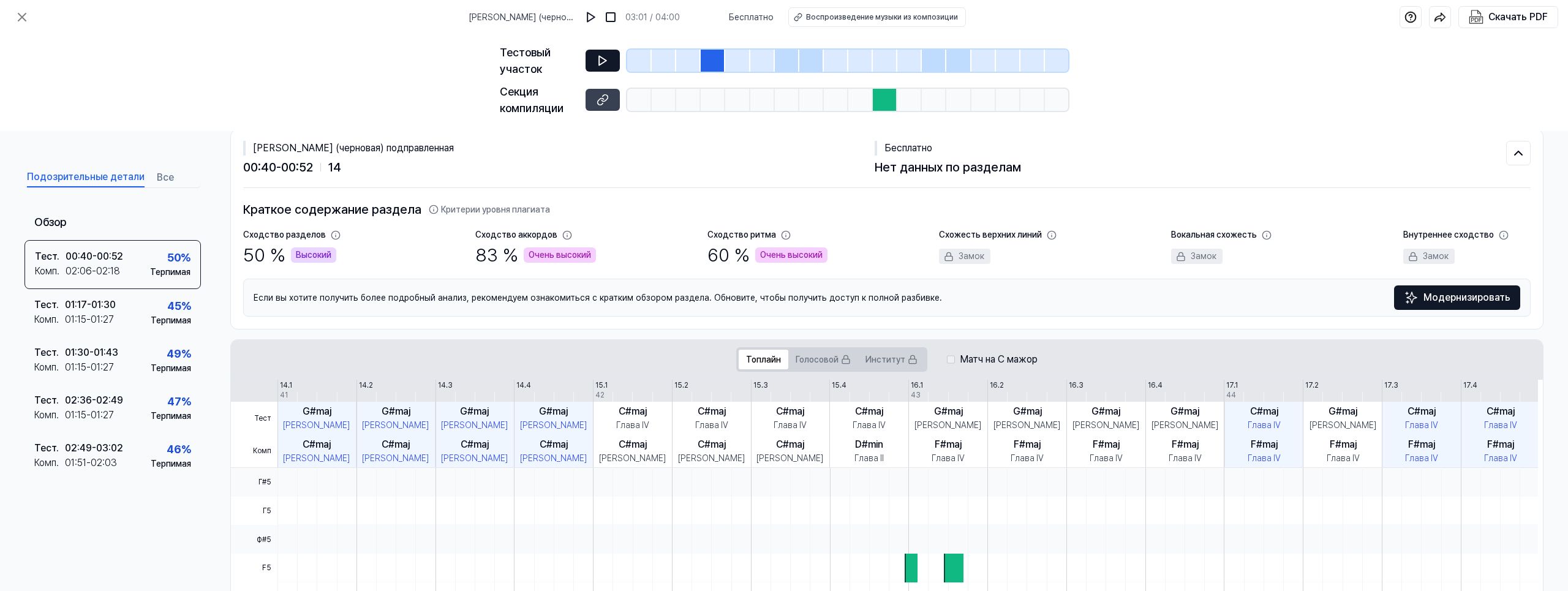
click at [605, 60] on icon at bounding box center [603, 61] width 8 height 9
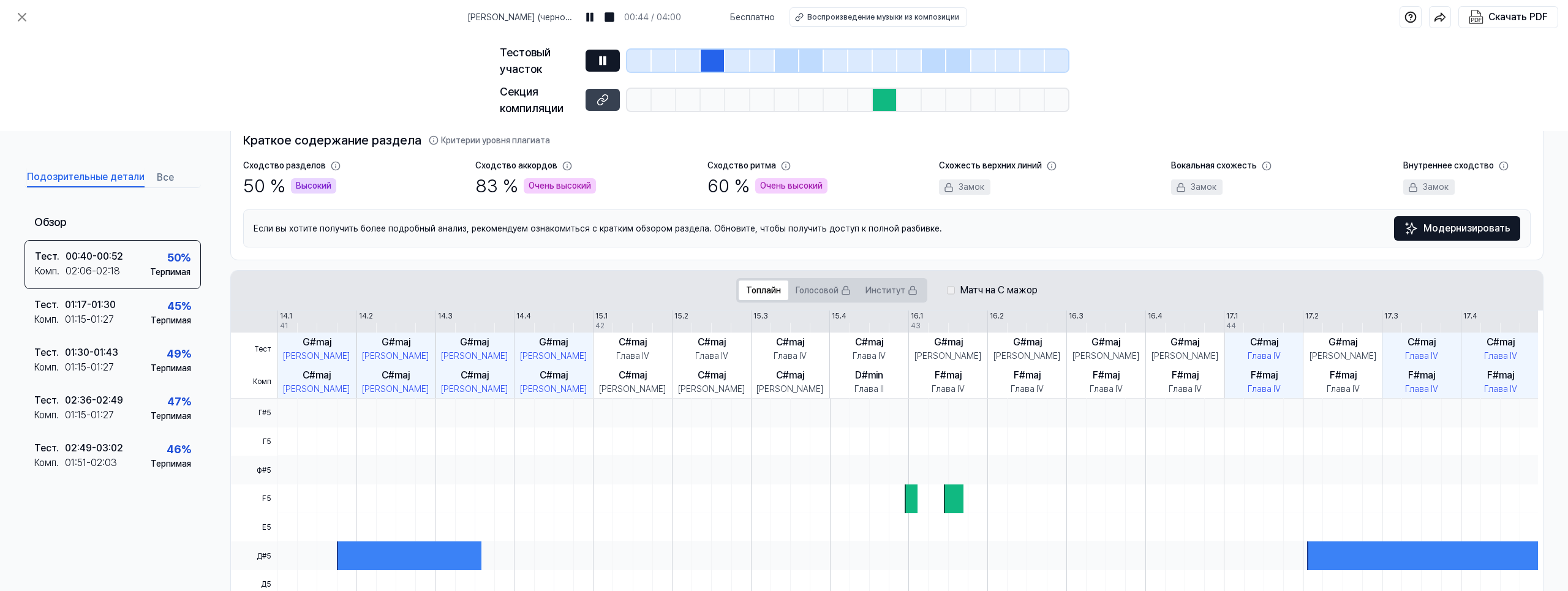
scroll to position [88, 0]
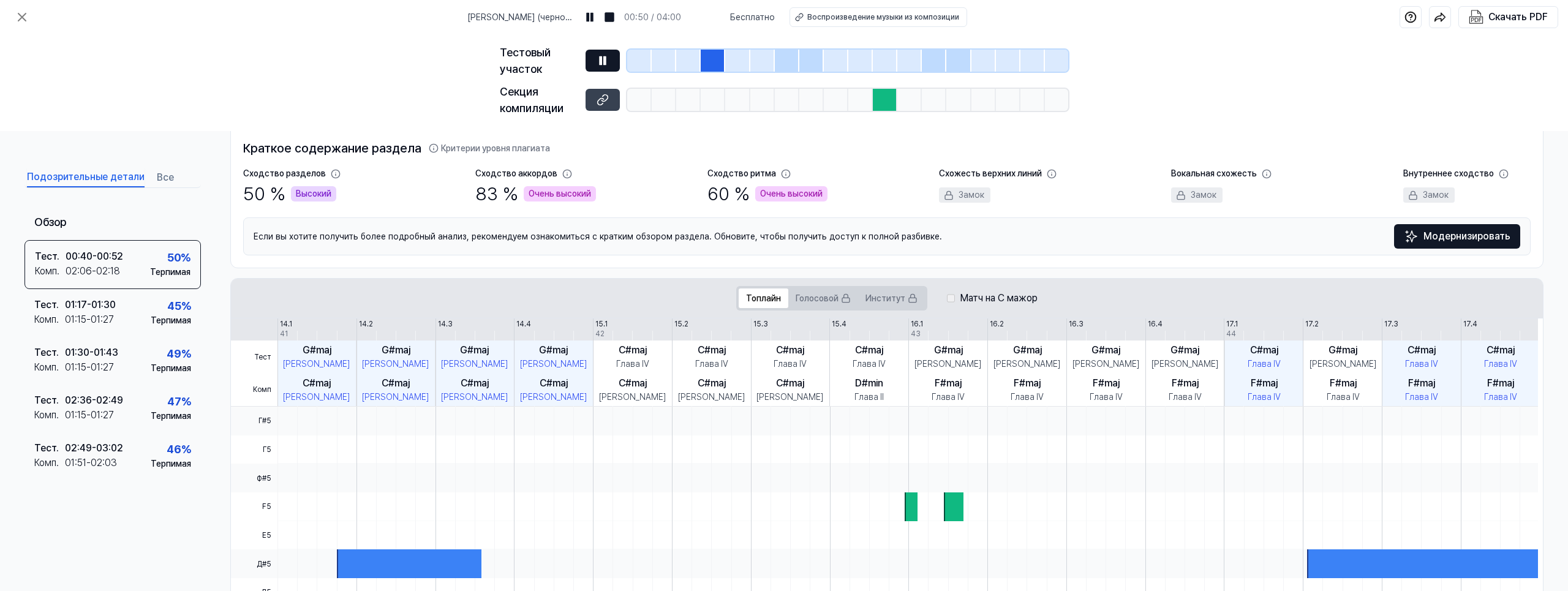
click at [883, 103] on div at bounding box center [885, 100] width 24 height 22
click at [603, 100] on icon at bounding box center [603, 100] width 13 height 13
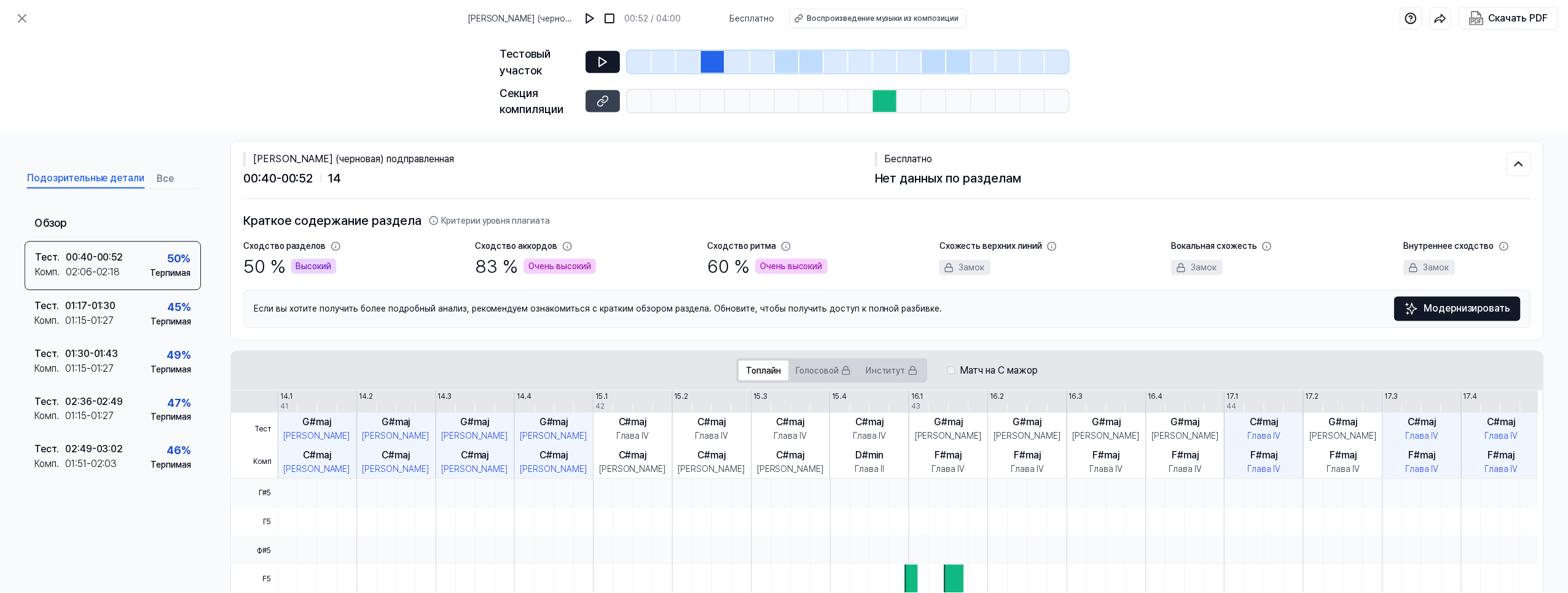
scroll to position [0, 0]
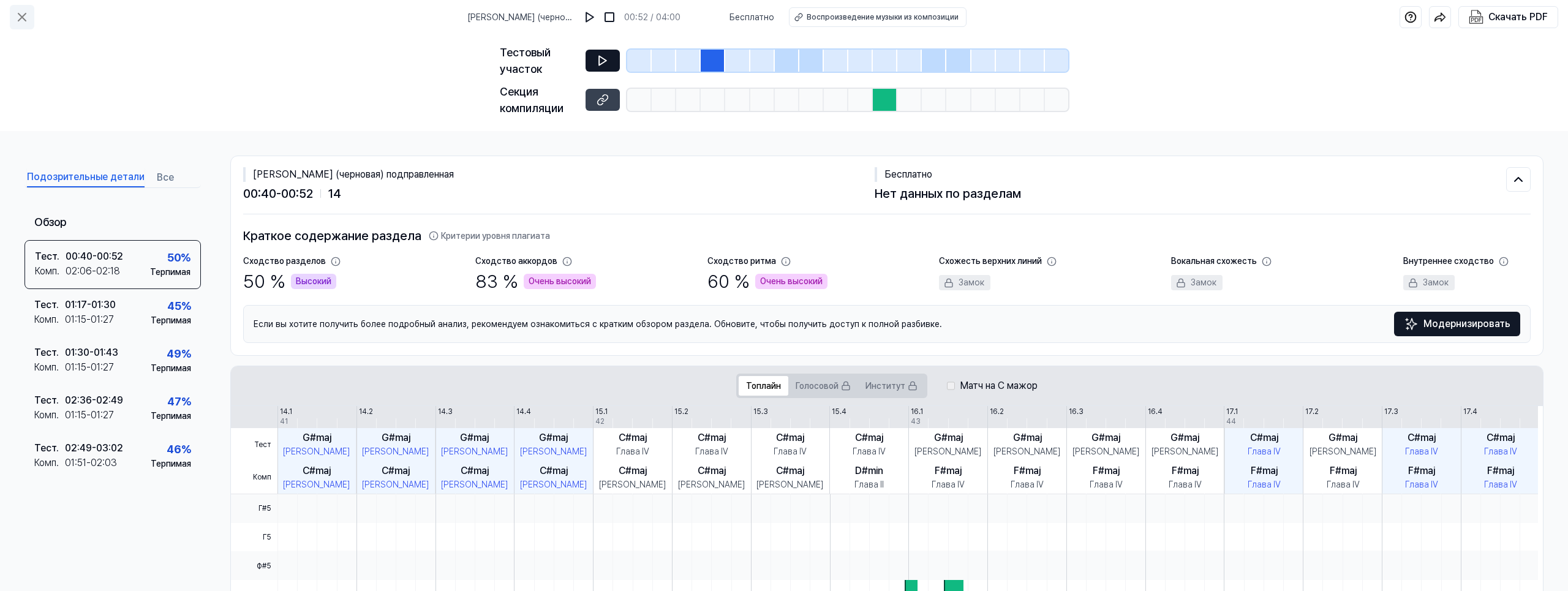
click at [24, 18] on icon at bounding box center [21, 17] width 14 height 14
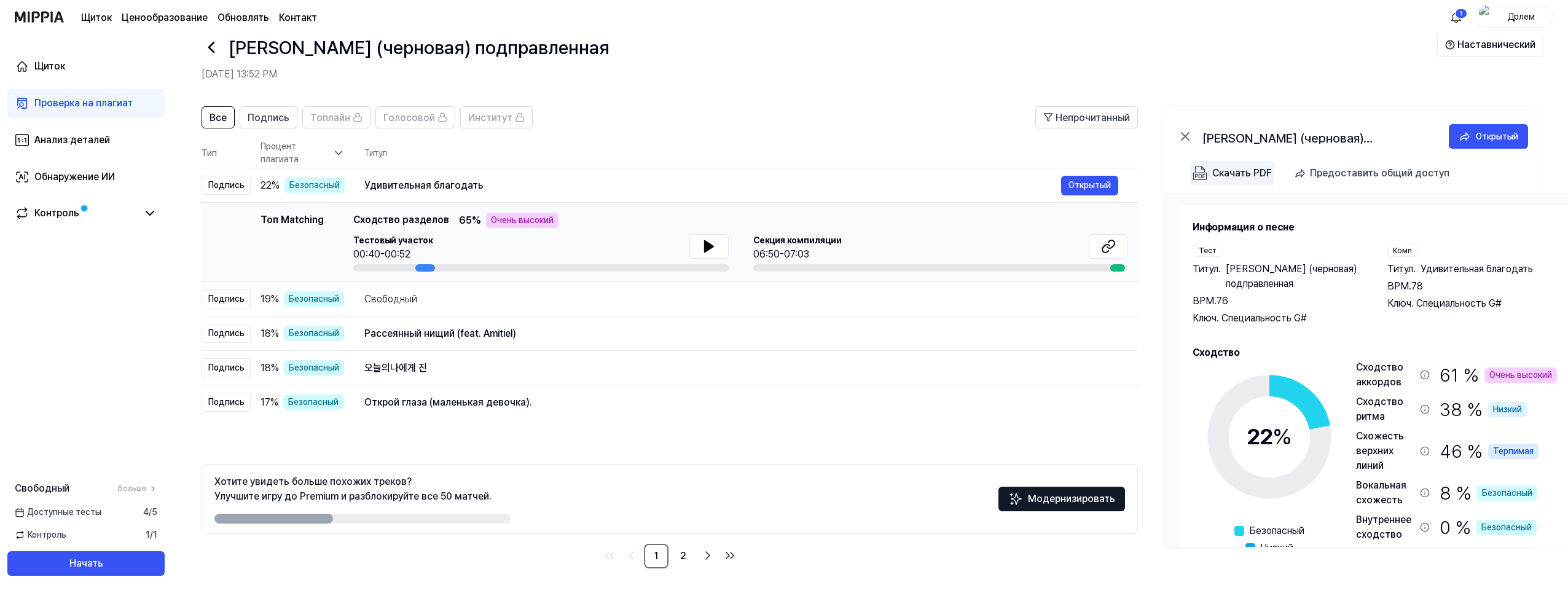
click at [1243, 174] on div "Скачать PDF" at bounding box center [1242, 173] width 60 height 16
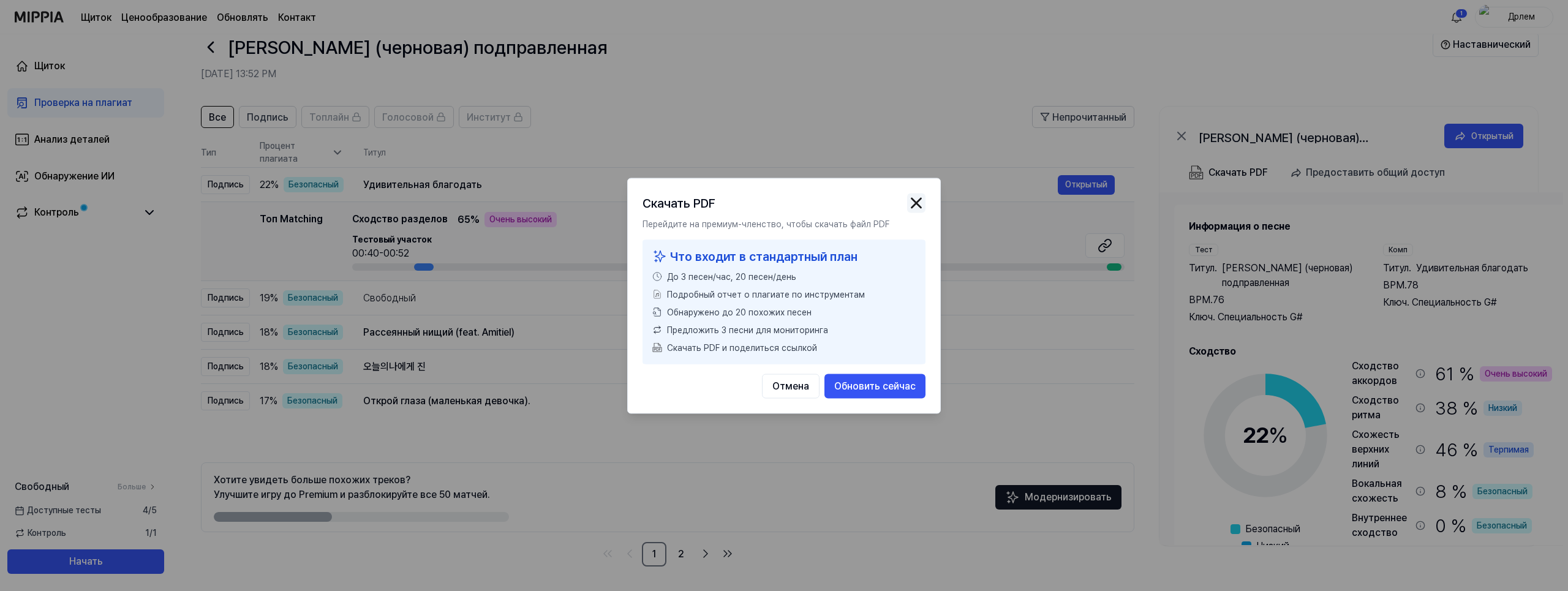
click at [918, 201] on img "button" at bounding box center [916, 202] width 18 height 18
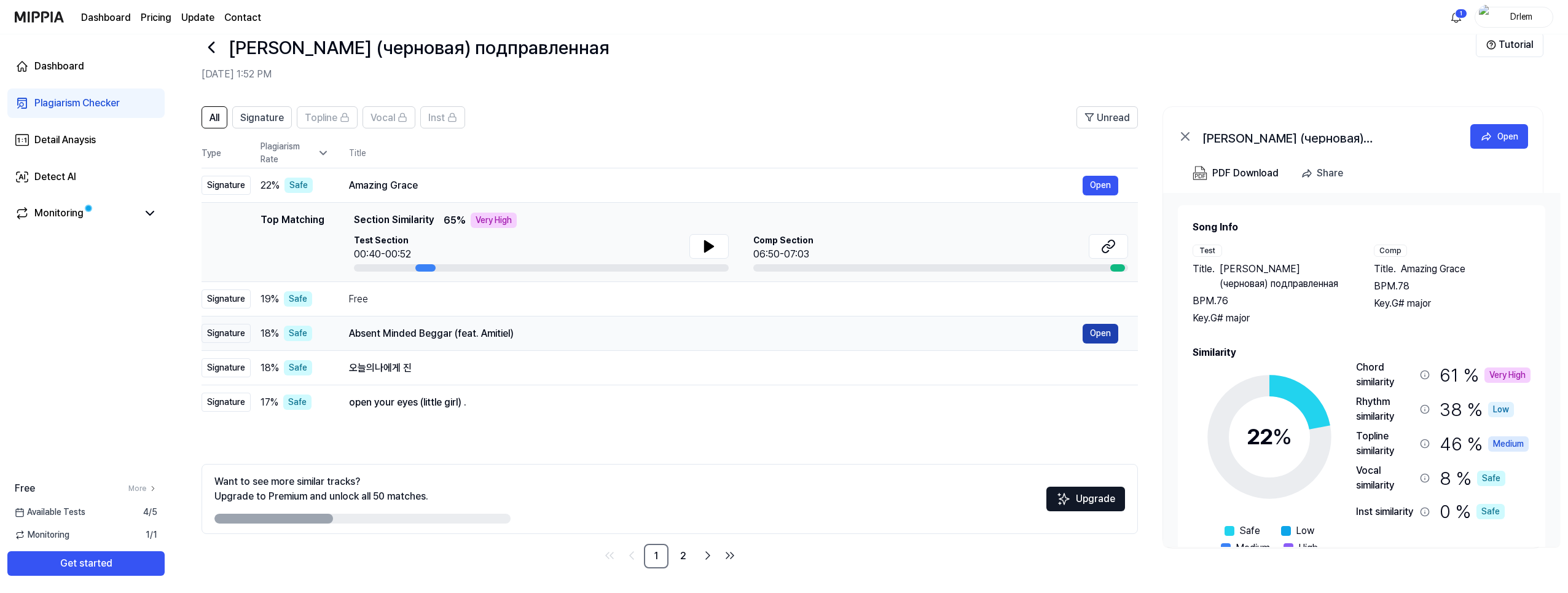
click at [1098, 332] on button "Open" at bounding box center [1100, 333] width 36 height 19
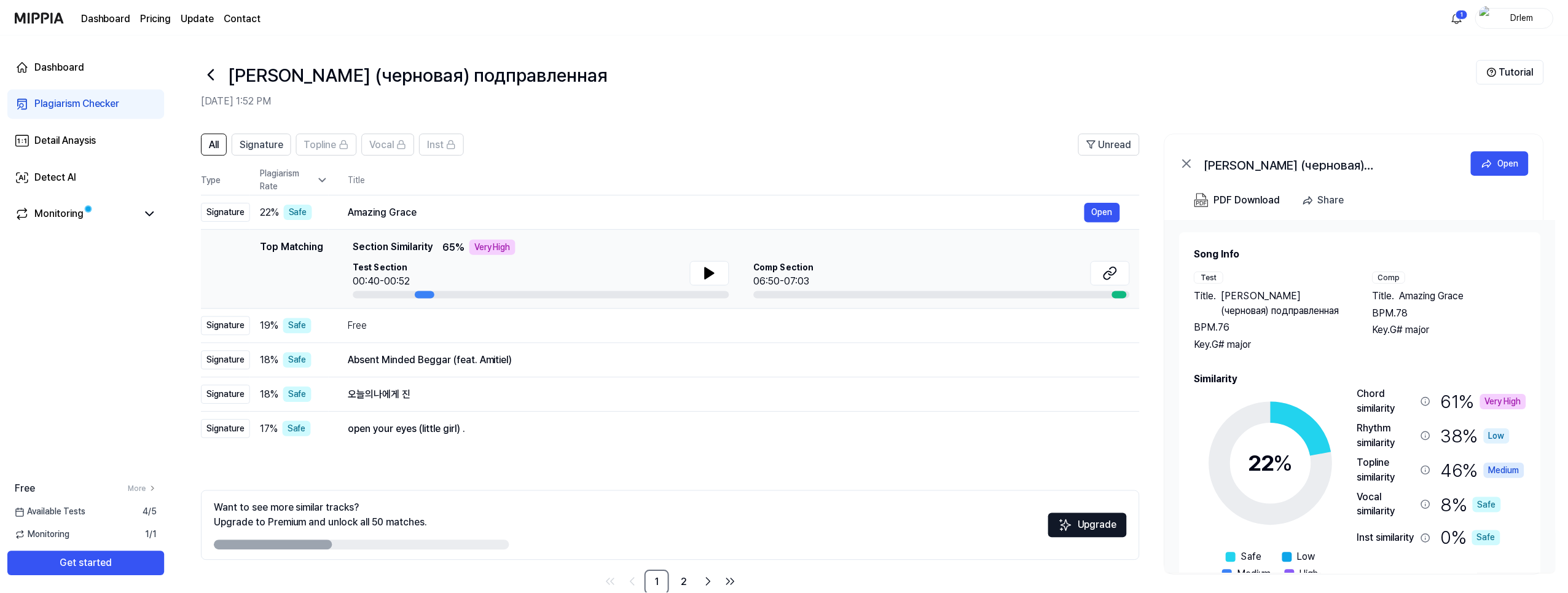
scroll to position [26, 0]
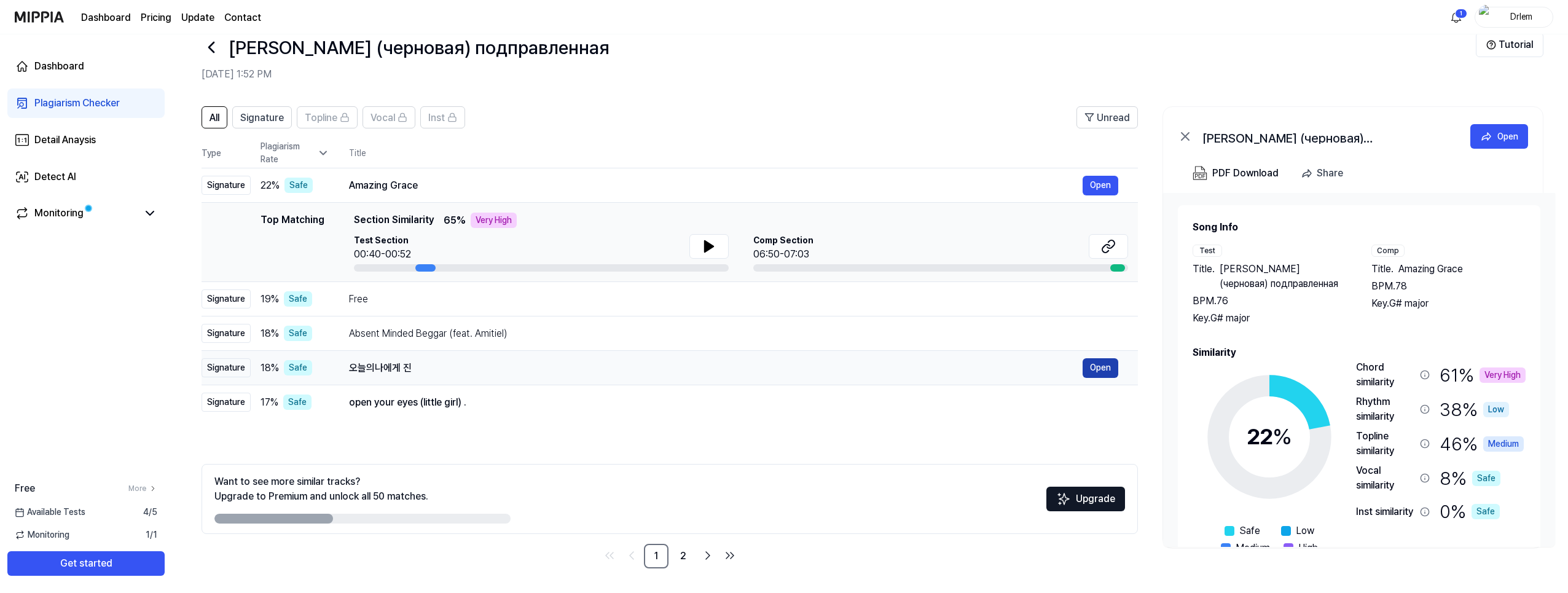
click at [1101, 367] on button "Open" at bounding box center [1100, 368] width 36 height 19
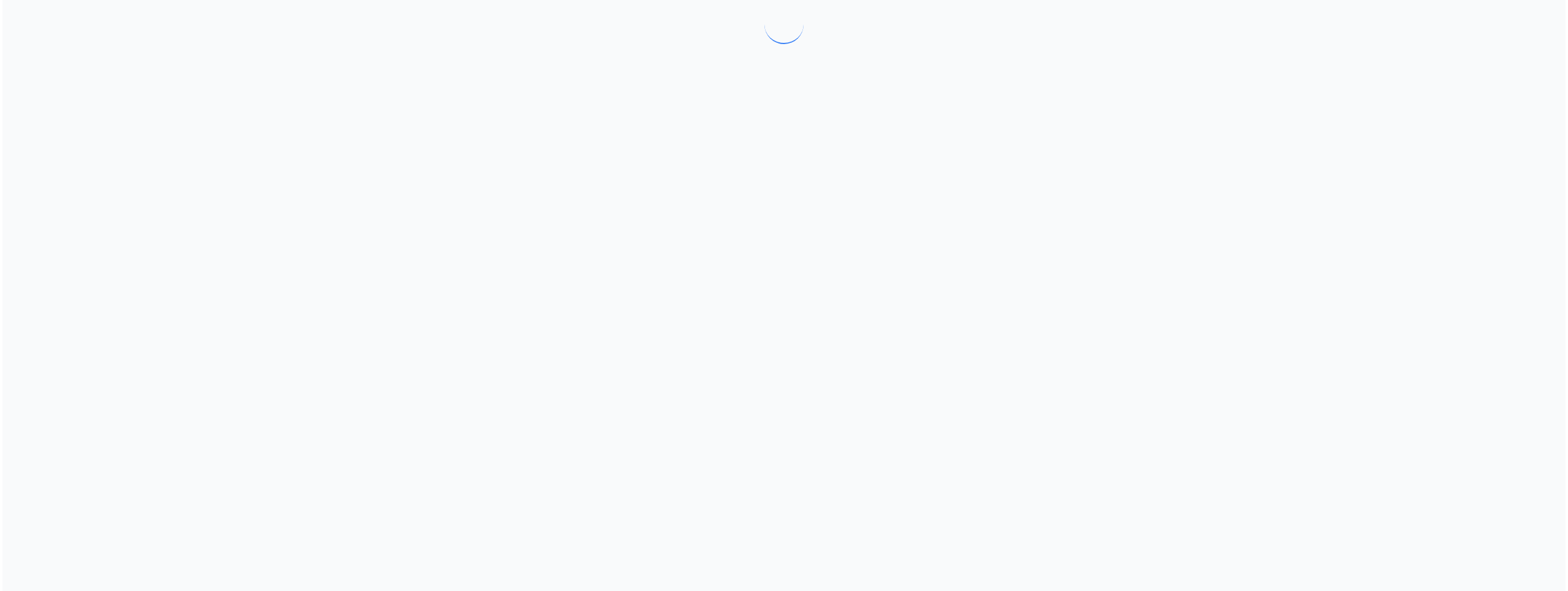
scroll to position [0, 0]
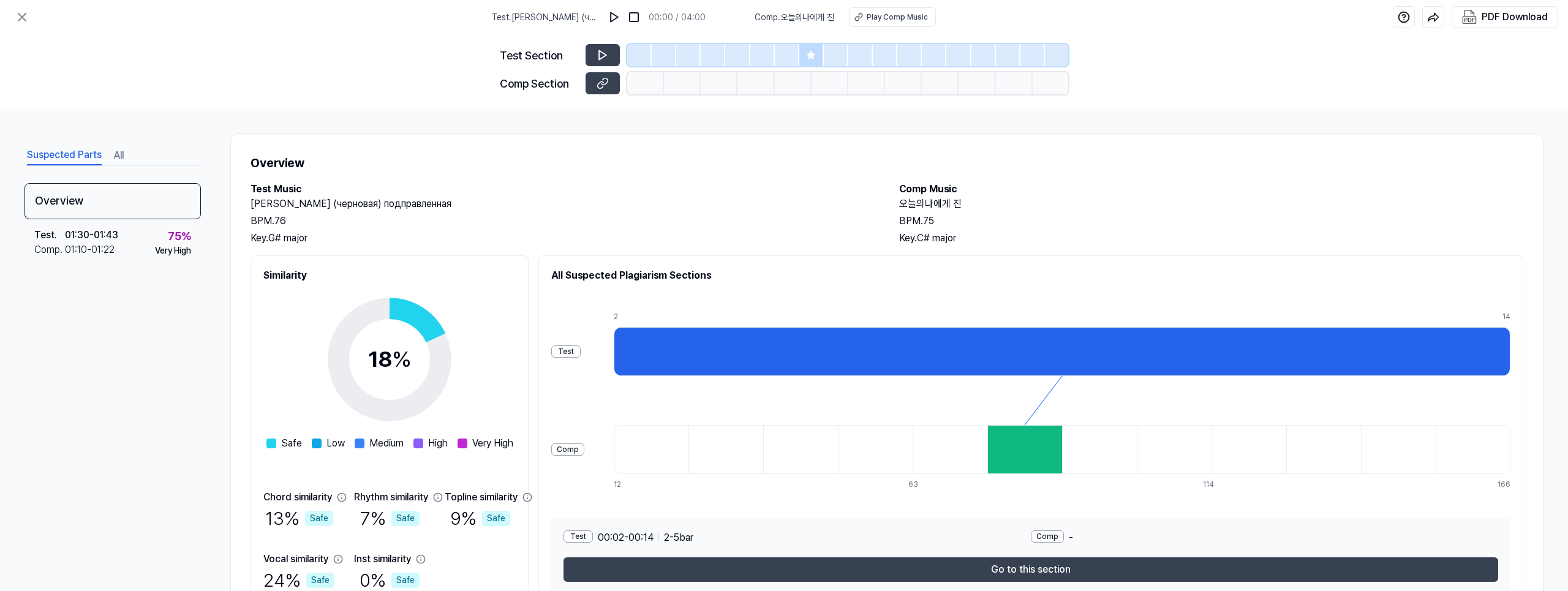
click at [809, 55] on icon at bounding box center [811, 55] width 8 height 8
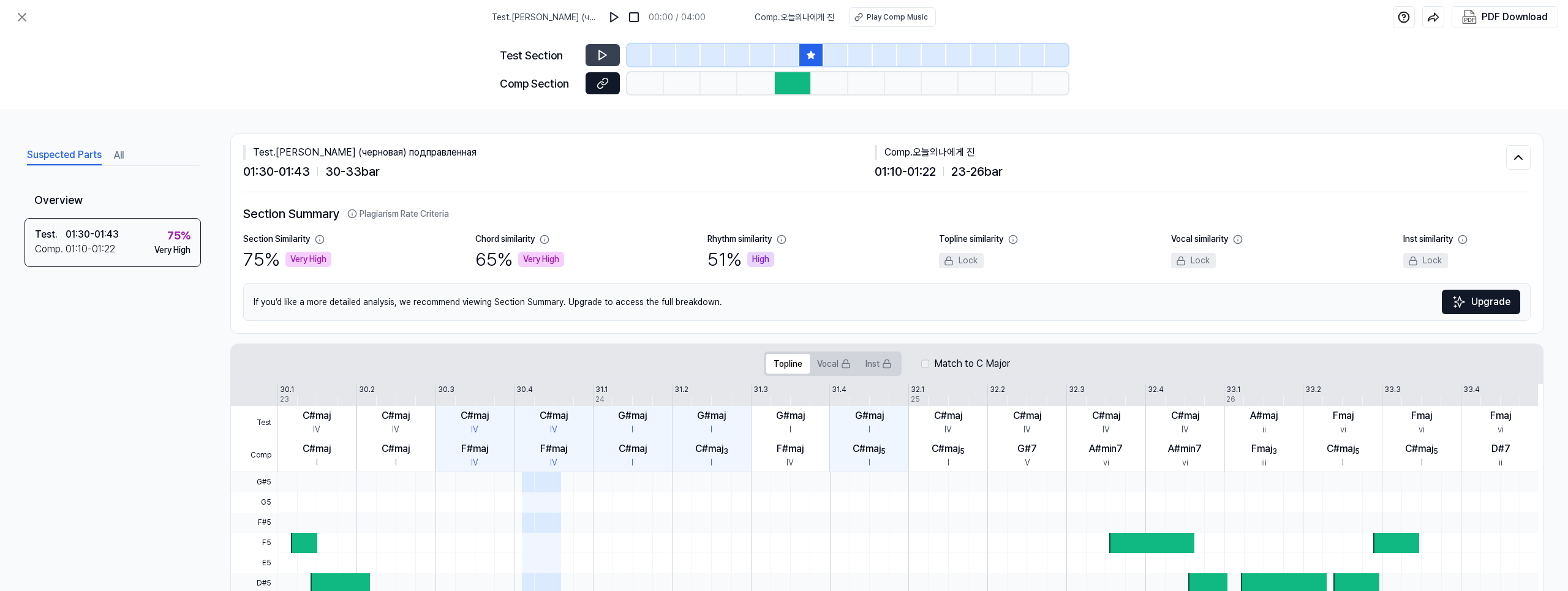
click at [600, 85] on icon at bounding box center [603, 83] width 13 height 13
